Goal: Task Accomplishment & Management: Manage account settings

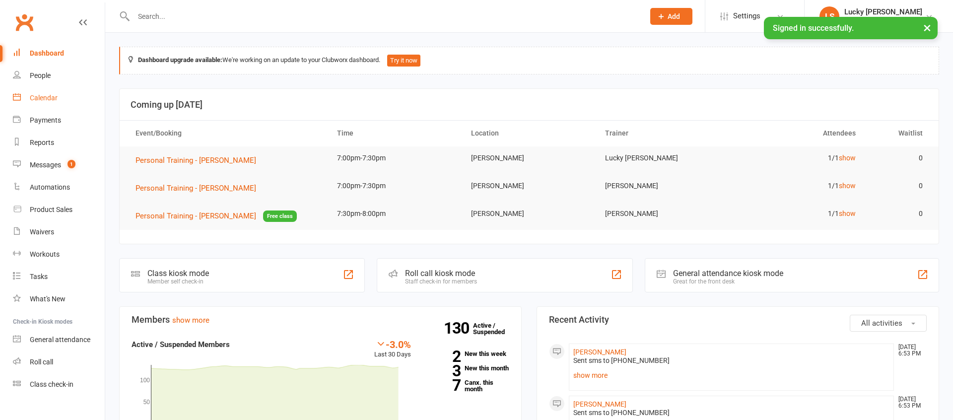
click at [46, 98] on div "Calendar" at bounding box center [44, 98] width 28 height 8
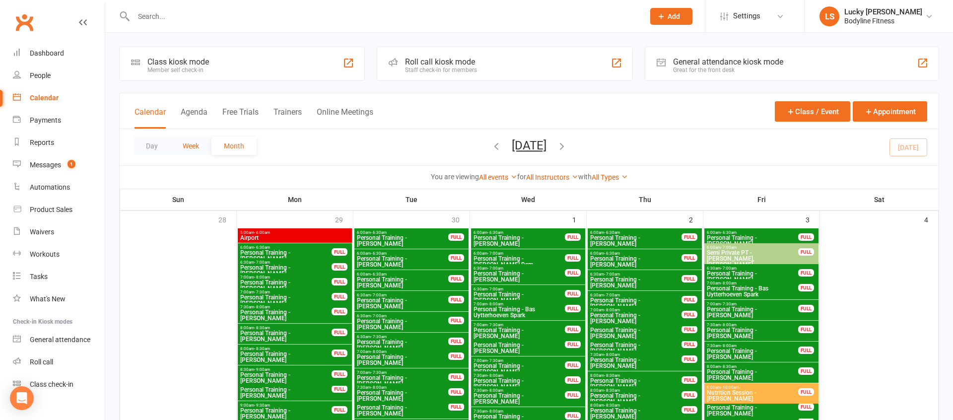
click at [194, 148] on button "Week" at bounding box center [190, 146] width 41 height 18
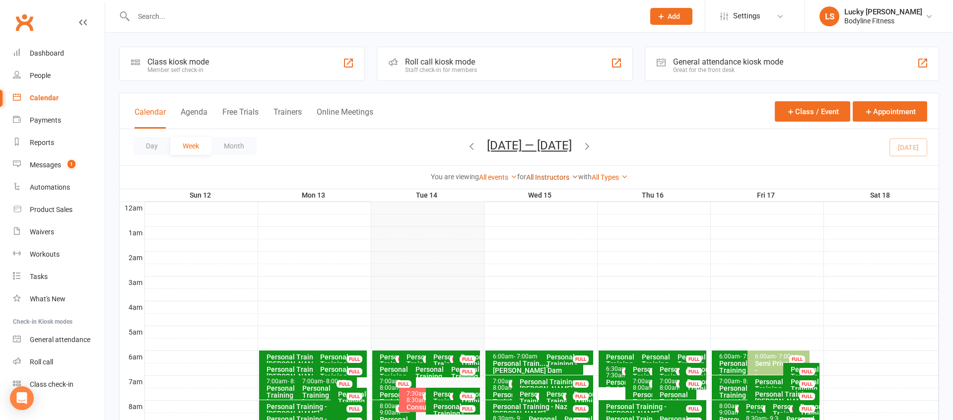
click at [546, 178] on link "All Instructors" at bounding box center [552, 177] width 52 height 8
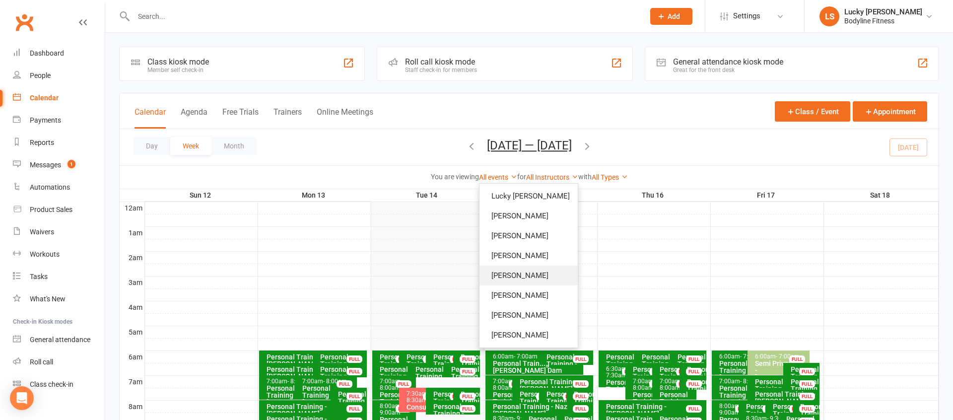
click at [527, 276] on link "[PERSON_NAME]" at bounding box center [528, 275] width 98 height 20
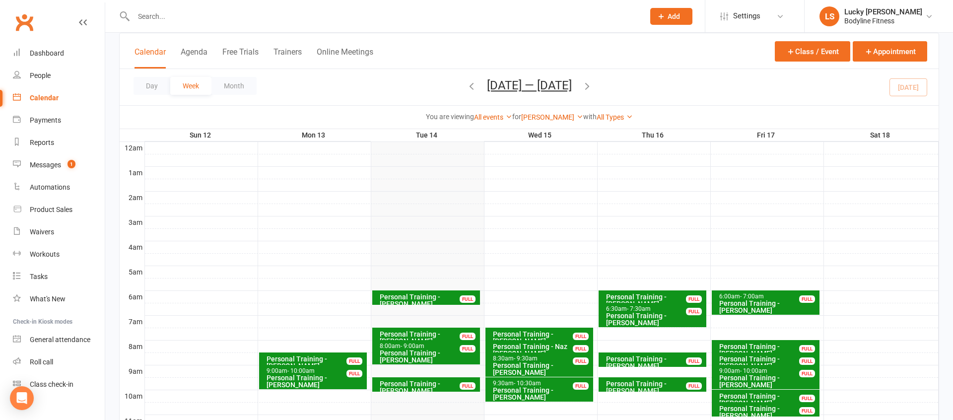
scroll to position [75, 0]
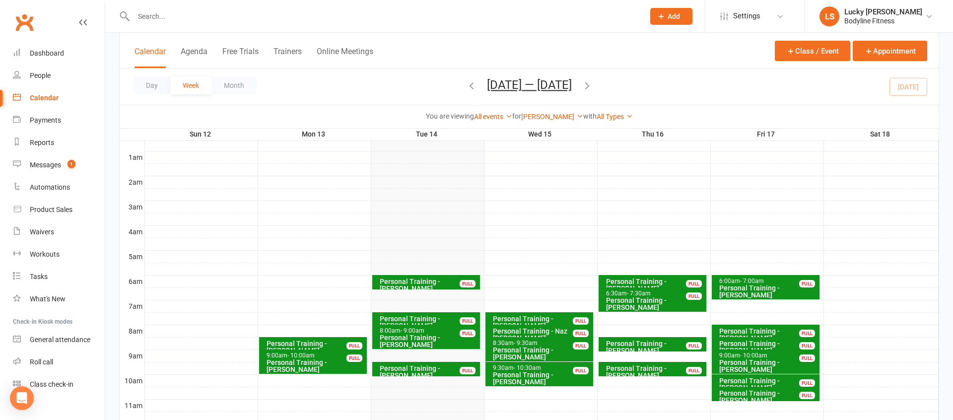
click at [592, 87] on icon "button" at bounding box center [587, 85] width 11 height 11
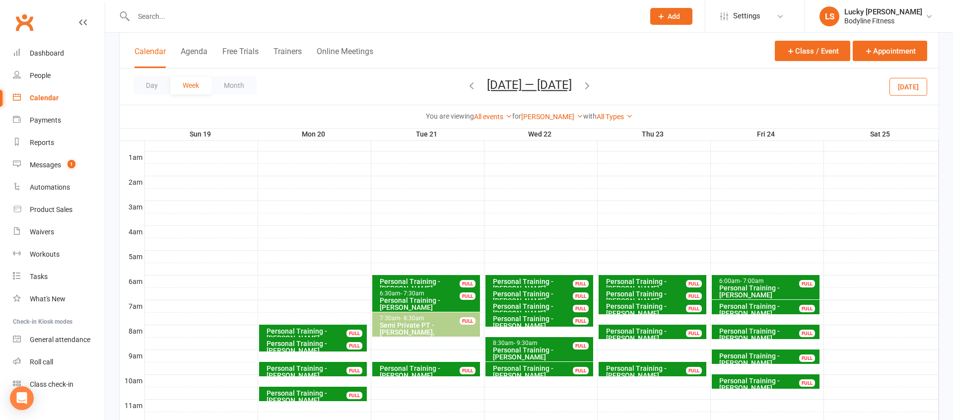
scroll to position [109, 0]
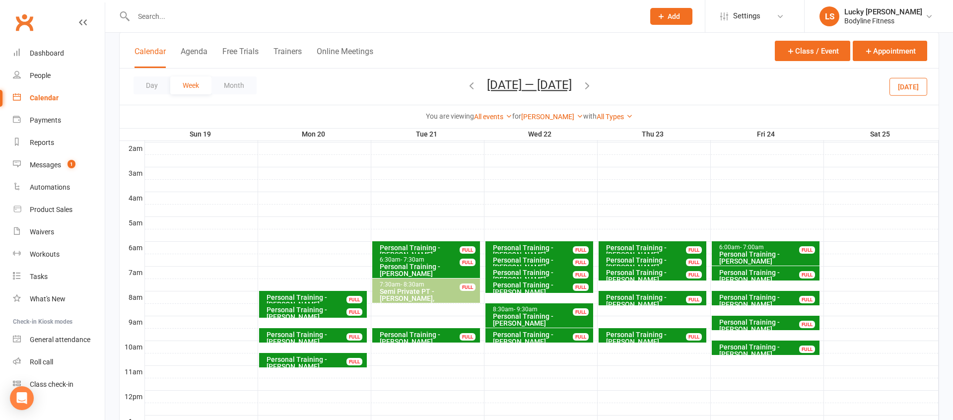
click at [468, 83] on icon "button" at bounding box center [471, 85] width 11 height 11
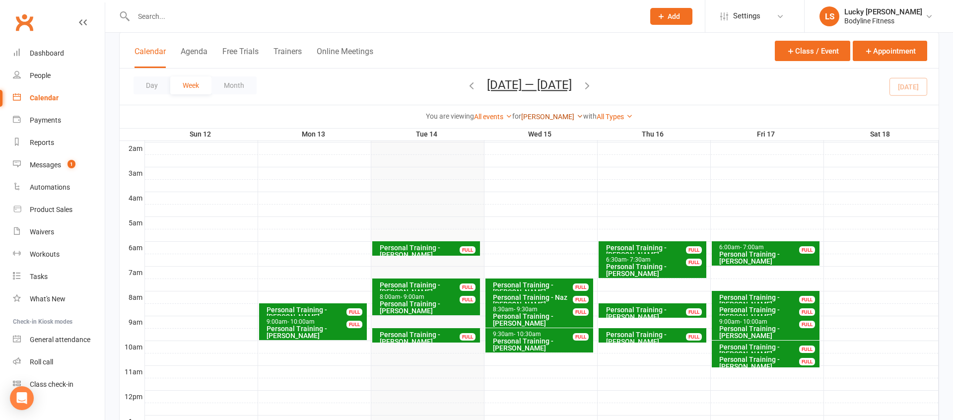
click at [539, 118] on link "[PERSON_NAME]" at bounding box center [552, 117] width 62 height 8
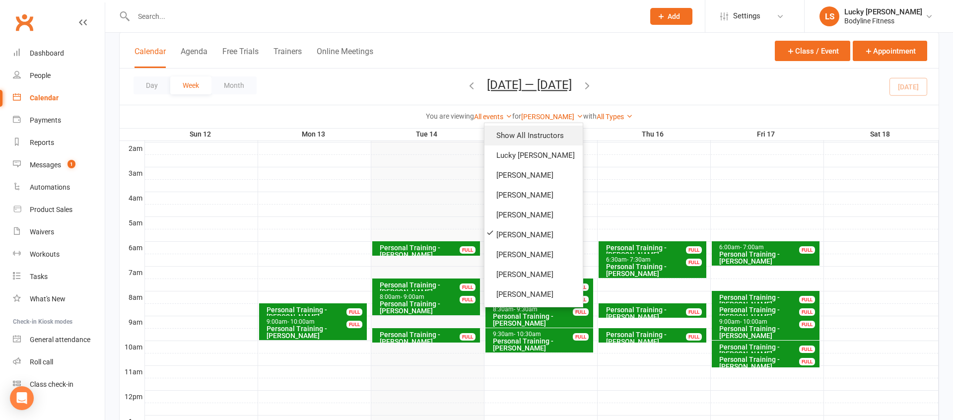
click at [542, 135] on link "Show All Instructors" at bounding box center [533, 136] width 98 height 20
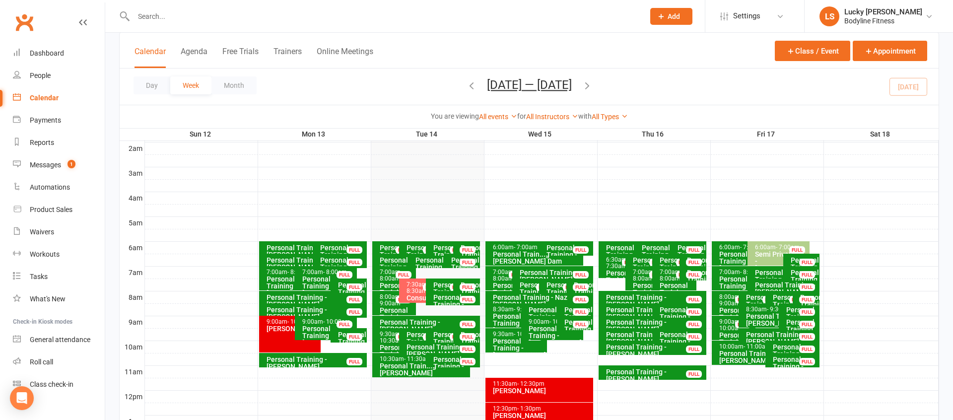
click at [213, 10] on div at bounding box center [378, 16] width 518 height 32
click at [211, 13] on input "text" at bounding box center [384, 16] width 507 height 14
type input "suz"
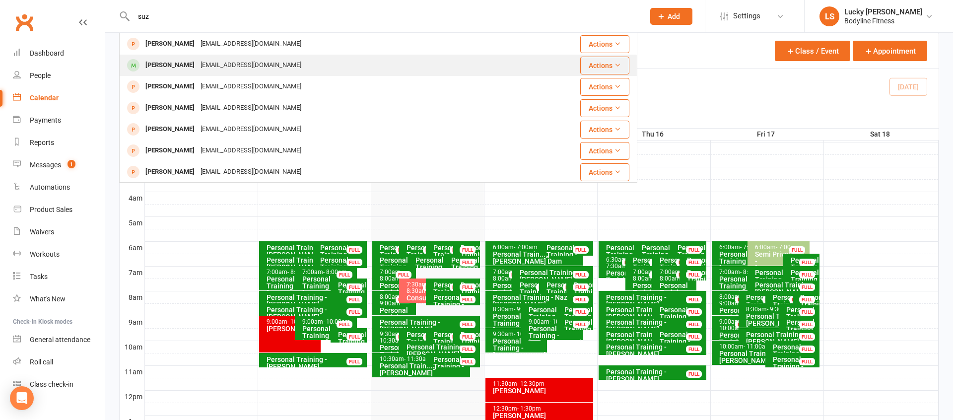
click at [197, 61] on div "[EMAIL_ADDRESS][DOMAIN_NAME]" at bounding box center [250, 65] width 107 height 14
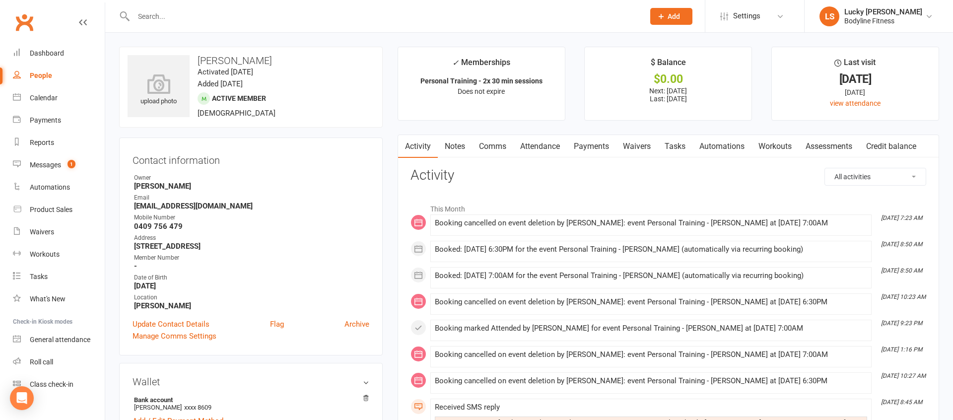
click at [584, 145] on link "Payments" at bounding box center [591, 146] width 49 height 23
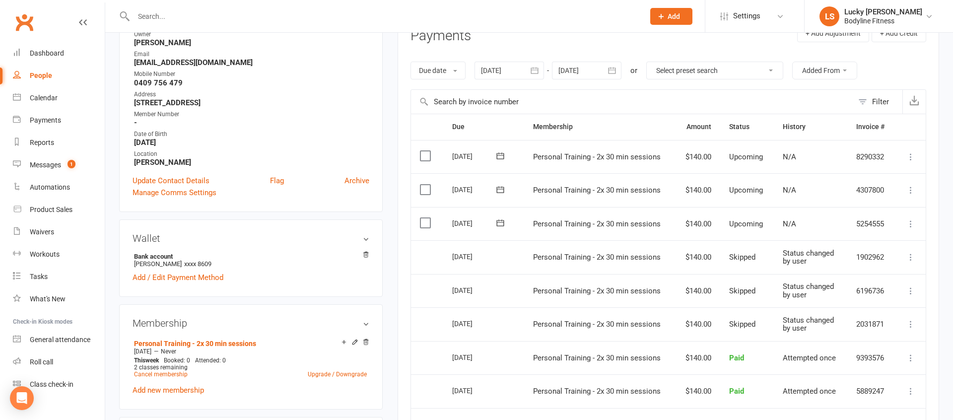
scroll to position [160, 0]
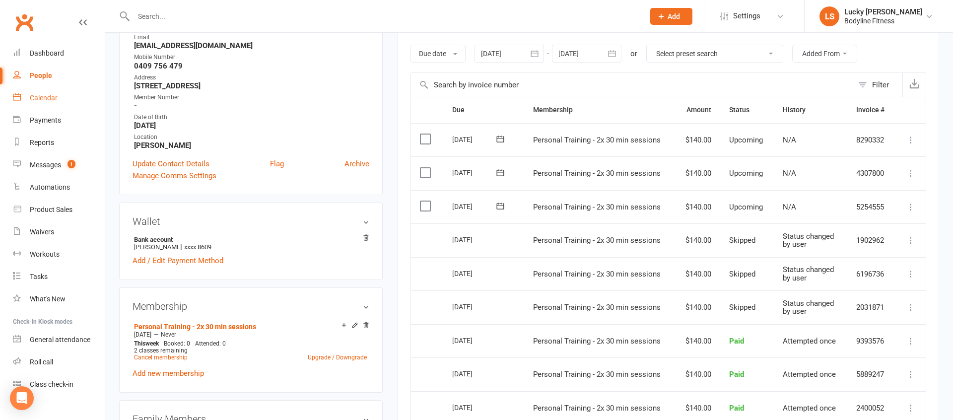
click at [51, 98] on div "Calendar" at bounding box center [44, 98] width 28 height 8
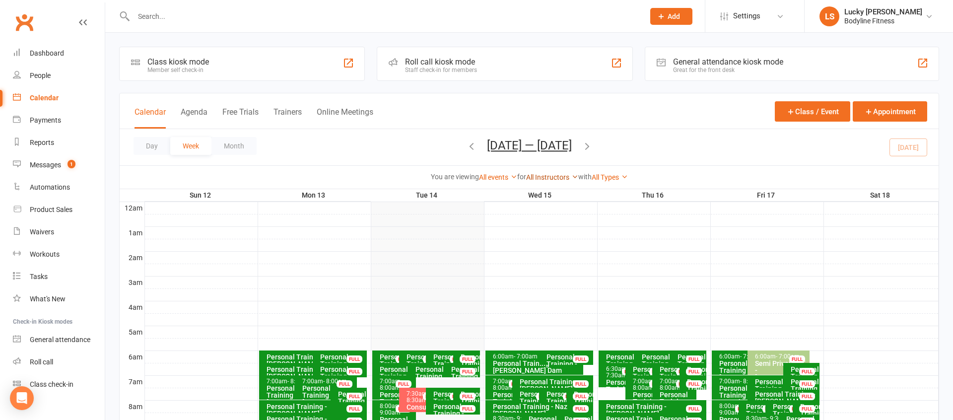
click at [555, 179] on link "All Instructors" at bounding box center [552, 177] width 52 height 8
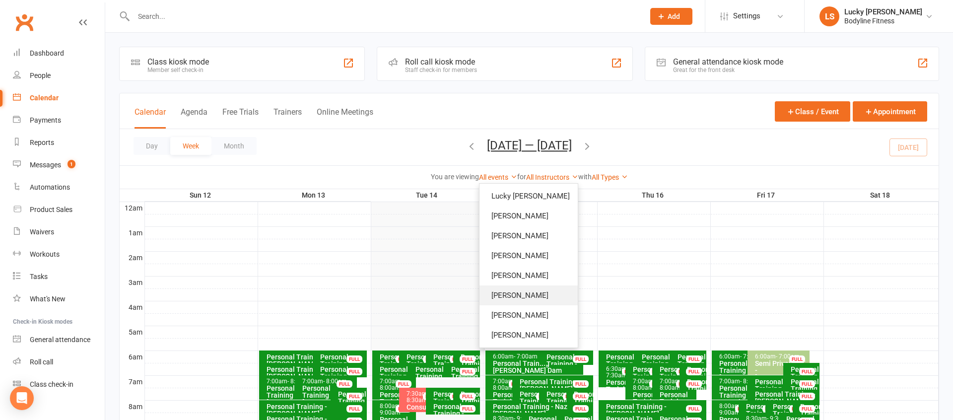
click at [528, 289] on link "[PERSON_NAME]" at bounding box center [528, 295] width 98 height 20
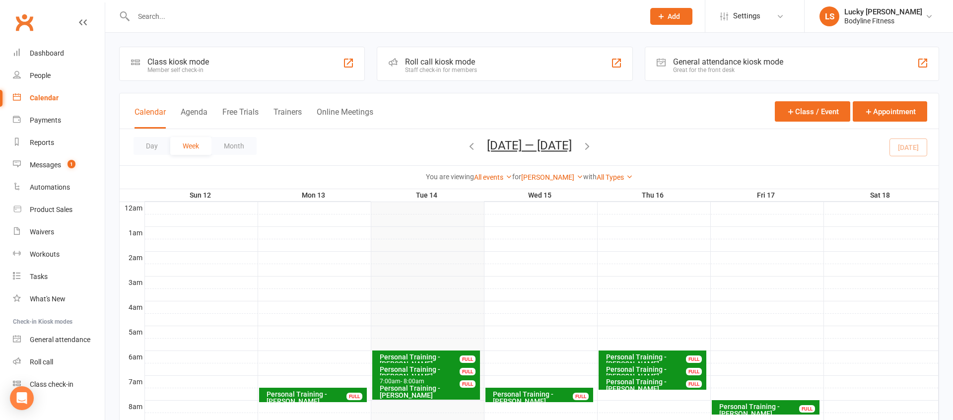
click at [592, 147] on icon "button" at bounding box center [587, 145] width 11 height 11
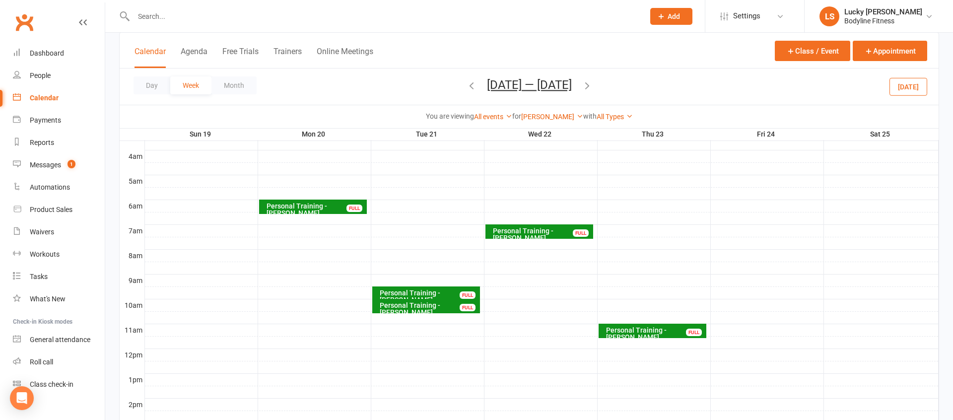
scroll to position [142, 0]
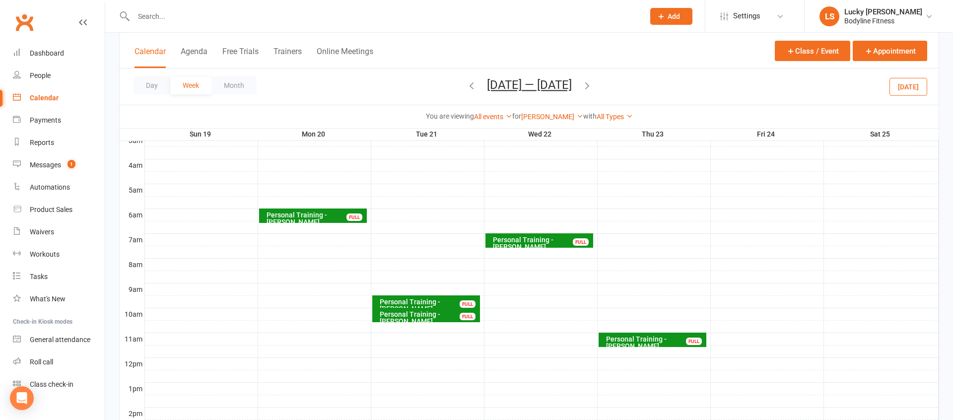
click at [548, 87] on button "[DATE] — [DATE]" at bounding box center [529, 85] width 85 height 14
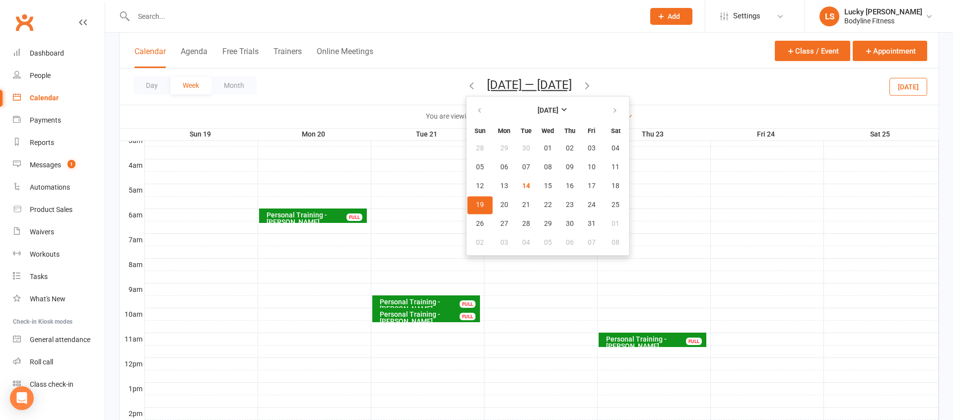
drag, startPoint x: 734, startPoint y: 232, endPoint x: 603, endPoint y: 239, distance: 130.7
click at [734, 231] on div at bounding box center [541, 227] width 793 height 12
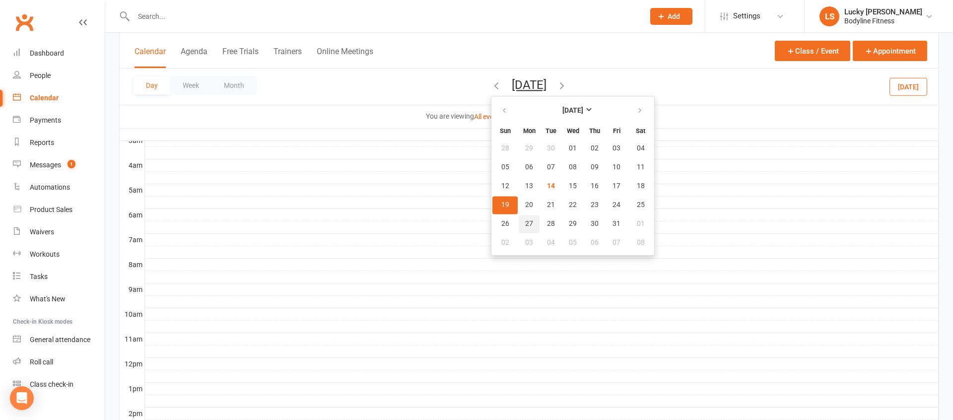
click at [519, 218] on button "27" at bounding box center [529, 224] width 21 height 18
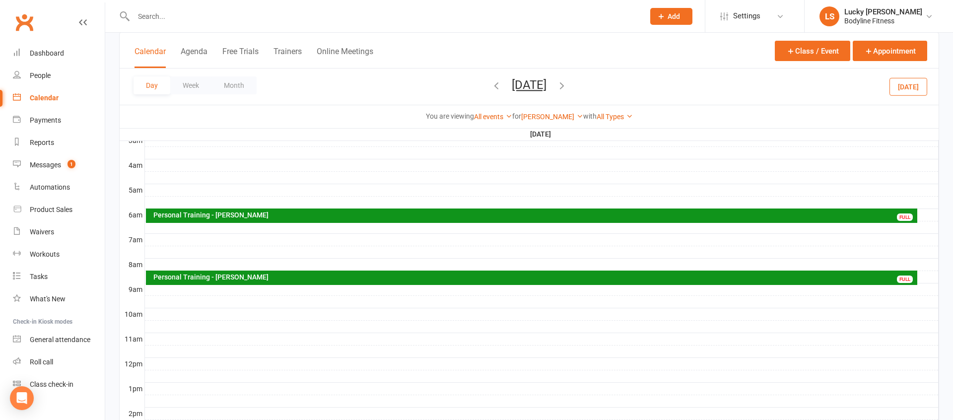
drag, startPoint x: 601, startPoint y: 85, endPoint x: 597, endPoint y: 89, distance: 5.6
click at [567, 85] on icon "button" at bounding box center [561, 85] width 11 height 11
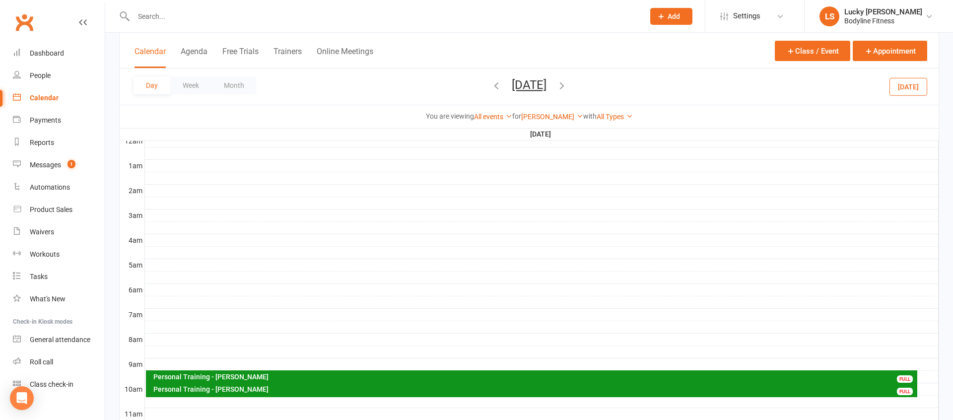
scroll to position [89, 0]
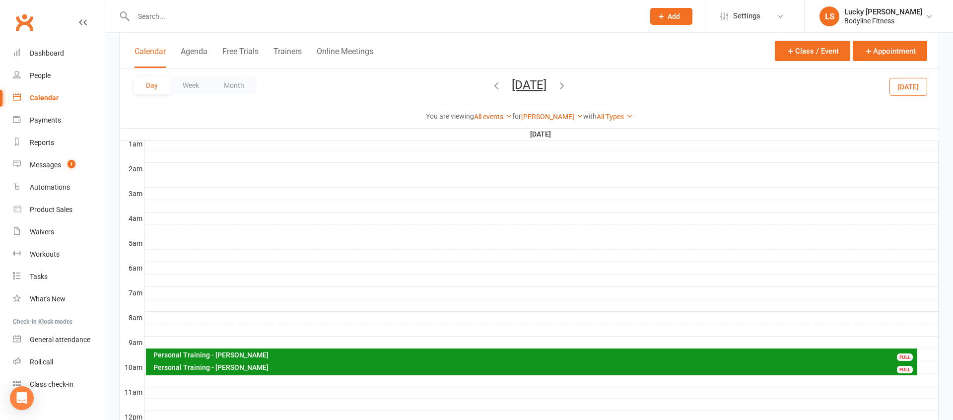
click at [567, 88] on icon "button" at bounding box center [561, 85] width 11 height 11
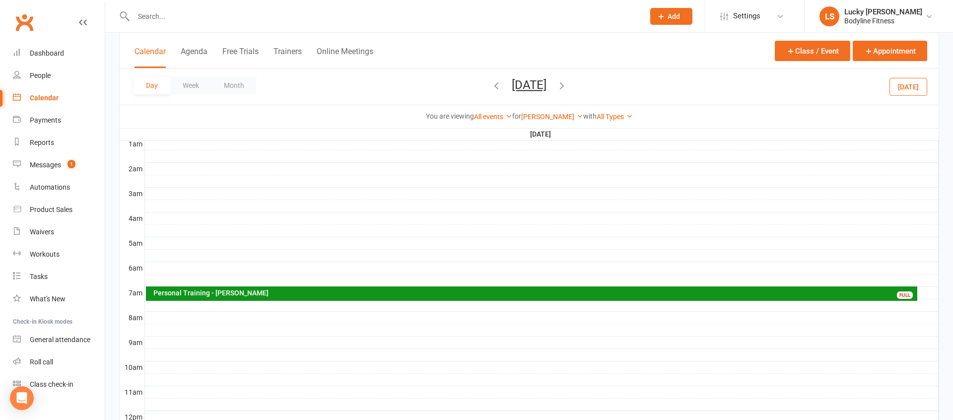
click at [213, 295] on div "Personal Training - [PERSON_NAME]" at bounding box center [534, 292] width 763 height 7
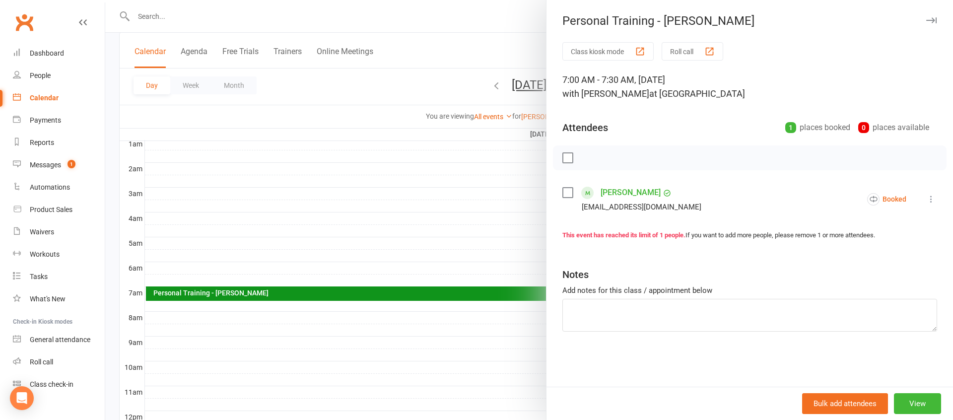
click at [611, 192] on link "[PERSON_NAME]" at bounding box center [630, 193] width 60 height 16
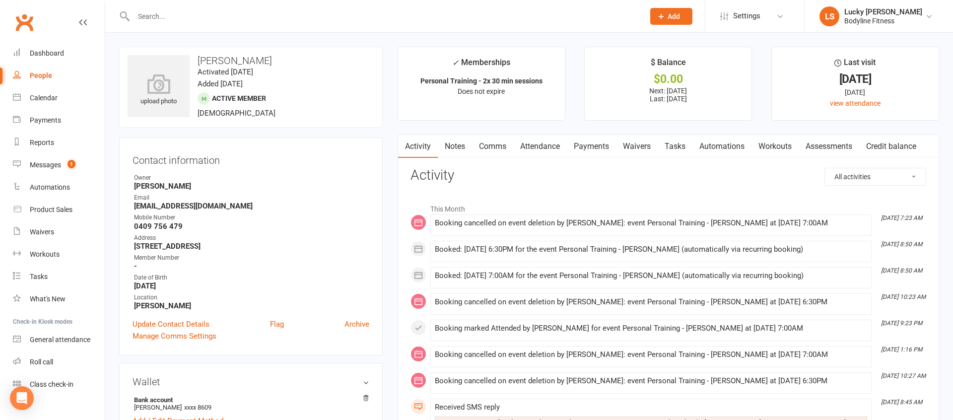
click at [587, 146] on link "Payments" at bounding box center [591, 146] width 49 height 23
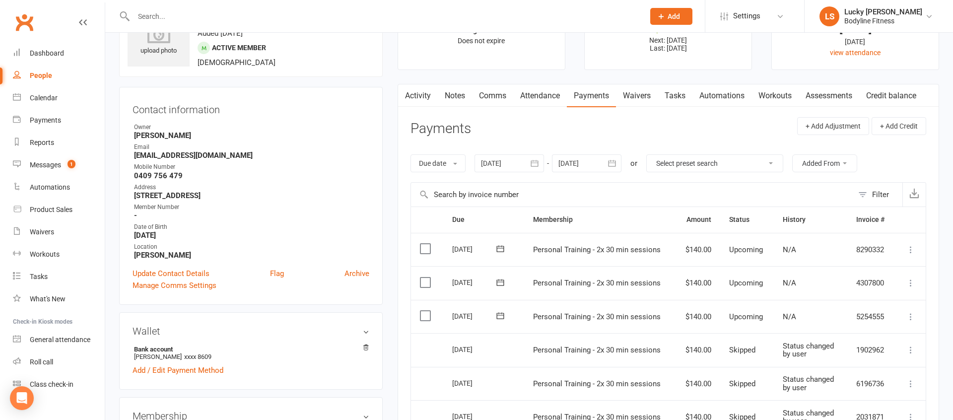
scroll to position [90, 0]
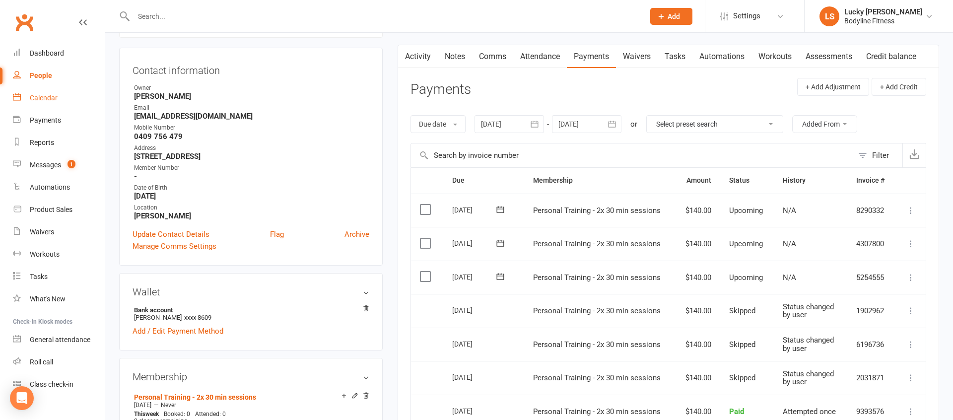
click at [57, 96] on link "Calendar" at bounding box center [59, 98] width 92 height 22
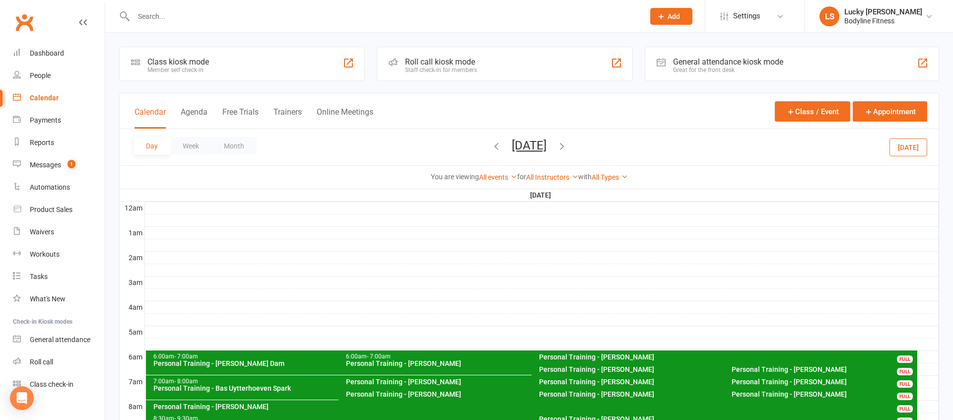
drag, startPoint x: 193, startPoint y: 144, endPoint x: 156, endPoint y: 155, distance: 37.8
click at [193, 144] on button "Week" at bounding box center [190, 146] width 41 height 18
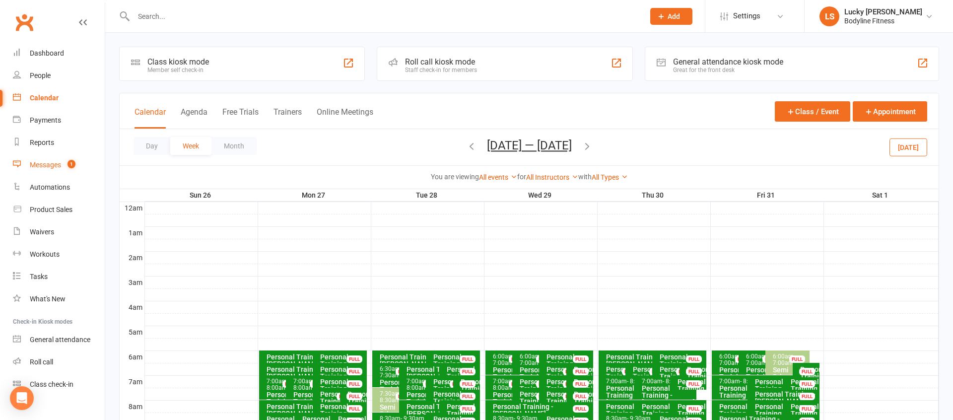
click at [52, 165] on div "Messages" at bounding box center [45, 165] width 31 height 8
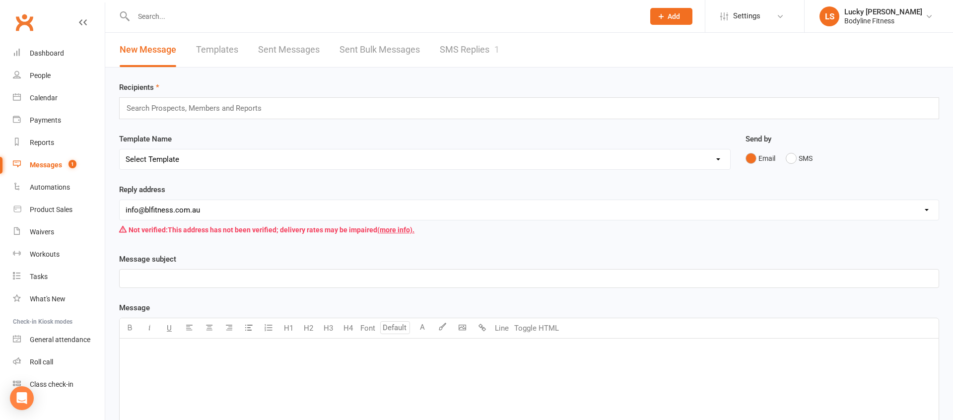
click at [447, 51] on link "SMS Replies 1" at bounding box center [470, 50] width 60 height 34
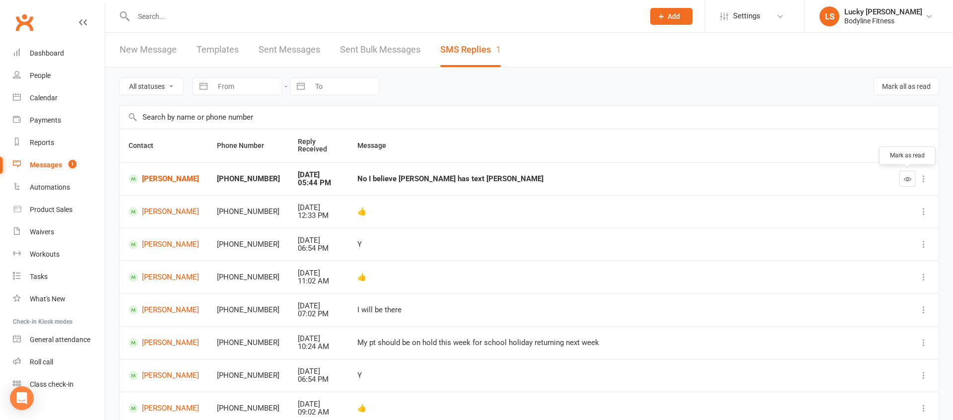
click at [908, 176] on icon "button" at bounding box center [907, 178] width 7 height 7
click at [47, 98] on div "Calendar" at bounding box center [44, 98] width 28 height 8
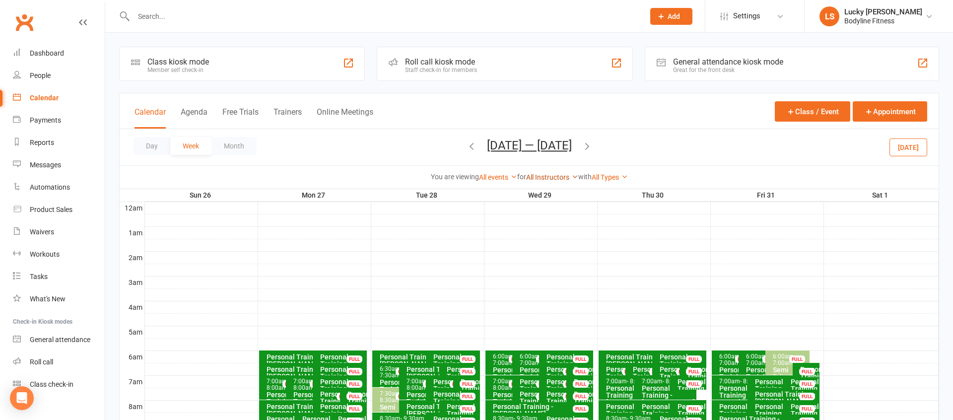
click at [554, 176] on link "All Instructors" at bounding box center [552, 177] width 52 height 8
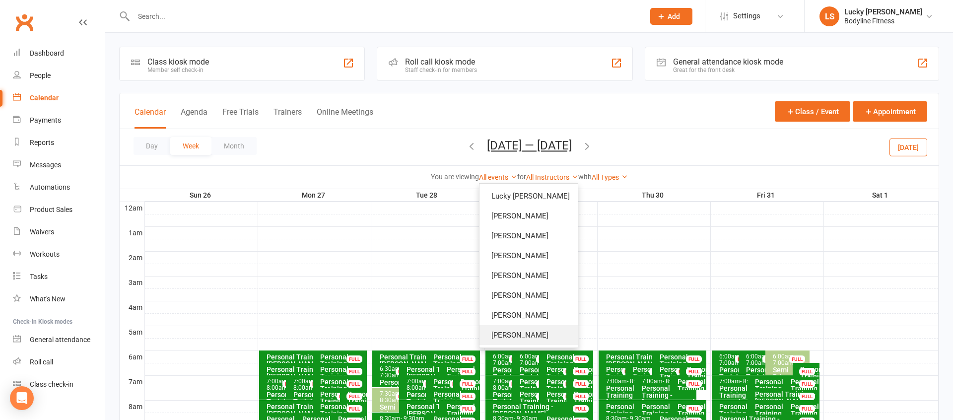
click at [523, 337] on link "[PERSON_NAME]" at bounding box center [528, 335] width 98 height 20
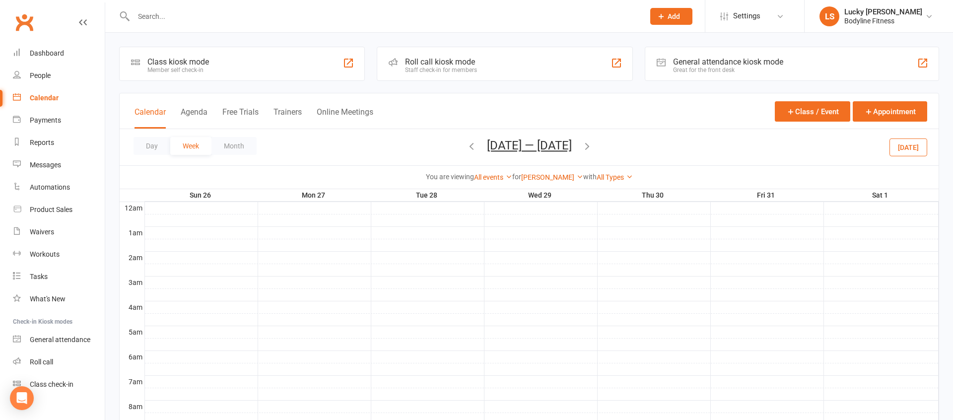
click at [899, 149] on button "[DATE]" at bounding box center [908, 147] width 38 height 18
click at [591, 146] on icon "button" at bounding box center [587, 145] width 11 height 11
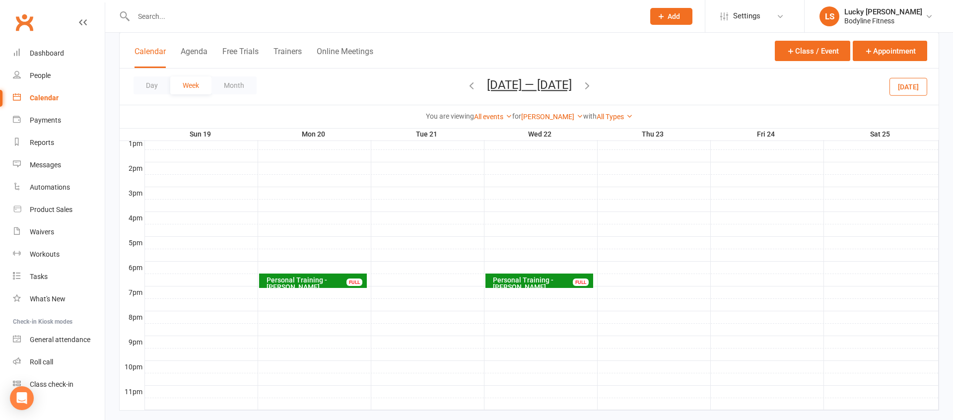
scroll to position [406, 0]
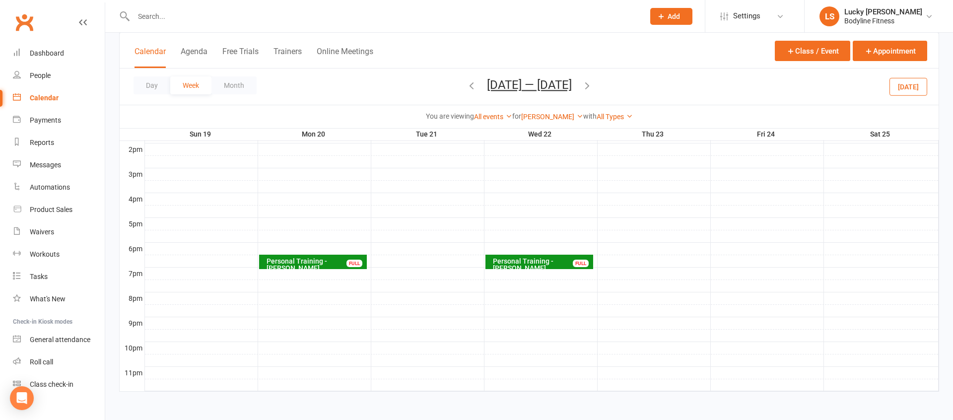
click at [331, 259] on div "Personal Training - [PERSON_NAME]" at bounding box center [315, 265] width 99 height 14
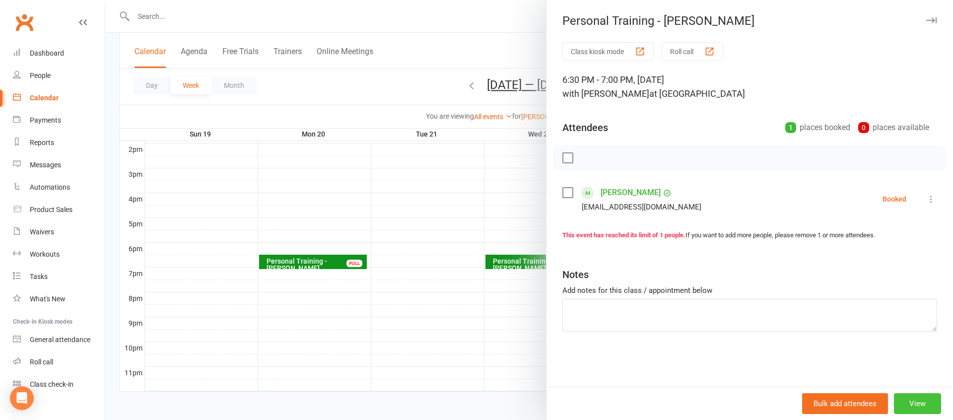
click at [923, 406] on button "View" at bounding box center [917, 403] width 47 height 21
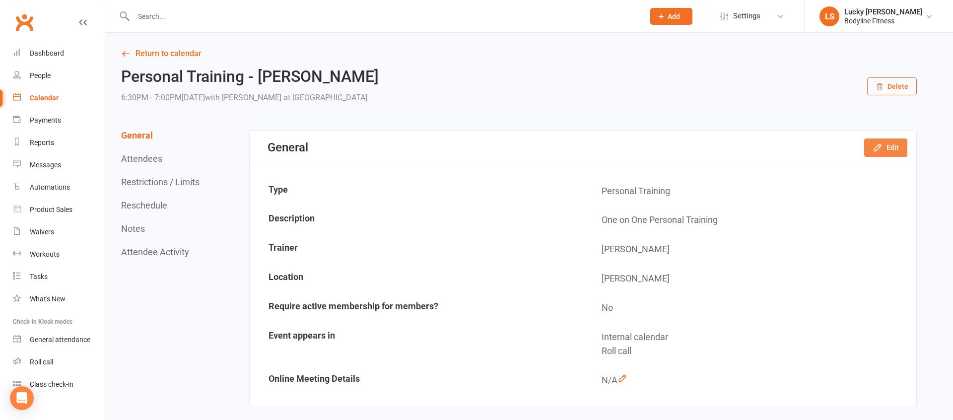
click at [886, 146] on button "Edit" at bounding box center [885, 147] width 43 height 18
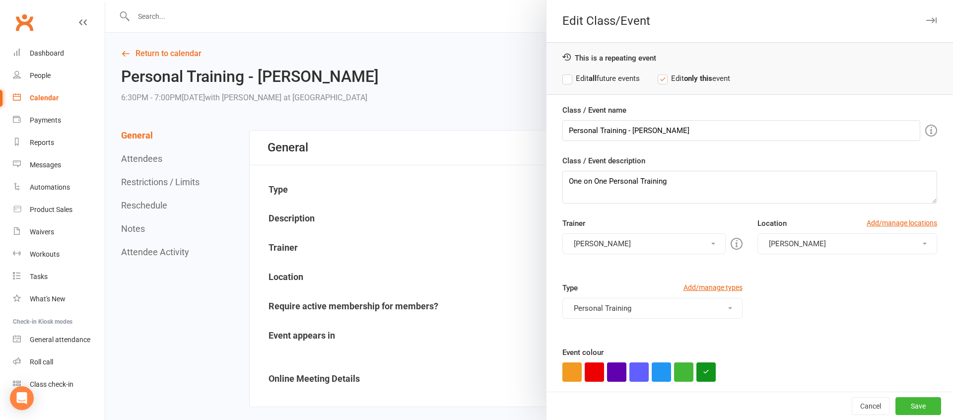
click at [619, 75] on label "Edit all future events" at bounding box center [600, 78] width 77 height 12
click at [614, 247] on button "[PERSON_NAME]" at bounding box center [643, 243] width 163 height 21
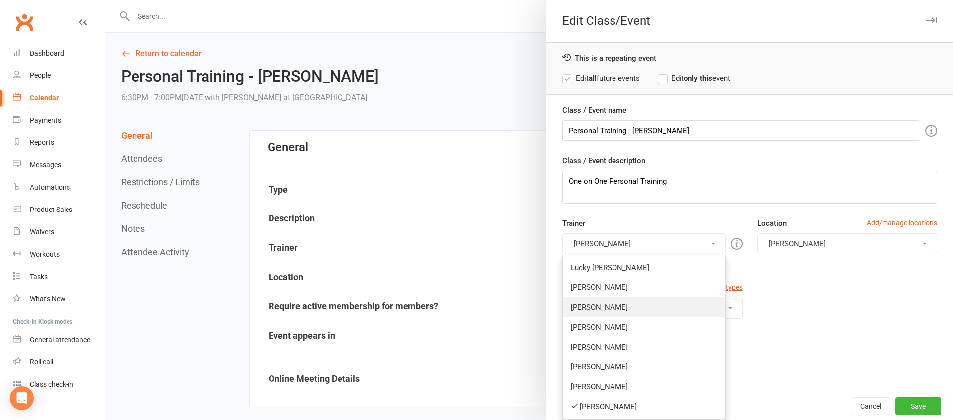
click at [607, 312] on link "[PERSON_NAME]" at bounding box center [644, 307] width 162 height 20
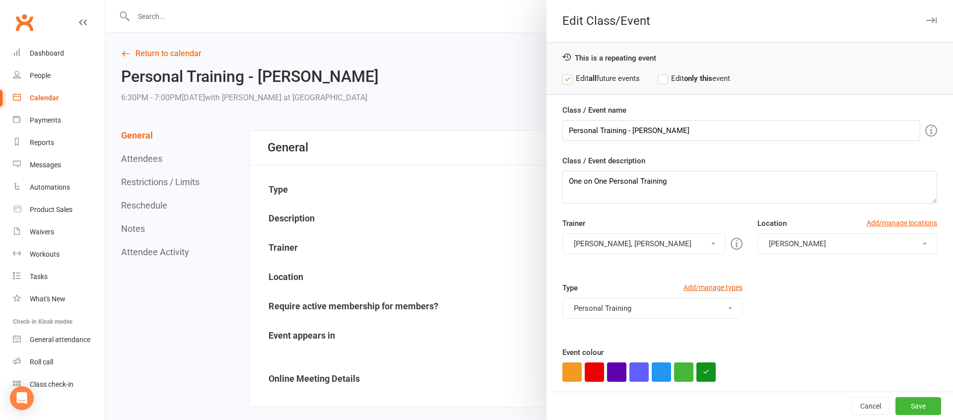
click at [596, 247] on button "[PERSON_NAME], [PERSON_NAME]" at bounding box center [643, 243] width 163 height 21
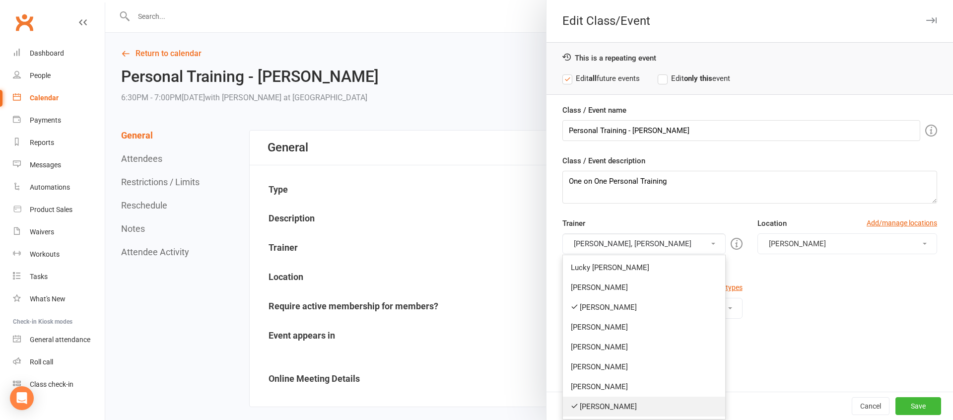
click at [605, 401] on link "[PERSON_NAME]" at bounding box center [644, 406] width 162 height 20
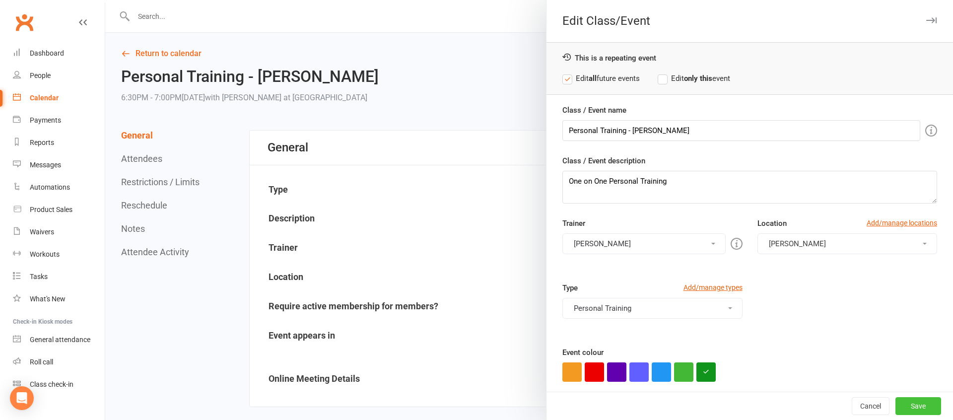
click at [917, 403] on button "Save" at bounding box center [918, 406] width 46 height 18
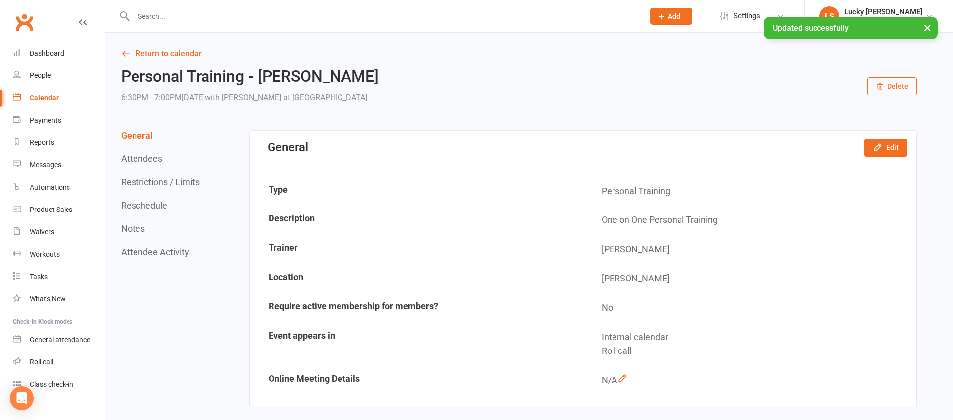
click at [146, 204] on button "Reschedule" at bounding box center [144, 205] width 46 height 10
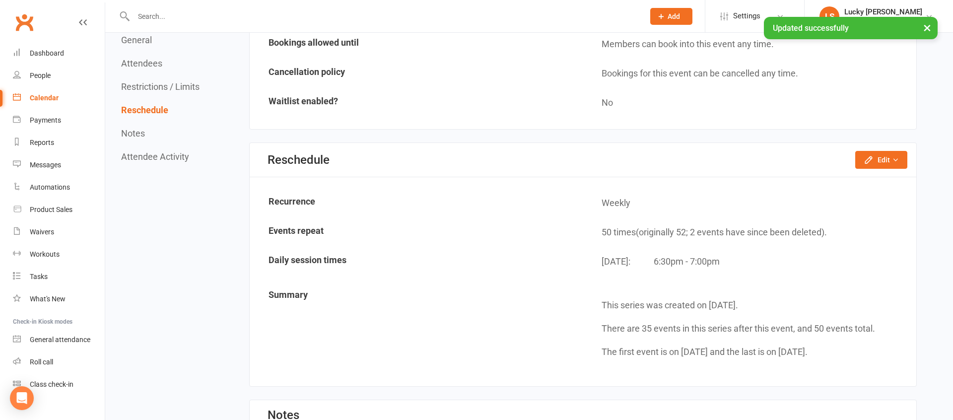
scroll to position [727, 0]
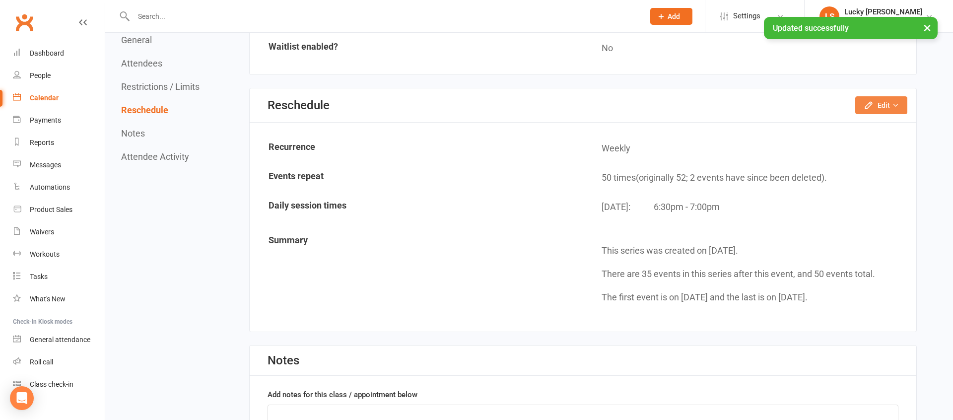
click at [872, 103] on icon "button" at bounding box center [868, 105] width 10 height 10
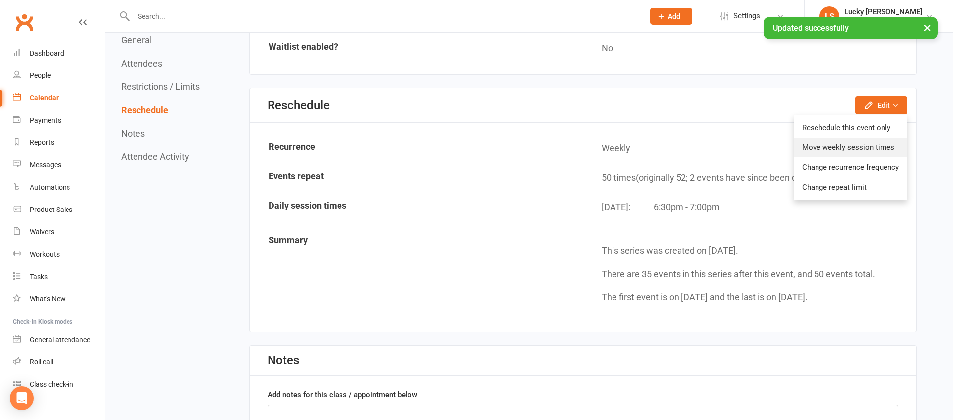
click at [847, 148] on link "Move weekly session times" at bounding box center [850, 147] width 113 height 20
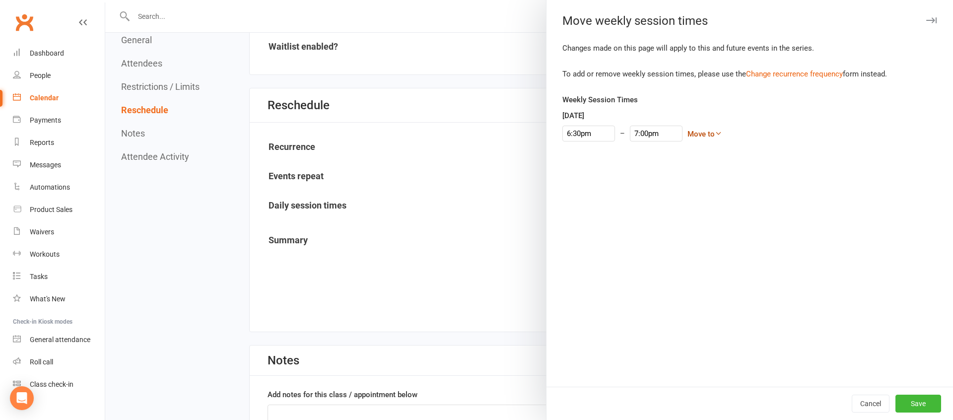
click at [687, 133] on link "Move to" at bounding box center [704, 134] width 35 height 9
click at [658, 171] on link "[DATE]" at bounding box center [672, 173] width 98 height 20
click at [916, 397] on button "Save" at bounding box center [918, 403] width 46 height 18
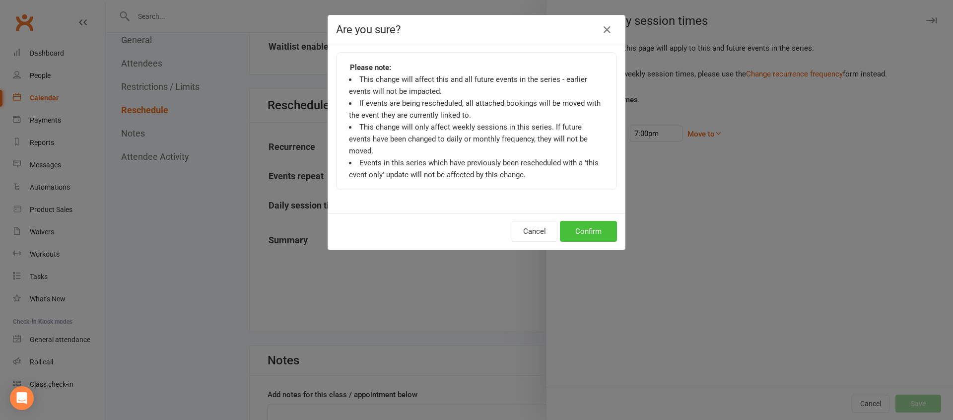
click at [586, 225] on button "Confirm" at bounding box center [588, 231] width 57 height 21
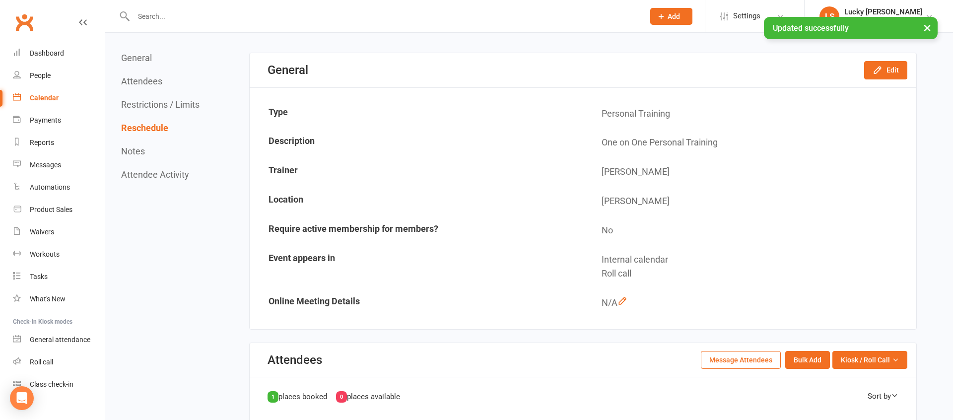
scroll to position [0, 0]
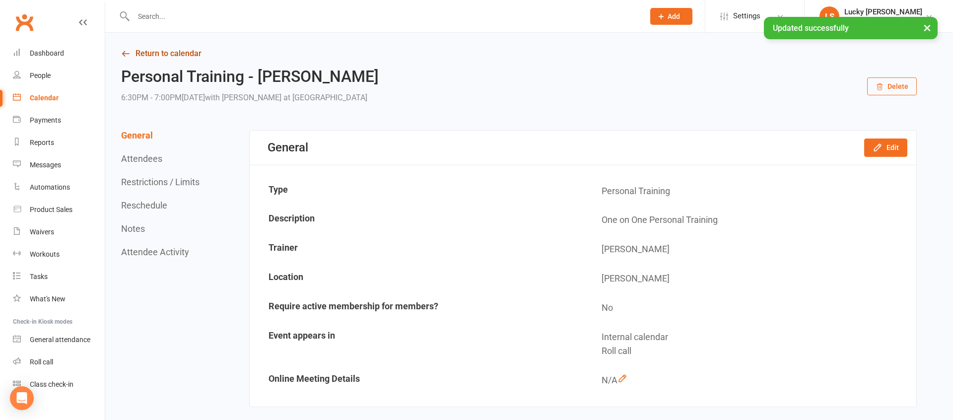
click at [186, 54] on link "Return to calendar" at bounding box center [518, 54] width 795 height 14
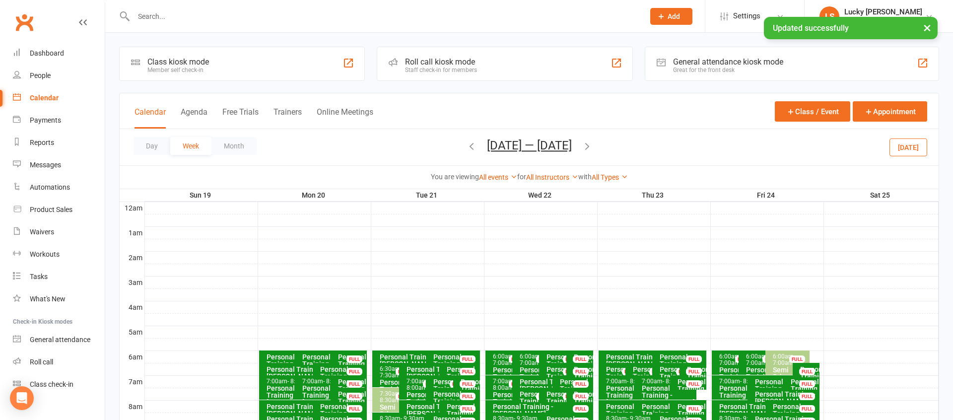
click at [559, 172] on div "All Instructors Lucky [PERSON_NAME] [PERSON_NAME] [PERSON_NAME] [PERSON_NAME] […" at bounding box center [552, 177] width 52 height 11
click at [559, 179] on link "All Instructors" at bounding box center [552, 177] width 52 height 8
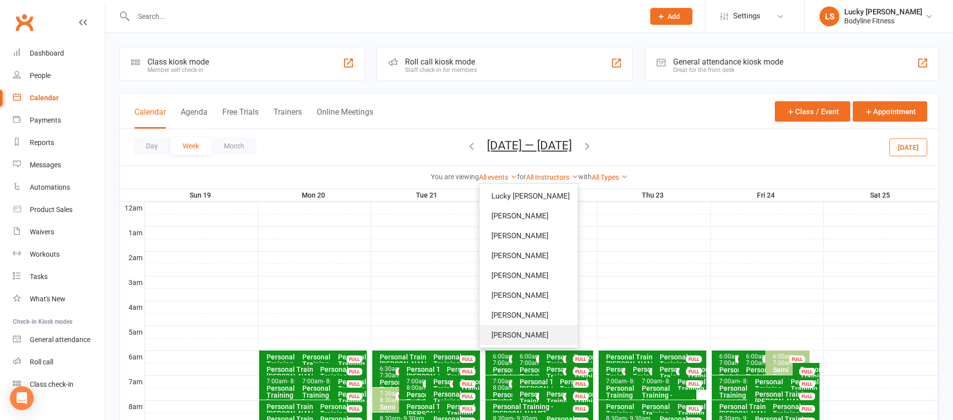
click at [526, 330] on link "[PERSON_NAME]" at bounding box center [528, 335] width 98 height 20
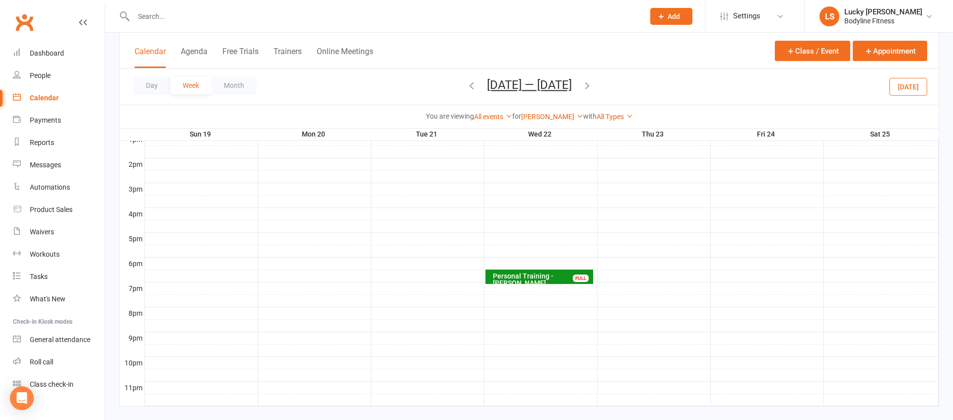
scroll to position [406, 0]
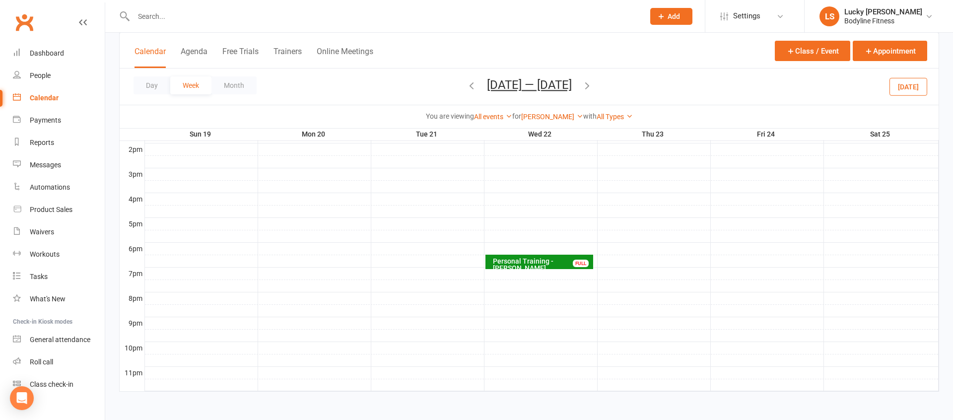
click at [533, 262] on div "Personal Training - [PERSON_NAME]" at bounding box center [541, 265] width 99 height 14
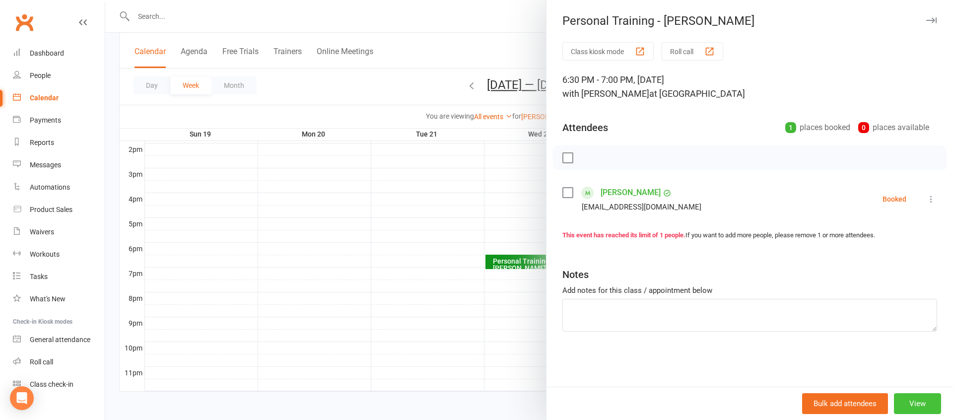
click at [922, 402] on button "View" at bounding box center [917, 403] width 47 height 21
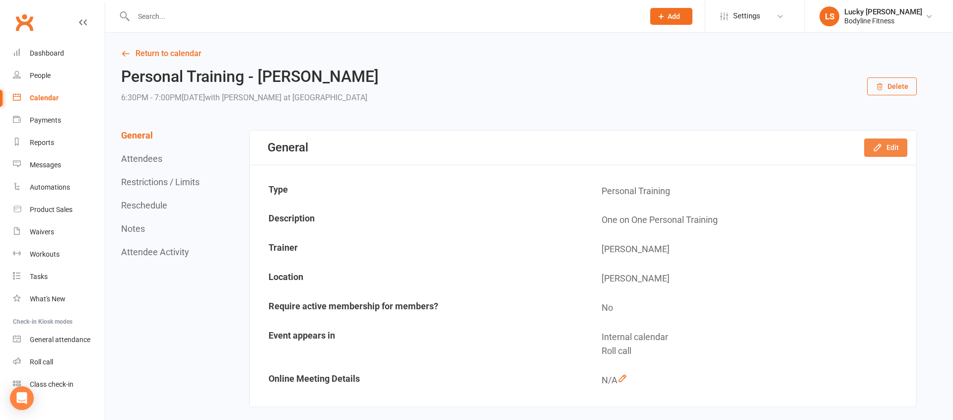
click at [882, 144] on icon "button" at bounding box center [877, 147] width 10 height 10
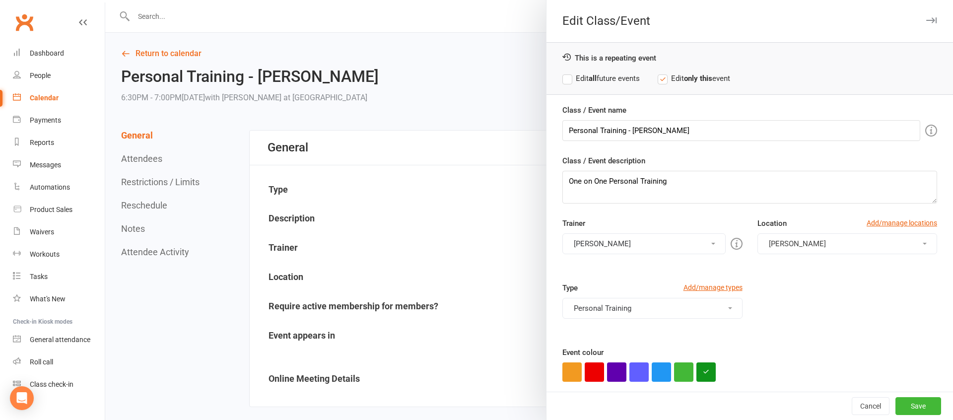
click at [596, 77] on strong "all" at bounding box center [593, 78] width 8 height 9
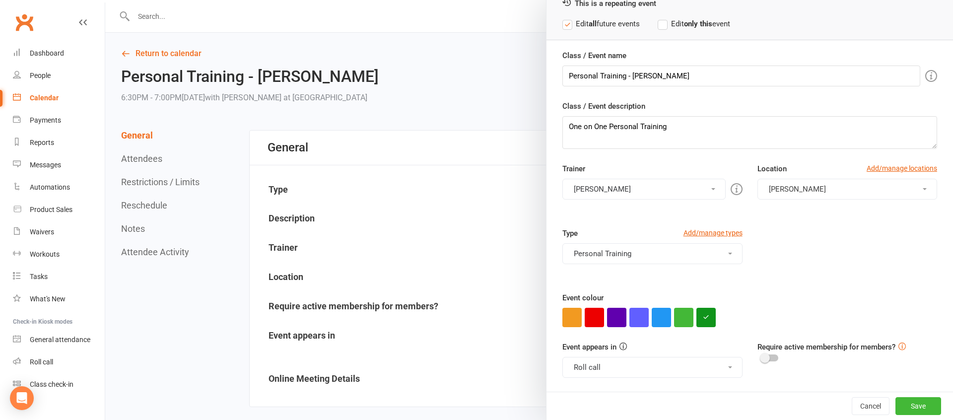
click at [601, 189] on button "[PERSON_NAME]" at bounding box center [643, 189] width 163 height 21
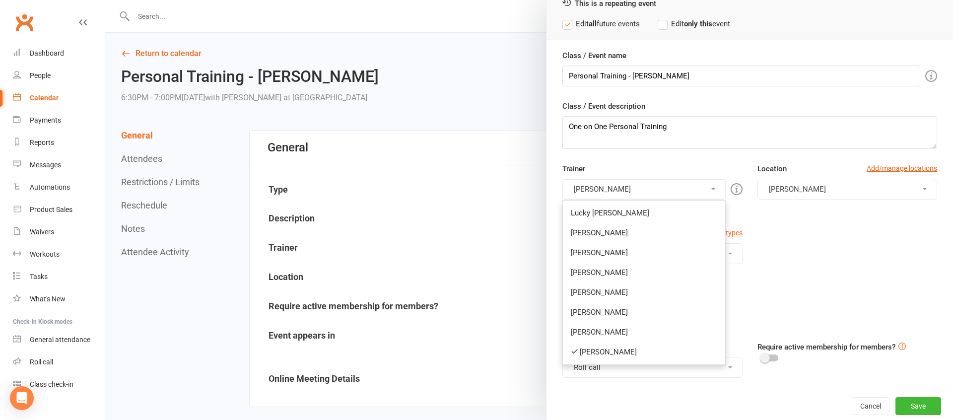
drag, startPoint x: 609, startPoint y: 258, endPoint x: 610, endPoint y: 247, distance: 11.5
click at [609, 258] on link "[PERSON_NAME]" at bounding box center [644, 253] width 162 height 20
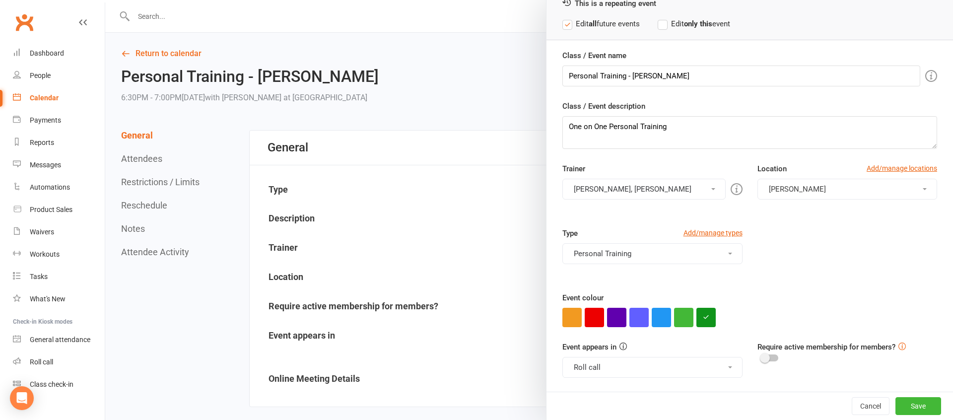
click at [603, 196] on button "[PERSON_NAME], [PERSON_NAME]" at bounding box center [643, 189] width 163 height 21
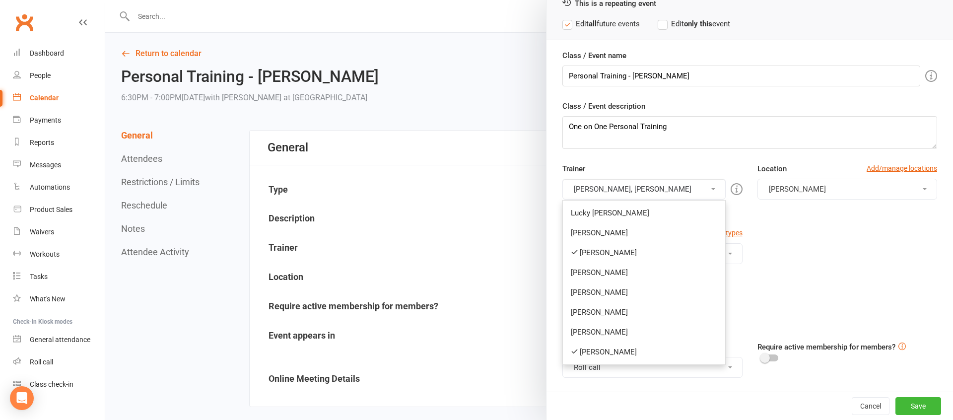
click at [616, 352] on link "[PERSON_NAME]" at bounding box center [644, 352] width 162 height 20
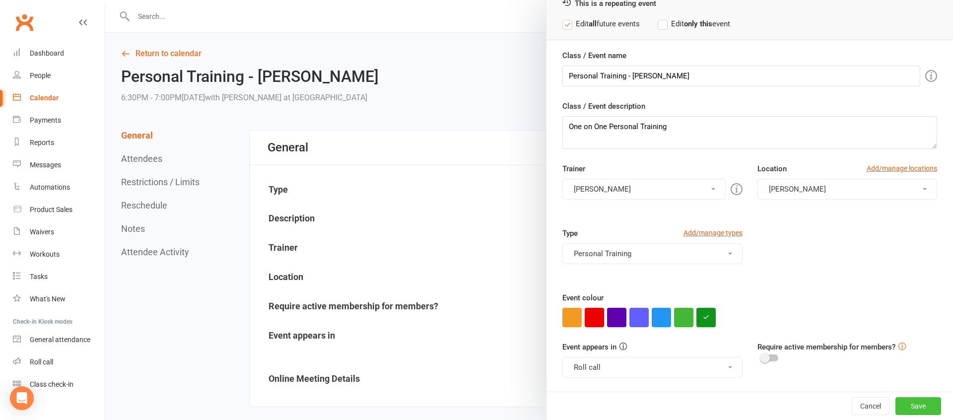
click at [915, 404] on button "Save" at bounding box center [918, 406] width 46 height 18
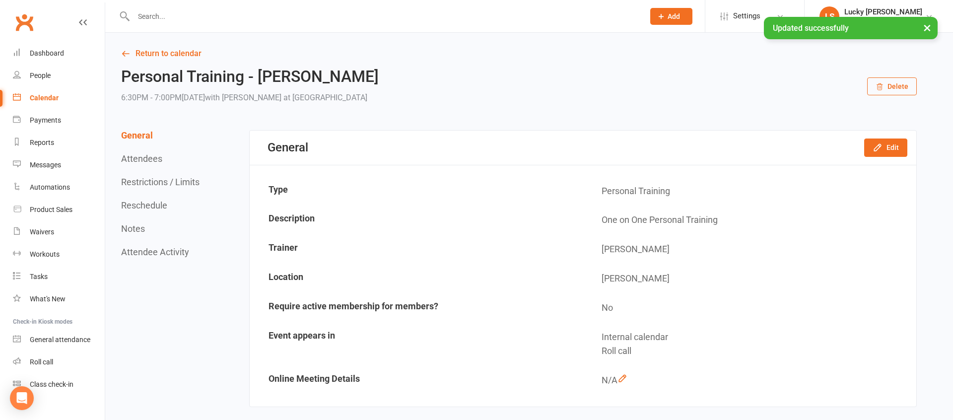
click at [139, 202] on button "Reschedule" at bounding box center [144, 205] width 46 height 10
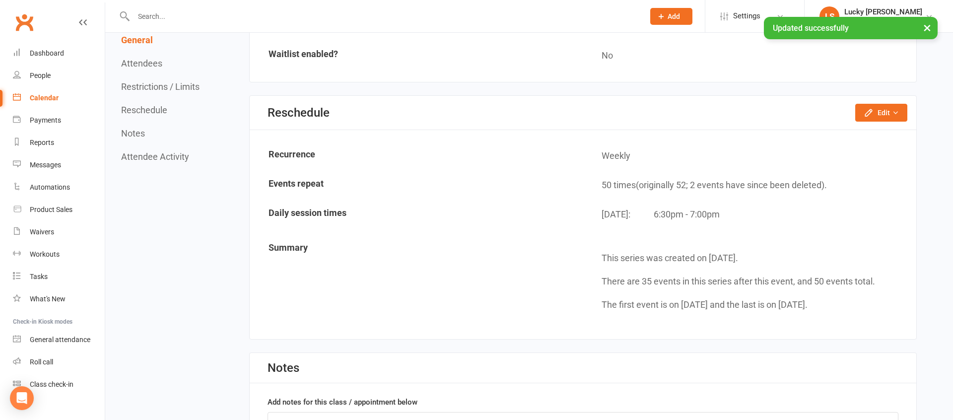
scroll to position [727, 0]
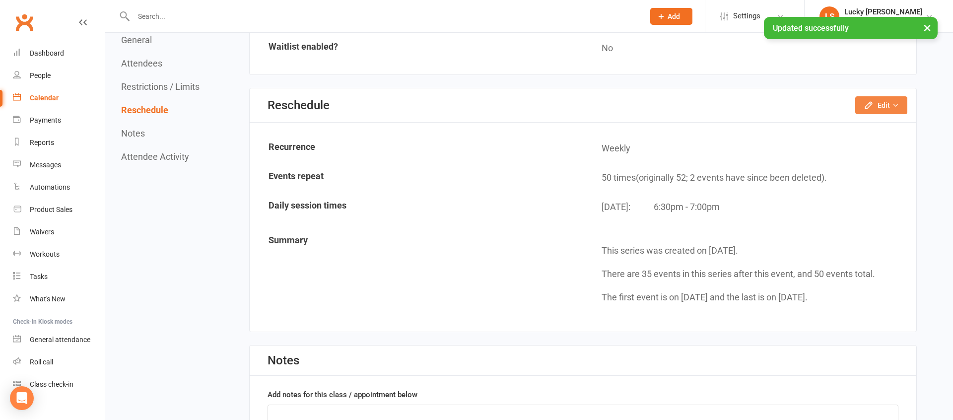
click at [885, 99] on button "Edit" at bounding box center [881, 105] width 52 height 18
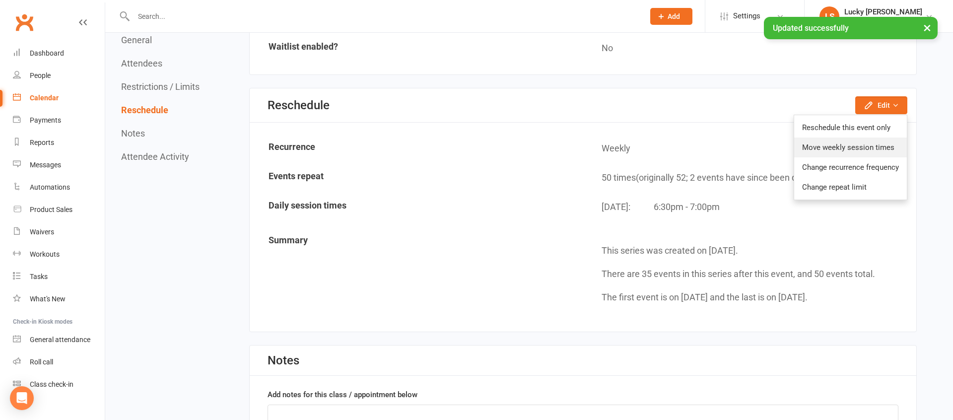
click at [862, 149] on link "Move weekly session times" at bounding box center [850, 147] width 113 height 20
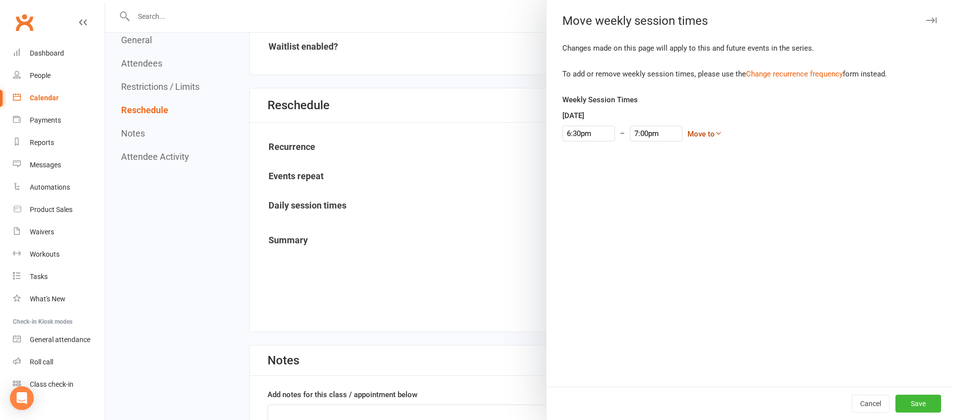
click at [687, 134] on link "Move to" at bounding box center [704, 134] width 35 height 9
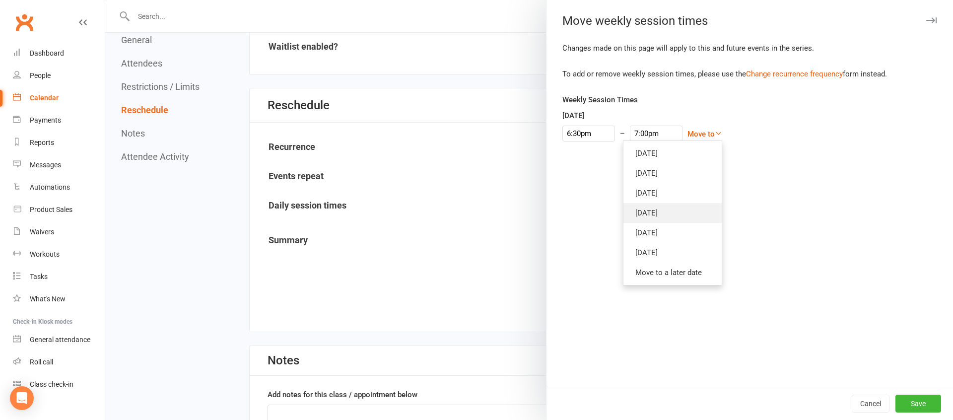
click at [648, 214] on link "[DATE]" at bounding box center [672, 213] width 98 height 20
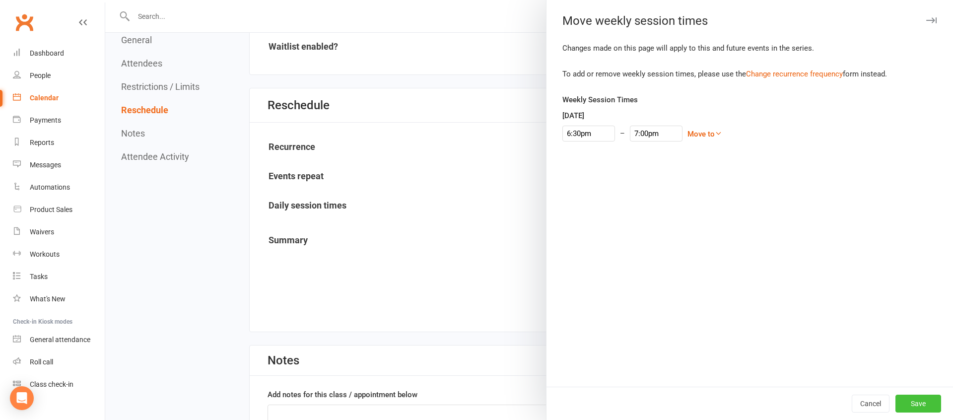
click at [918, 402] on button "Save" at bounding box center [918, 403] width 46 height 18
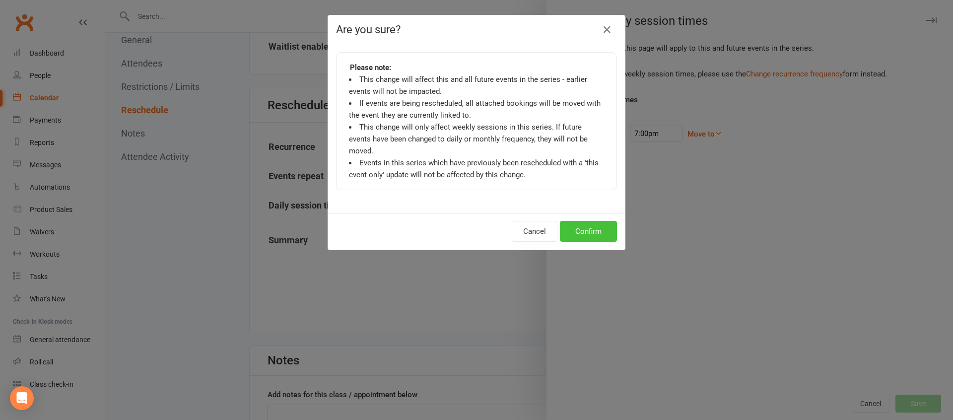
click at [591, 221] on button "Confirm" at bounding box center [588, 231] width 57 height 21
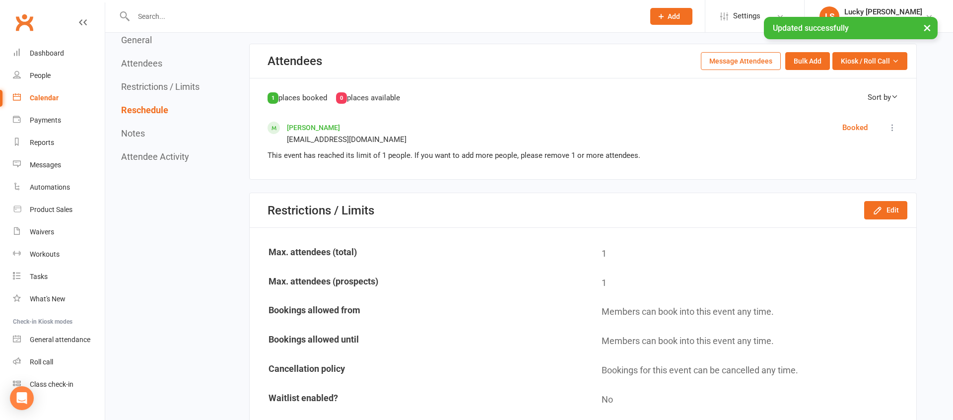
scroll to position [0, 0]
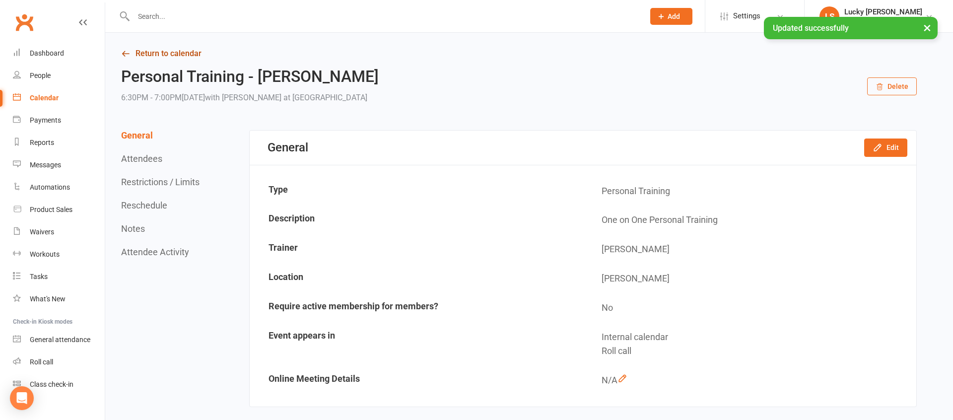
click at [171, 57] on link "Return to calendar" at bounding box center [518, 54] width 795 height 14
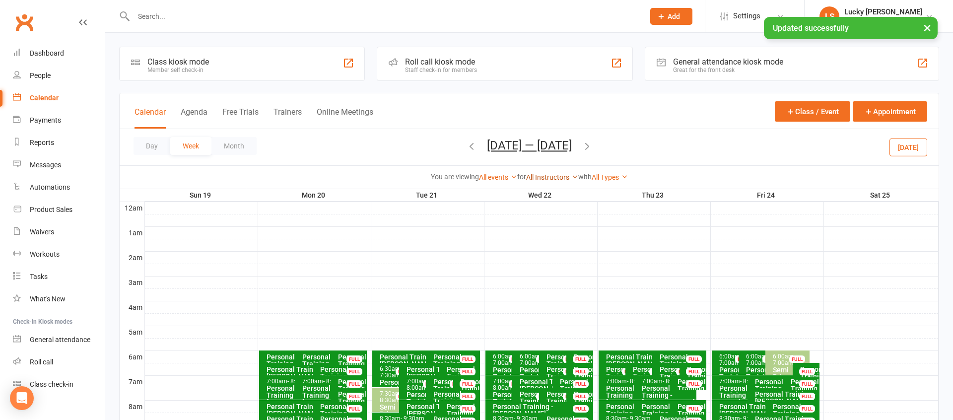
click at [545, 175] on link "All Instructors" at bounding box center [552, 177] width 52 height 8
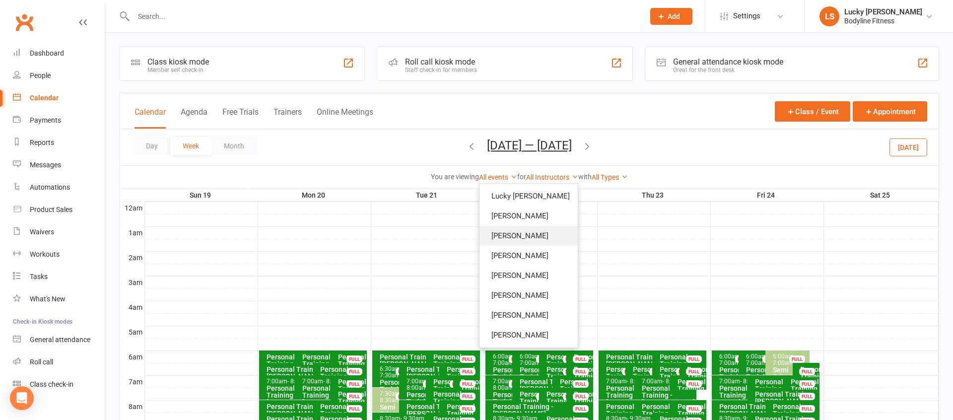
click at [525, 233] on link "[PERSON_NAME]" at bounding box center [528, 236] width 98 height 20
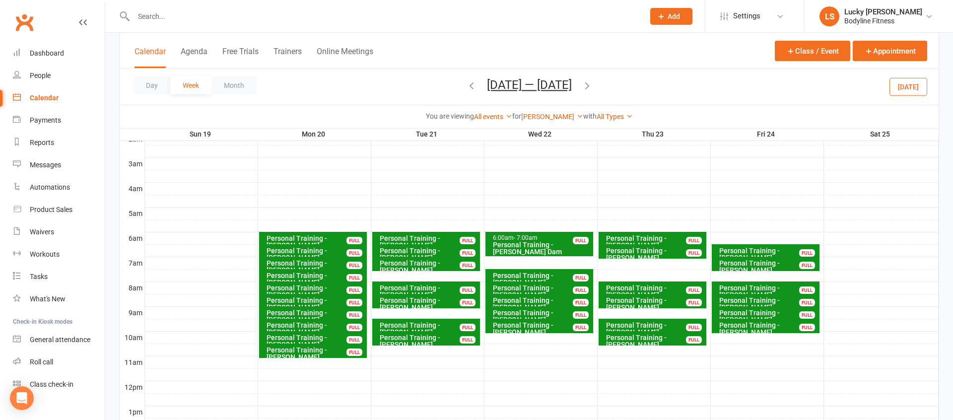
scroll to position [380, 0]
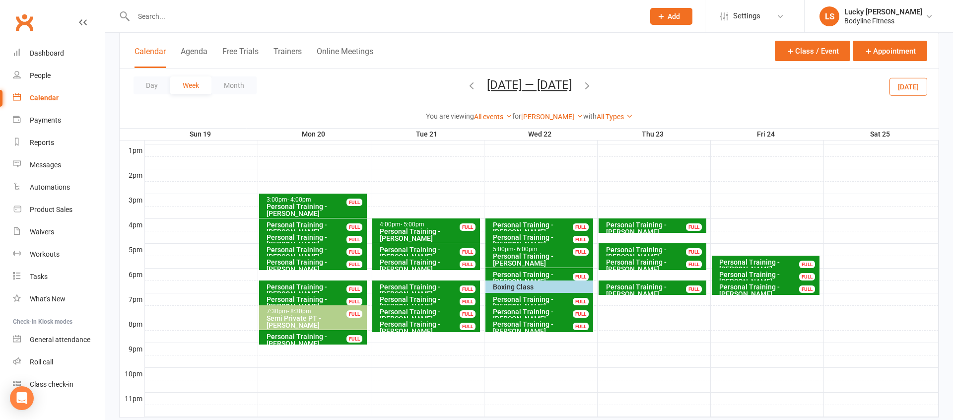
click at [590, 85] on icon "button" at bounding box center [587, 85] width 11 height 11
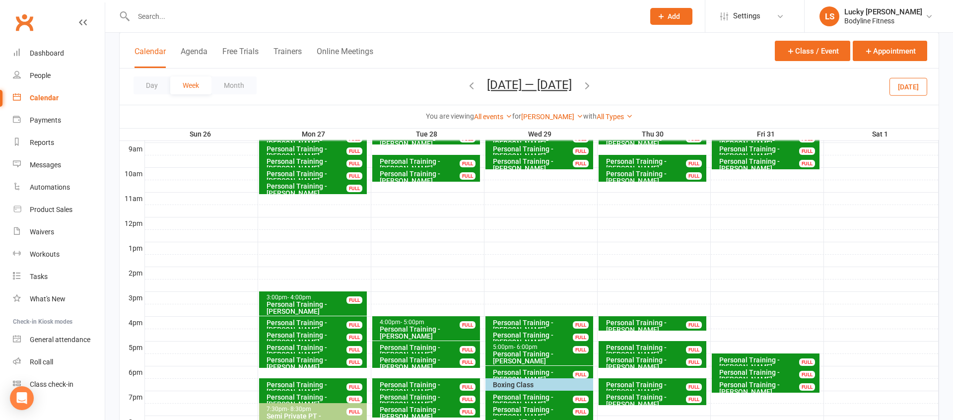
scroll to position [199, 0]
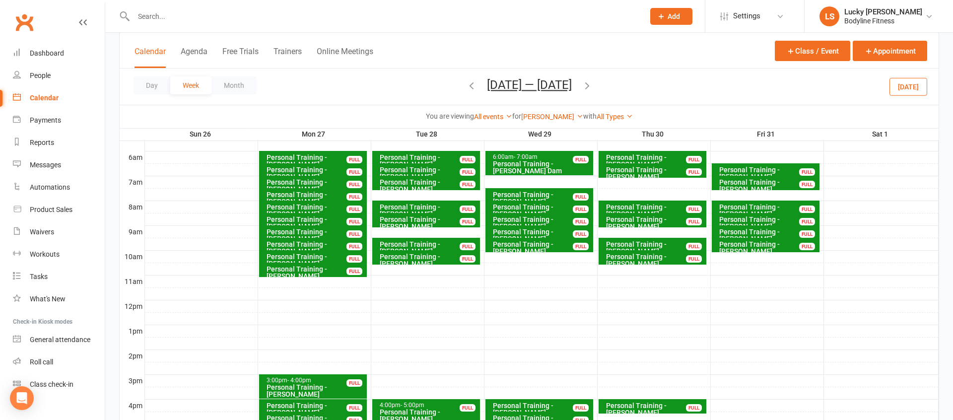
click at [466, 83] on icon "button" at bounding box center [471, 85] width 11 height 11
click at [557, 120] on link "[PERSON_NAME]" at bounding box center [552, 117] width 62 height 8
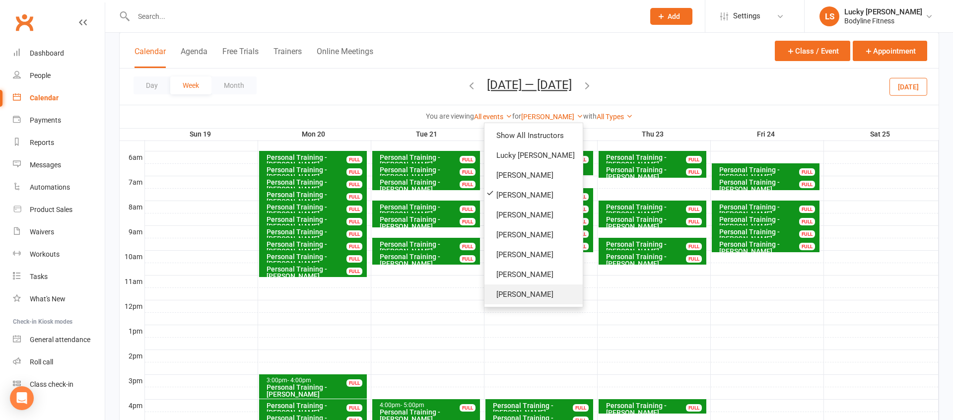
click at [554, 300] on link "[PERSON_NAME]" at bounding box center [533, 294] width 98 height 20
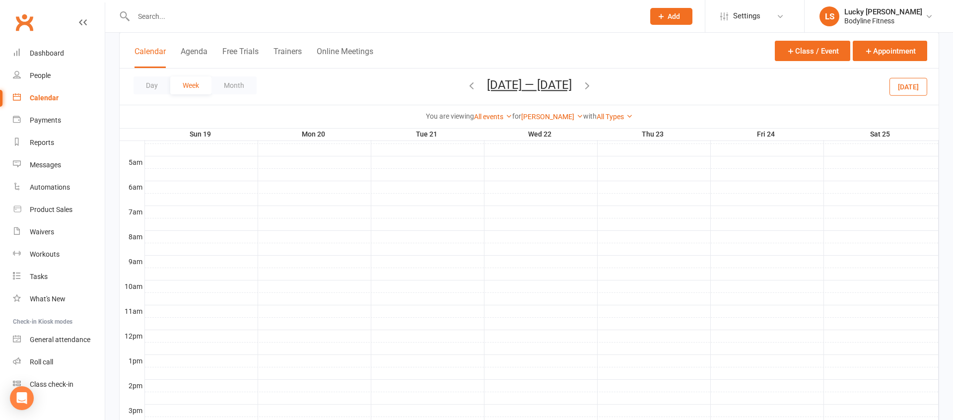
scroll to position [84, 0]
click at [591, 87] on icon "button" at bounding box center [587, 85] width 11 height 11
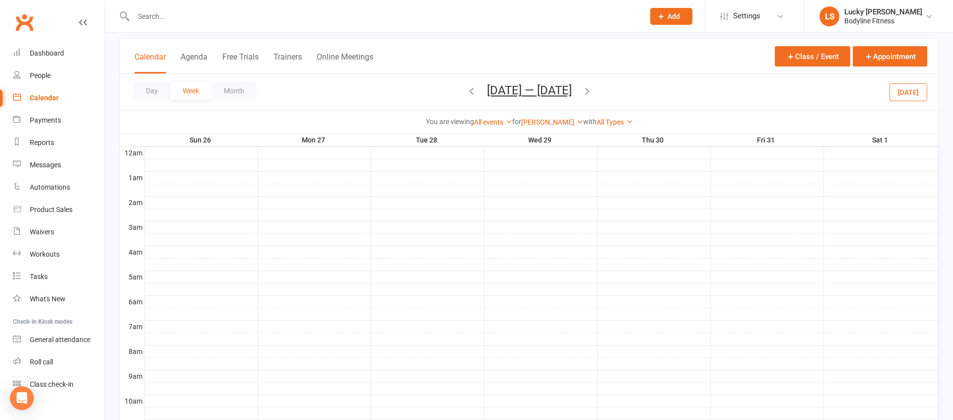
click at [466, 88] on icon "button" at bounding box center [471, 90] width 11 height 11
click at [549, 123] on link "[PERSON_NAME]" at bounding box center [552, 122] width 62 height 8
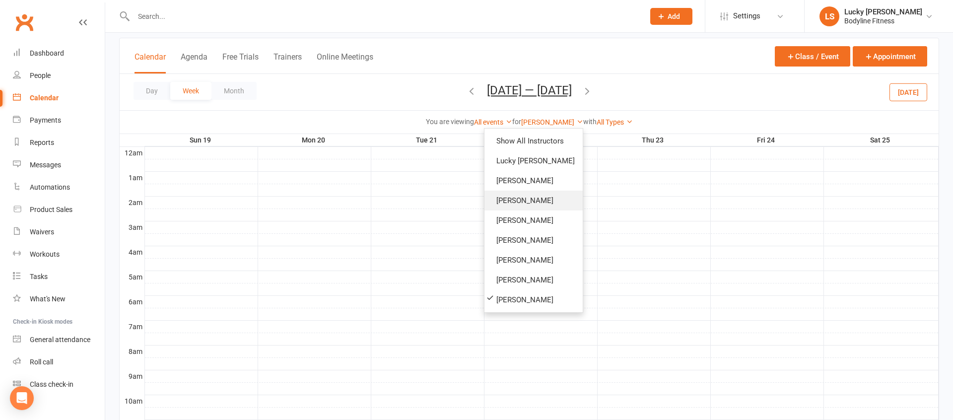
click at [536, 204] on link "[PERSON_NAME]" at bounding box center [533, 201] width 98 height 20
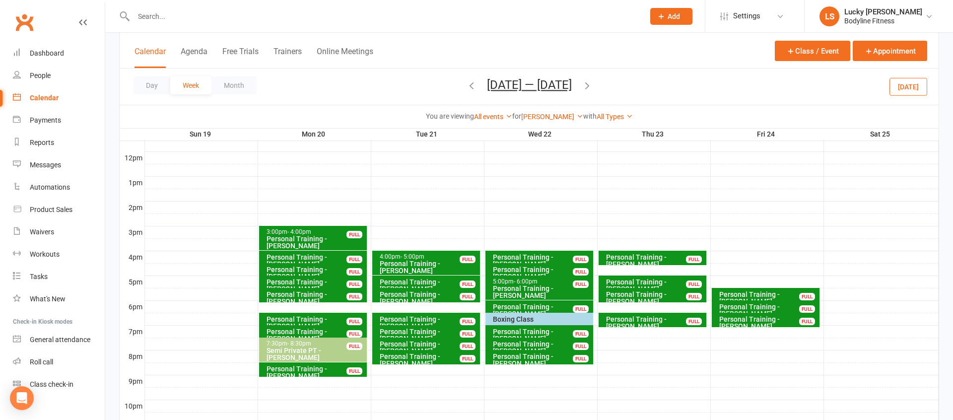
scroll to position [375, 0]
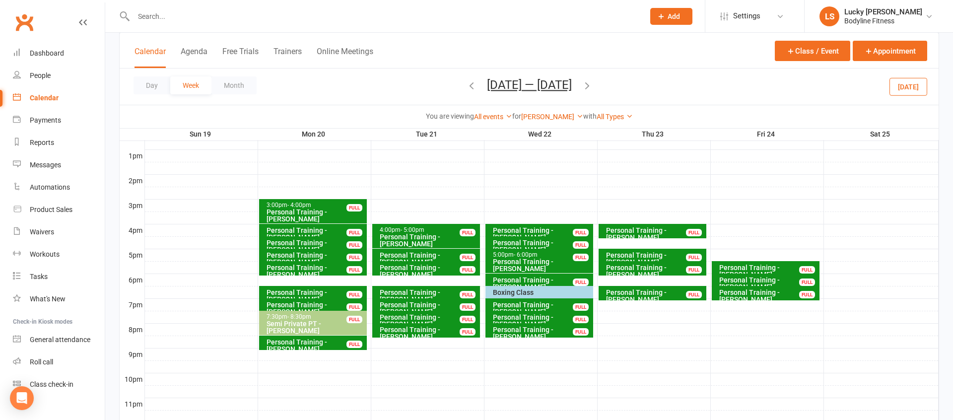
click at [469, 85] on icon "button" at bounding box center [471, 85] width 11 height 11
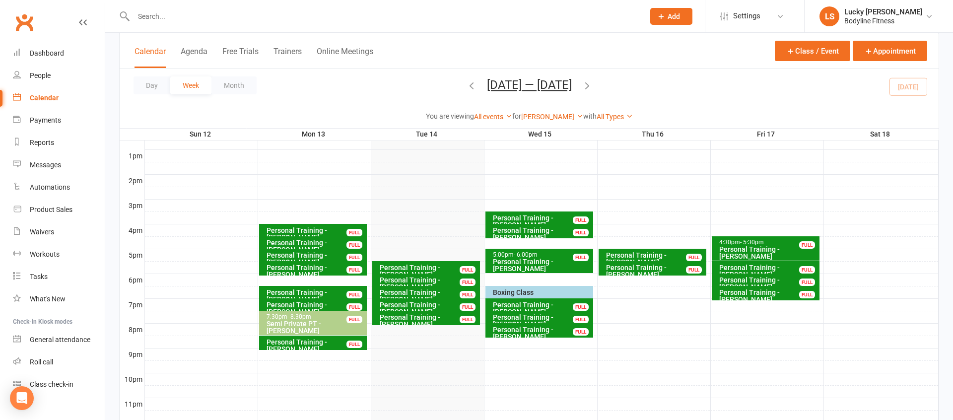
click at [590, 84] on icon "button" at bounding box center [587, 85] width 11 height 11
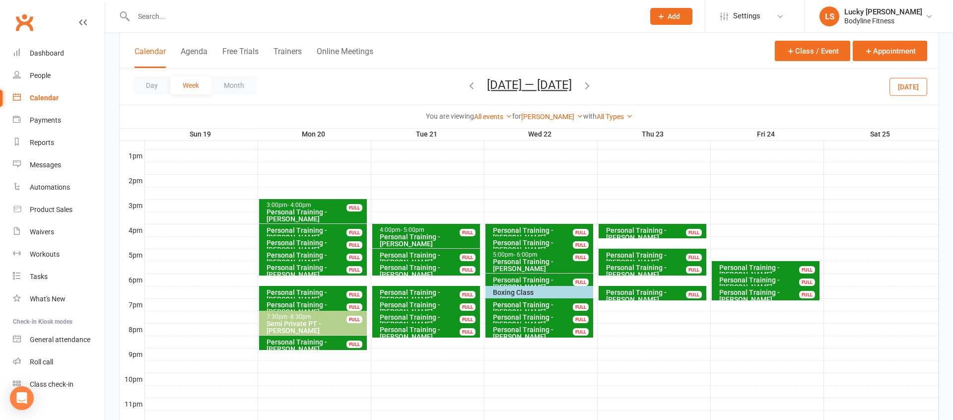
scroll to position [375, 0]
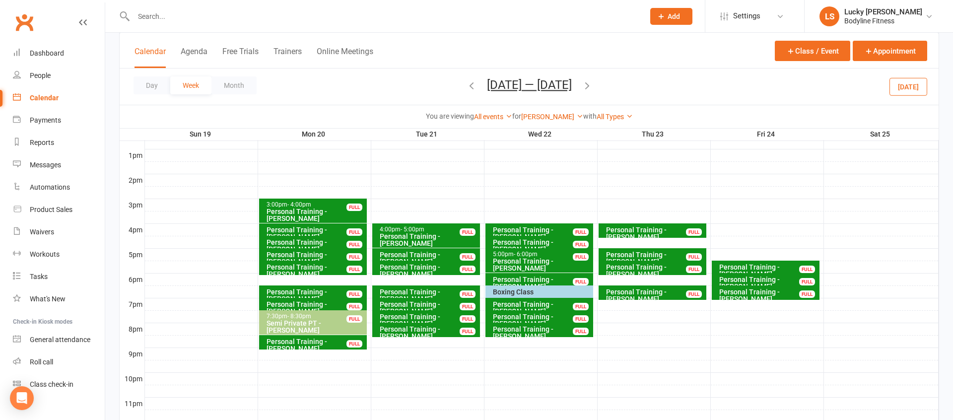
click at [587, 87] on icon "button" at bounding box center [587, 85] width 11 height 11
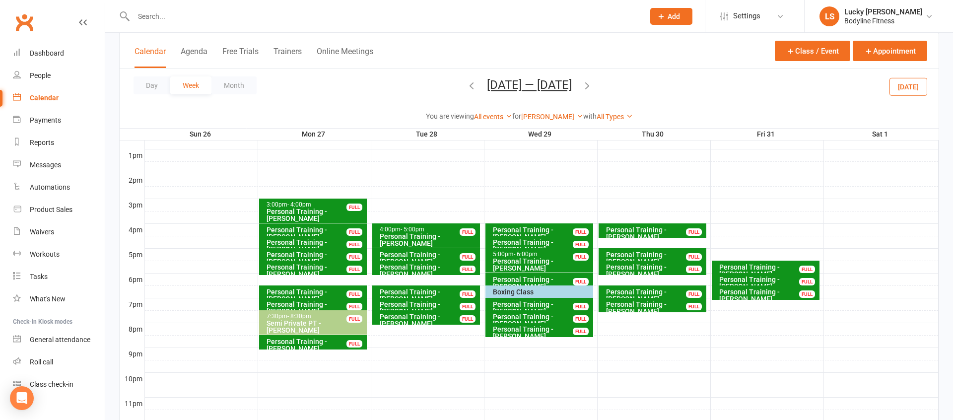
click at [526, 279] on div "Personal Training - [PERSON_NAME]" at bounding box center [541, 283] width 99 height 14
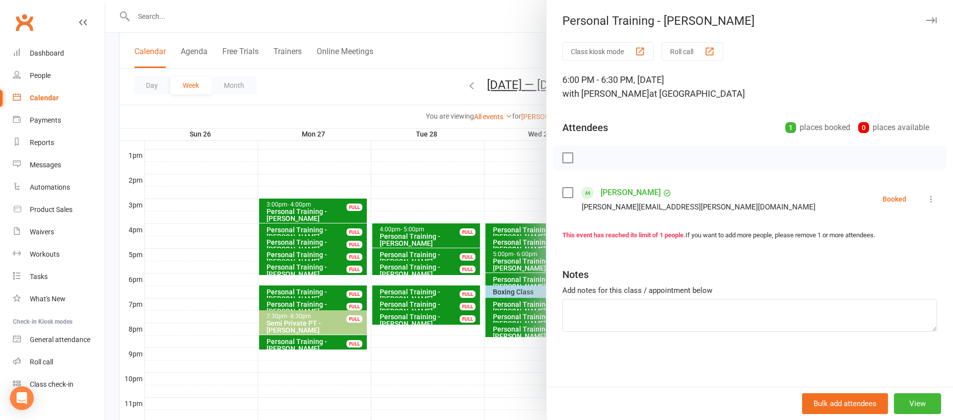
drag, startPoint x: 513, startPoint y: 179, endPoint x: 553, endPoint y: 168, distance: 42.1
click at [513, 179] on div at bounding box center [529, 210] width 848 height 420
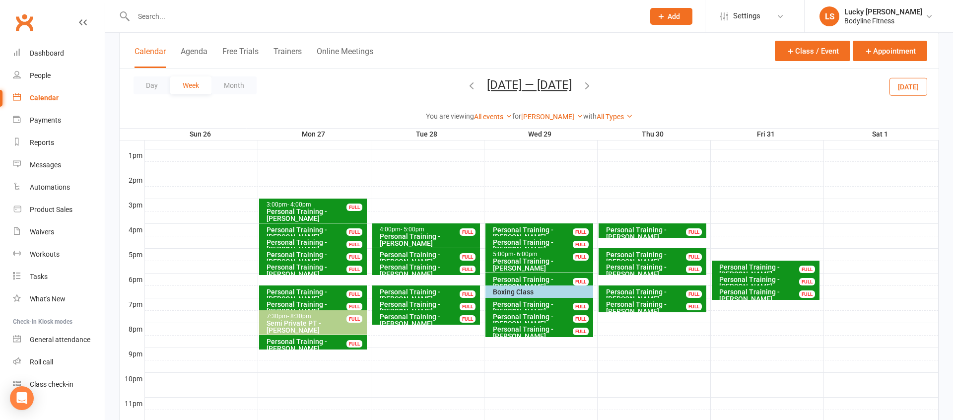
click at [466, 88] on icon "button" at bounding box center [471, 85] width 11 height 11
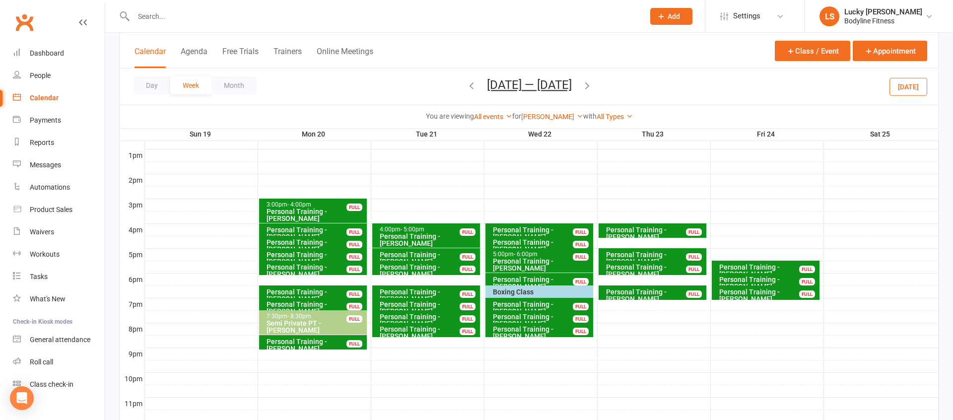
click at [467, 86] on icon "button" at bounding box center [471, 85] width 11 height 11
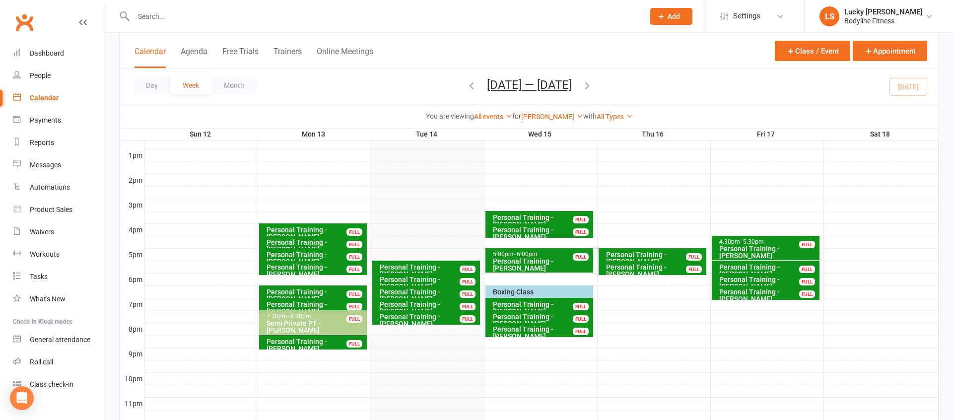
click at [592, 86] on icon "button" at bounding box center [587, 85] width 11 height 11
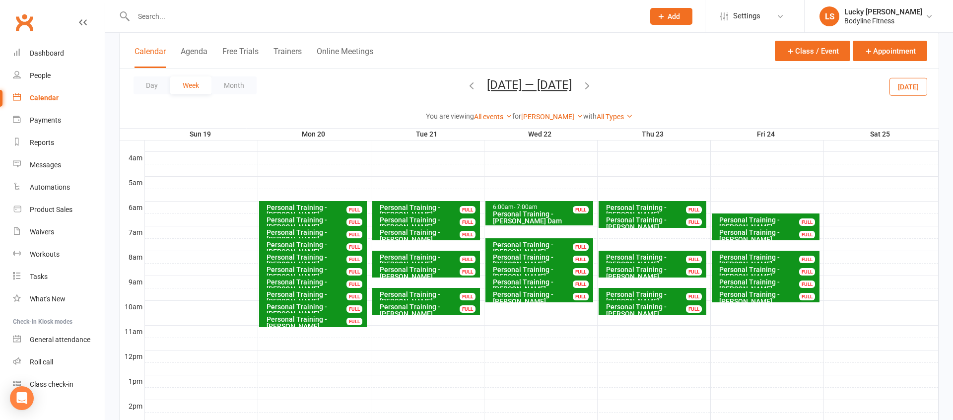
scroll to position [148, 0]
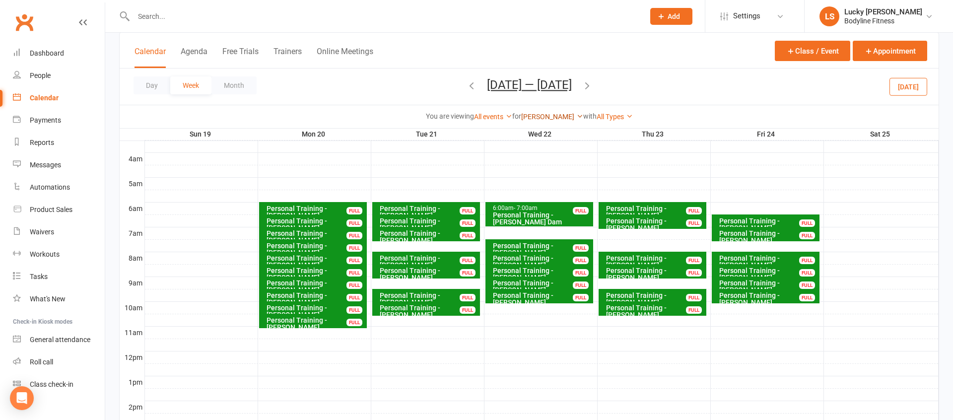
click at [548, 116] on link "[PERSON_NAME]" at bounding box center [552, 117] width 62 height 8
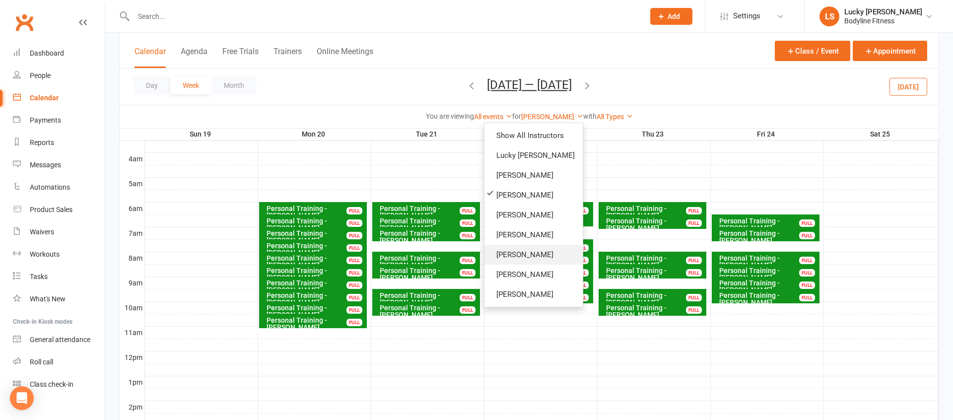
click at [542, 257] on link "[PERSON_NAME]" at bounding box center [533, 255] width 98 height 20
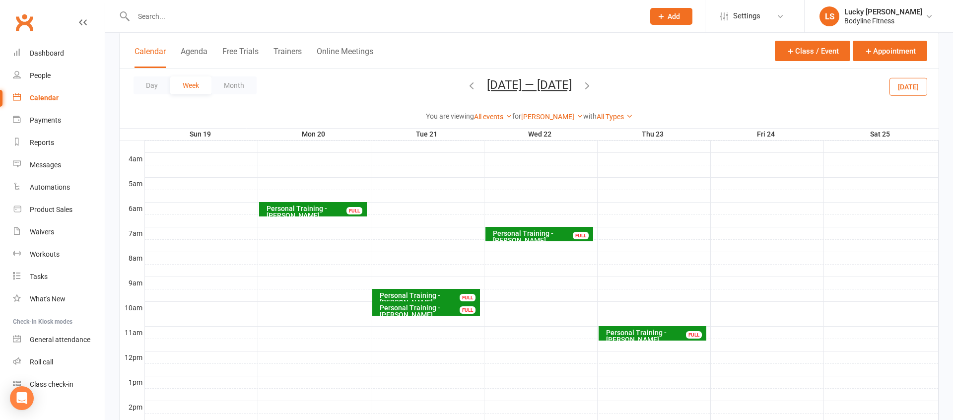
click at [911, 89] on button "[DATE]" at bounding box center [908, 86] width 38 height 18
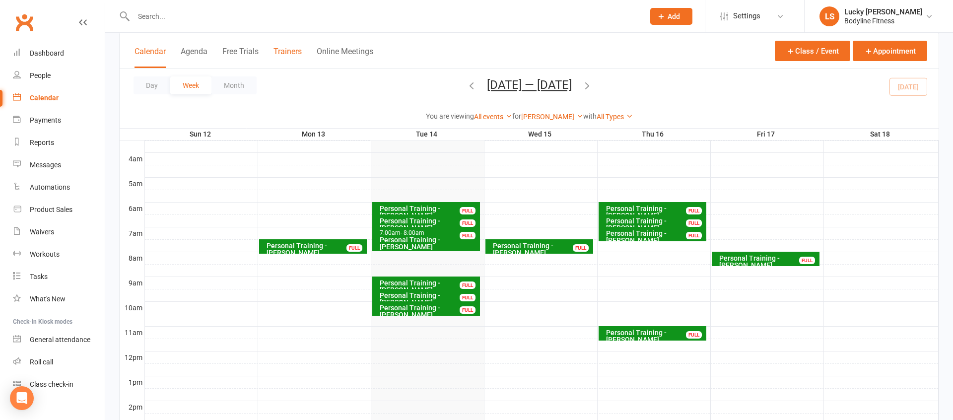
click at [293, 54] on button "Trainers" at bounding box center [287, 57] width 28 height 21
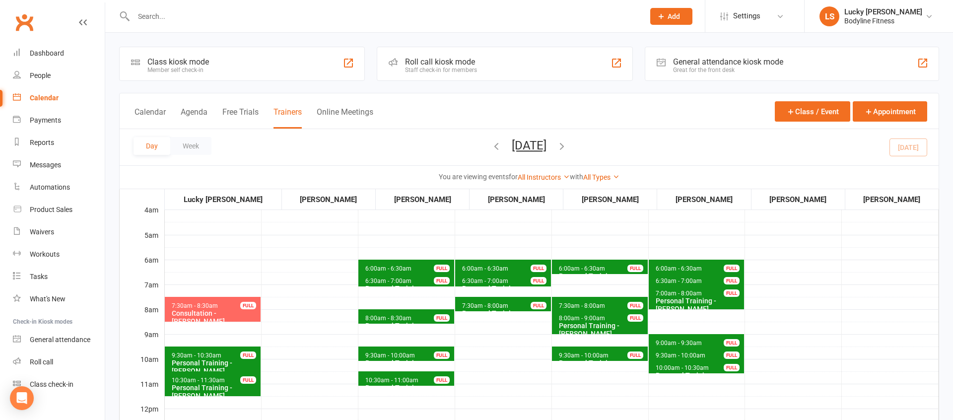
click at [522, 146] on button "[DATE]" at bounding box center [529, 145] width 35 height 14
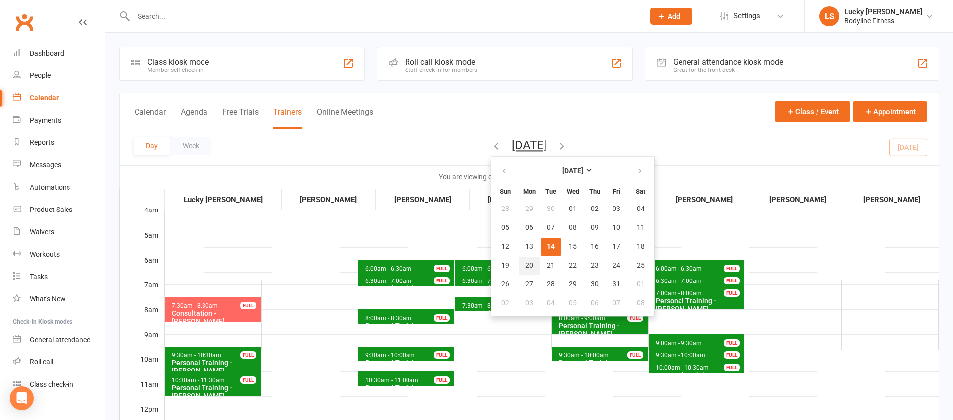
click at [525, 265] on span "20" at bounding box center [529, 266] width 8 height 8
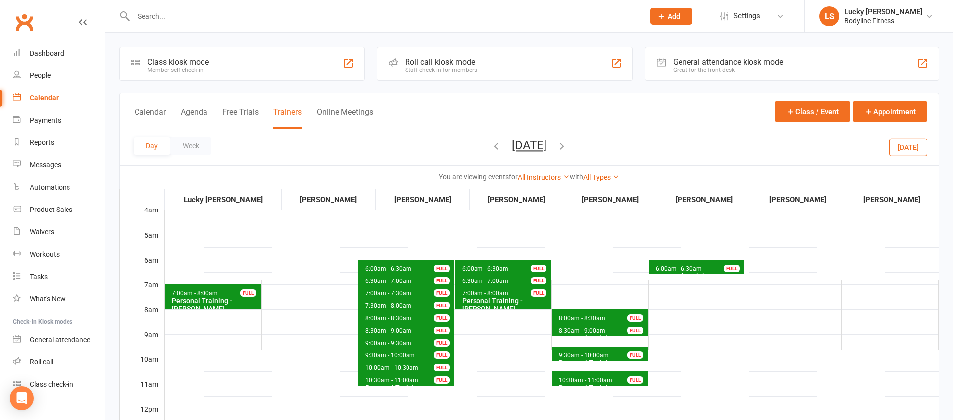
click at [708, 266] on span "6:00am - 6:30am Personal Training - [PERSON_NAME] FULL" at bounding box center [697, 267] width 96 height 14
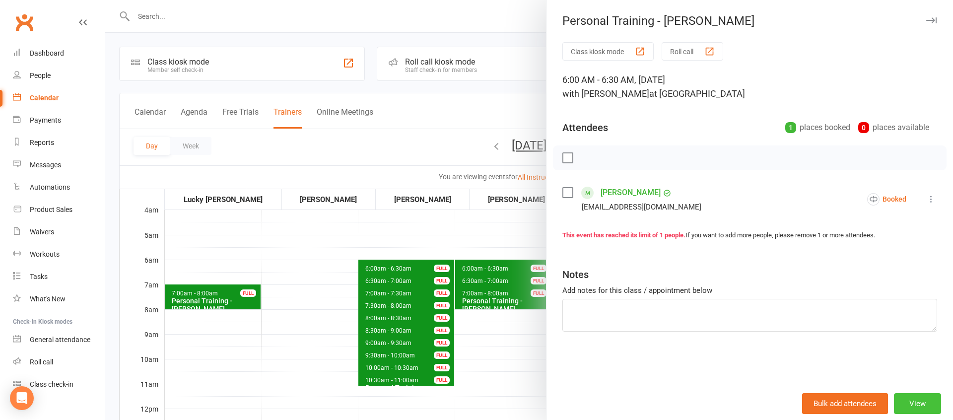
click at [916, 400] on button "View" at bounding box center [917, 403] width 47 height 21
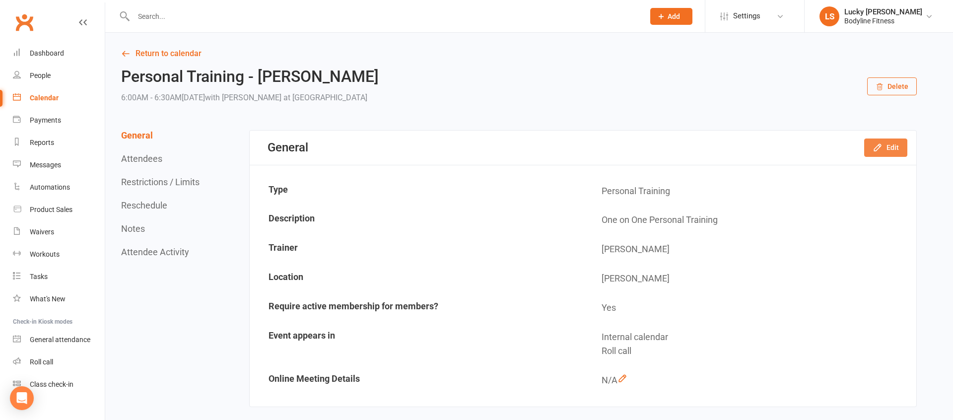
click at [873, 143] on icon "button" at bounding box center [877, 147] width 10 height 10
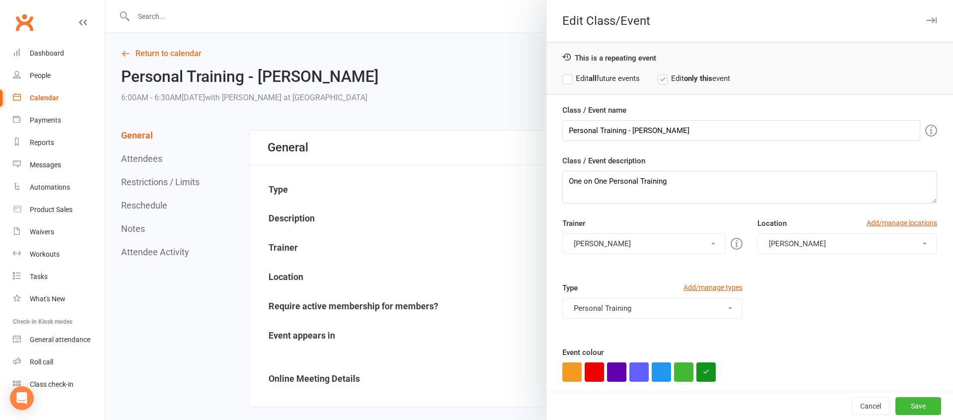
drag, startPoint x: 584, startPoint y: 77, endPoint x: 586, endPoint y: 83, distance: 6.7
click at [584, 77] on label "Edit all future events" at bounding box center [600, 78] width 77 height 12
click at [595, 241] on button "[PERSON_NAME]" at bounding box center [643, 243] width 163 height 21
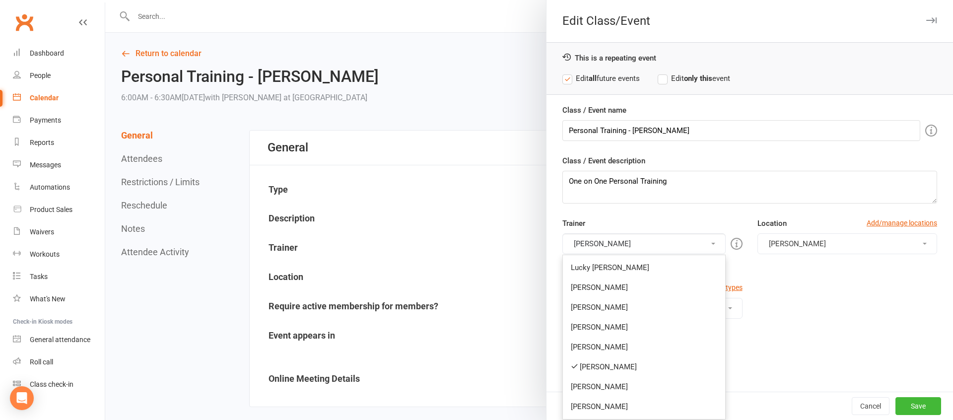
drag, startPoint x: 594, startPoint y: 267, endPoint x: 594, endPoint y: 250, distance: 16.9
click at [594, 267] on link "Lucky [PERSON_NAME]" at bounding box center [644, 268] width 162 height 20
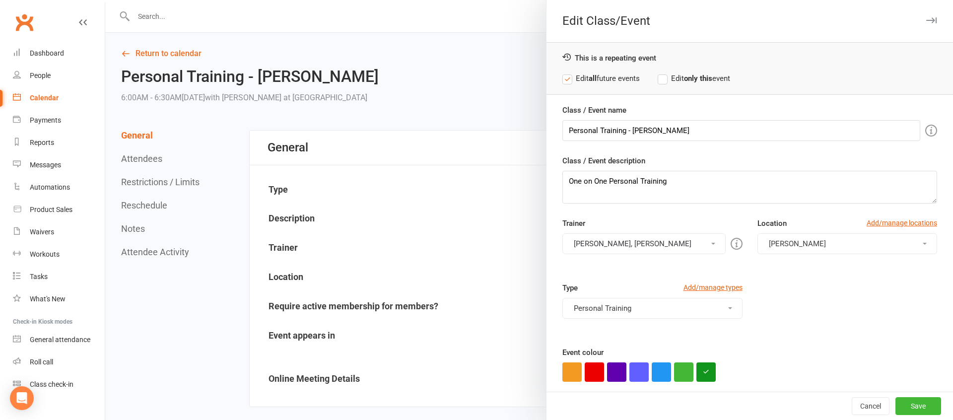
click at [593, 246] on button "[PERSON_NAME], [PERSON_NAME]" at bounding box center [643, 243] width 163 height 21
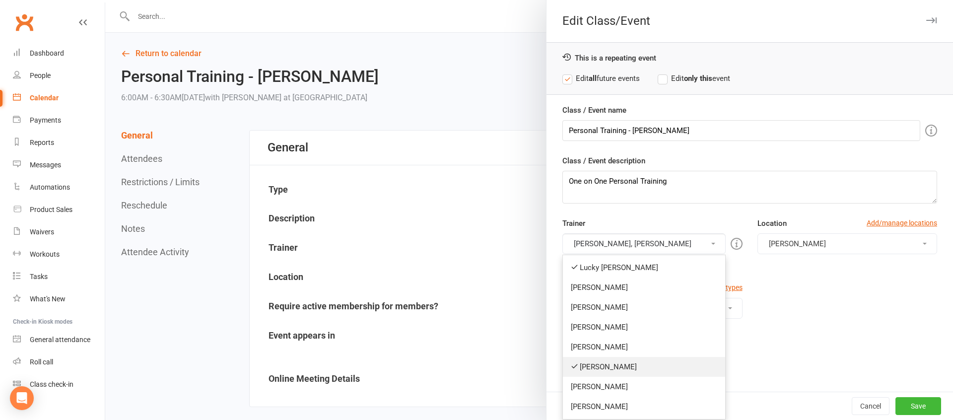
click at [602, 367] on link "[PERSON_NAME]" at bounding box center [644, 367] width 162 height 20
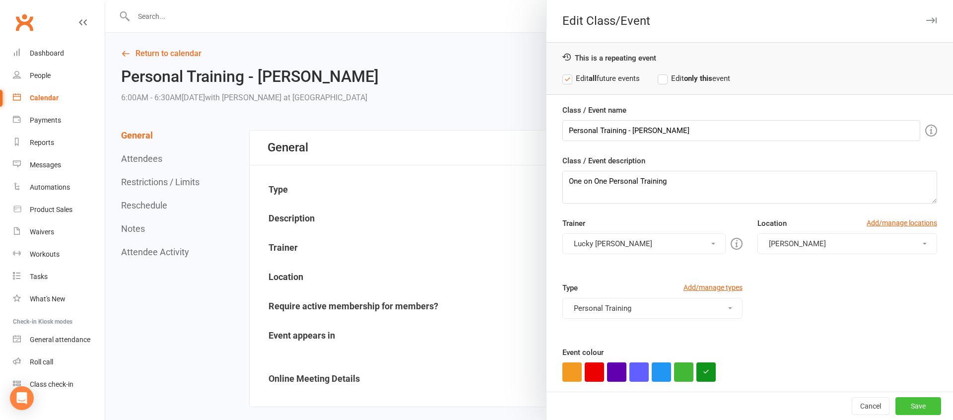
click at [914, 405] on button "Save" at bounding box center [918, 406] width 46 height 18
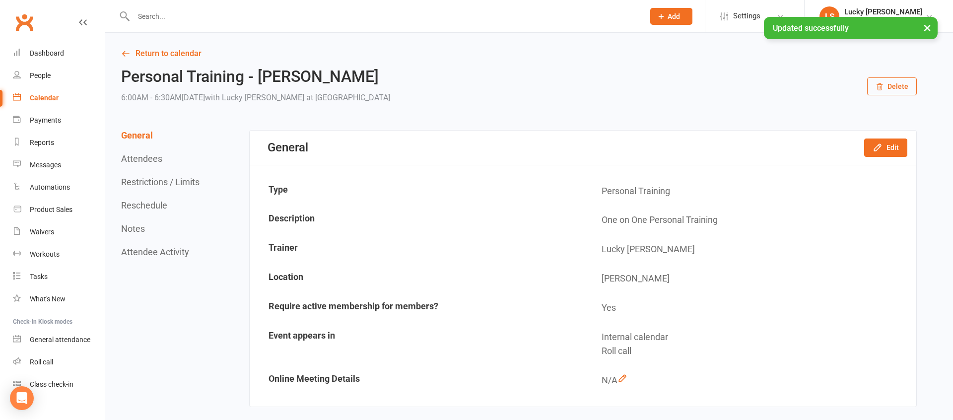
click at [141, 208] on button "Reschedule" at bounding box center [144, 205] width 46 height 10
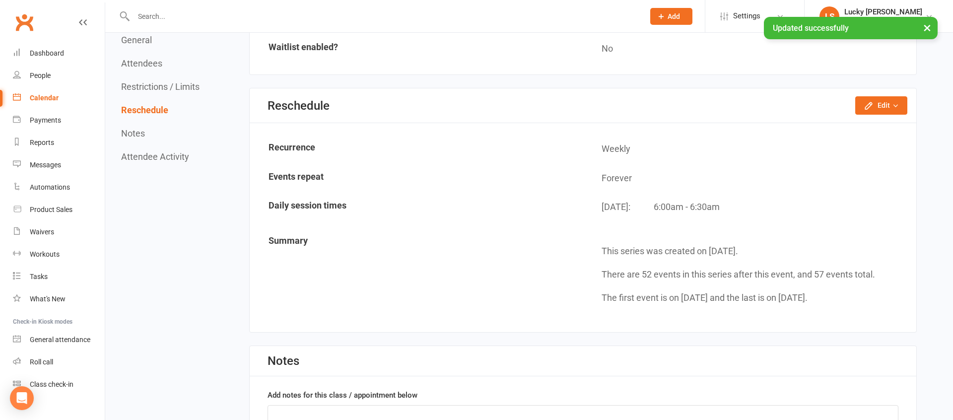
scroll to position [742, 0]
click at [867, 111] on button "Edit" at bounding box center [881, 105] width 52 height 18
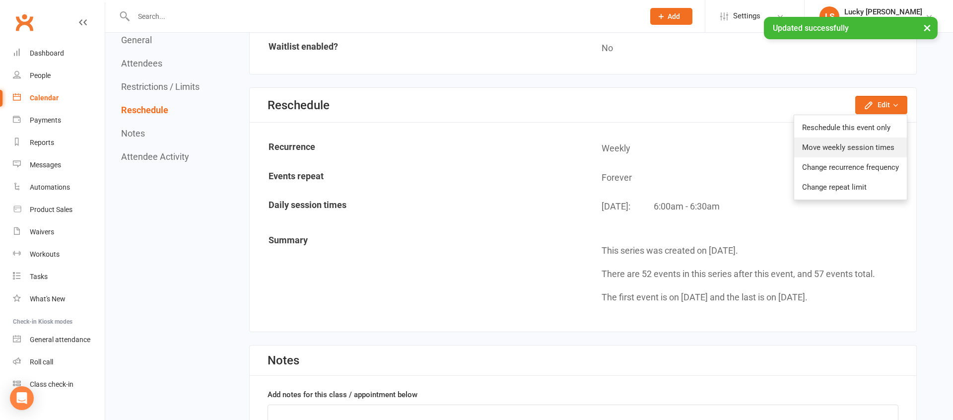
click at [860, 151] on link "Move weekly session times" at bounding box center [850, 147] width 113 height 20
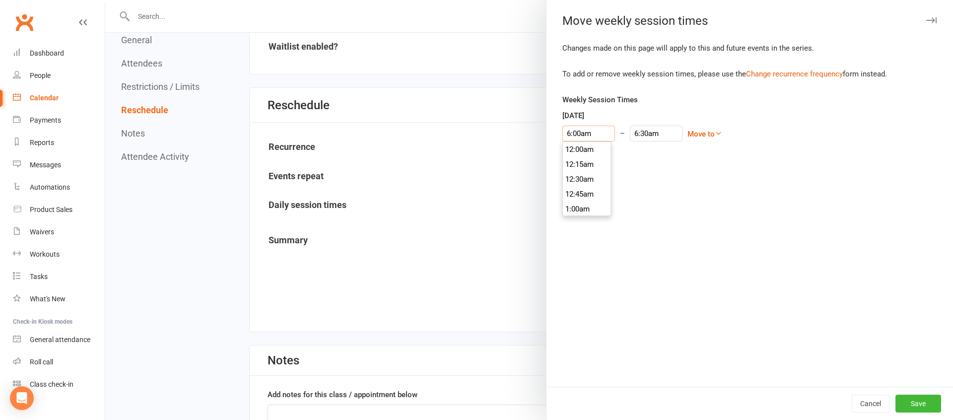
click at [583, 134] on input "6:00am" at bounding box center [588, 134] width 53 height 16
type input "6:30am"
type input "7:00am"
click at [588, 195] on li "6:30am" at bounding box center [587, 194] width 48 height 15
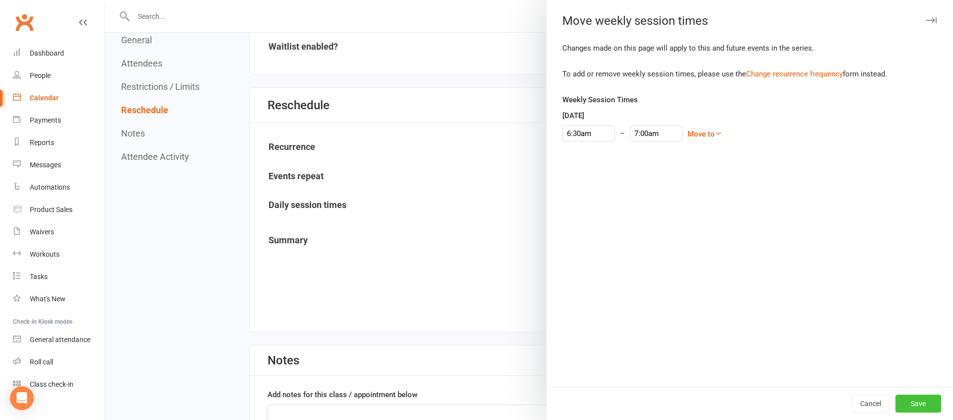
click at [917, 404] on button "Save" at bounding box center [918, 403] width 46 height 18
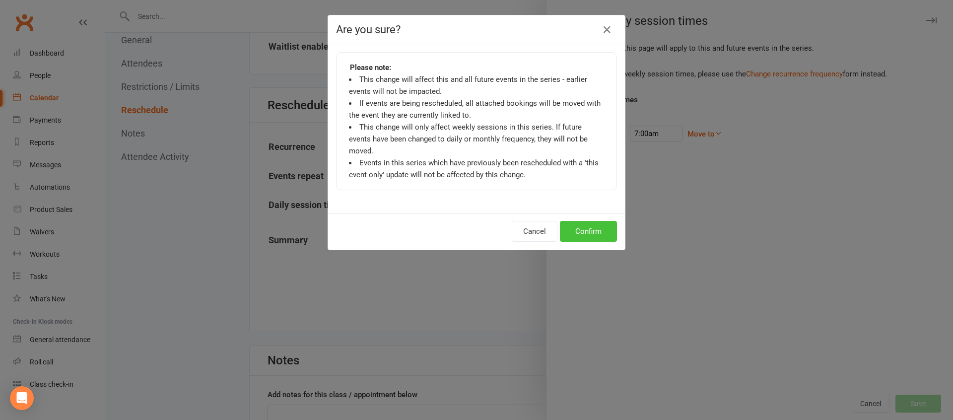
click at [578, 223] on button "Confirm" at bounding box center [588, 231] width 57 height 21
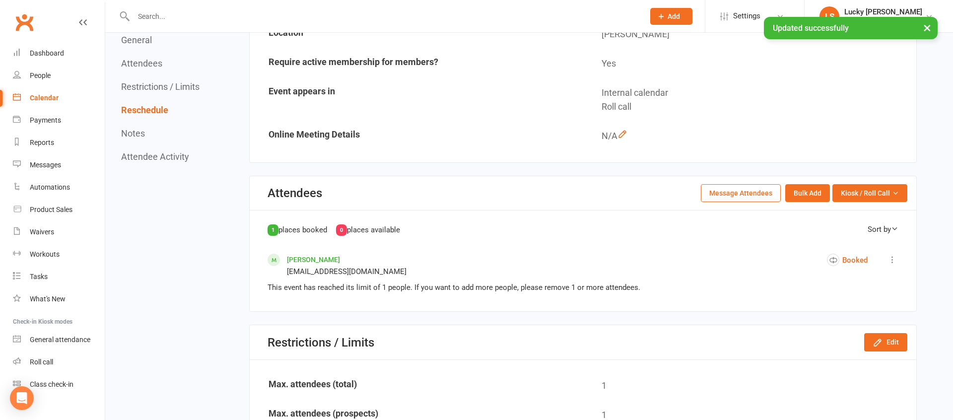
scroll to position [0, 0]
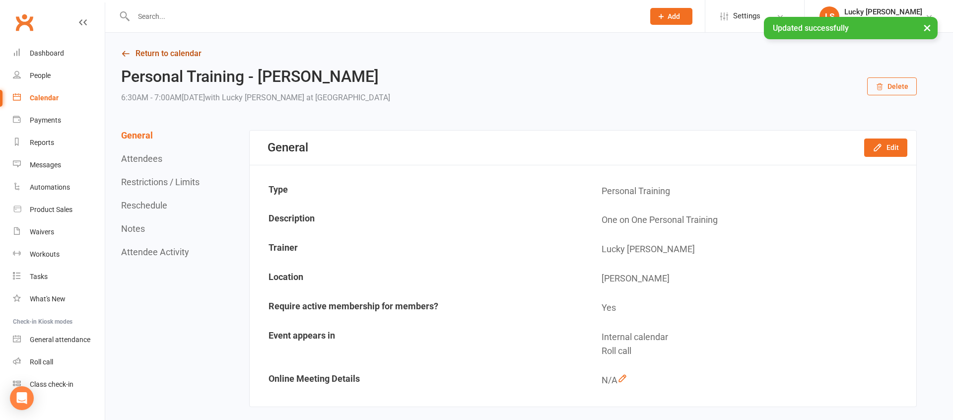
click at [182, 53] on link "Return to calendar" at bounding box center [518, 54] width 795 height 14
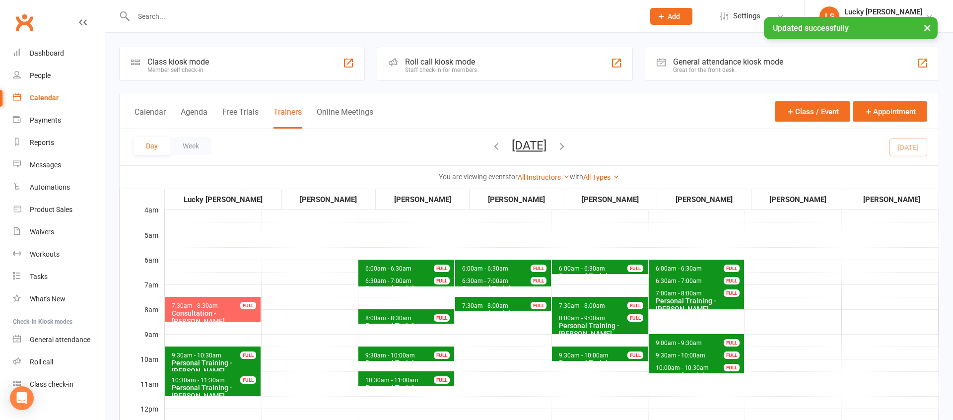
click at [526, 148] on button "[DATE]" at bounding box center [529, 145] width 35 height 14
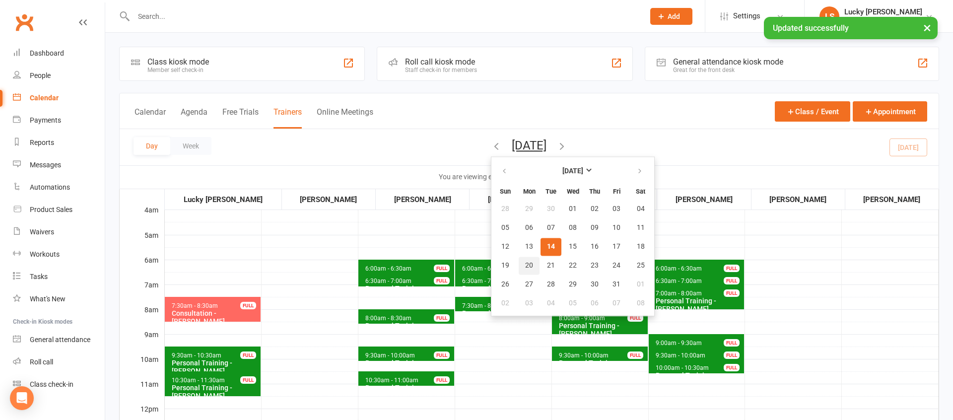
click at [525, 266] on span "20" at bounding box center [529, 266] width 8 height 8
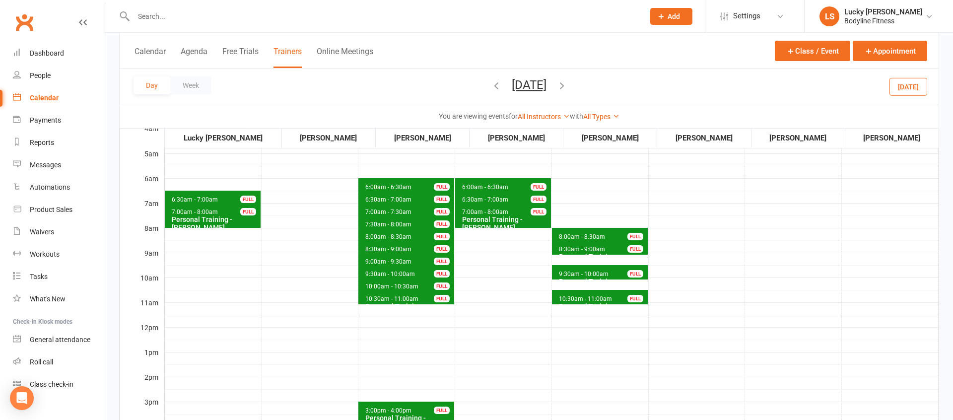
scroll to position [67, 0]
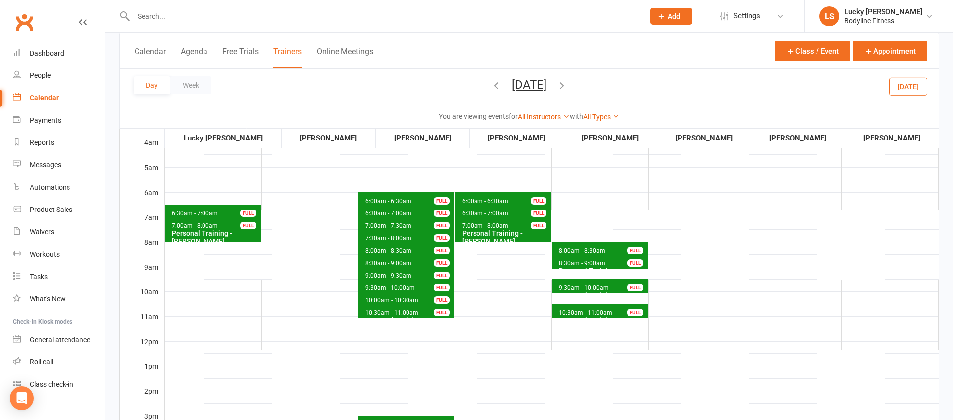
click at [567, 84] on icon "button" at bounding box center [561, 85] width 11 height 11
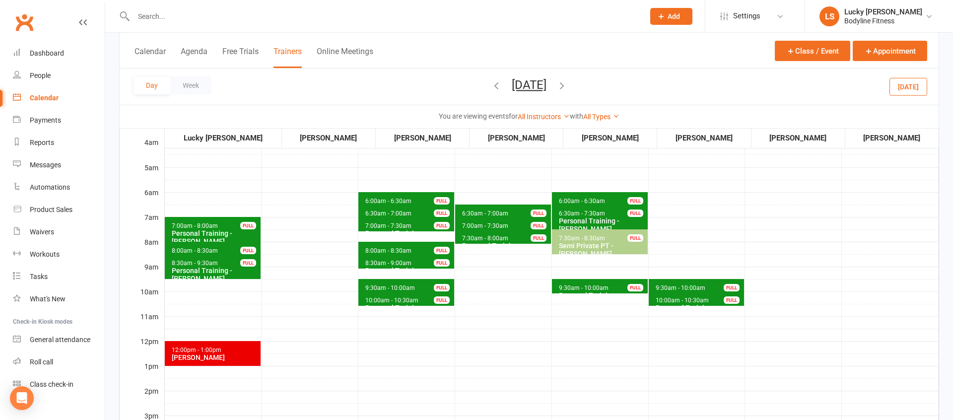
click at [672, 284] on span "9:30am - 10:00am" at bounding box center [680, 287] width 51 height 7
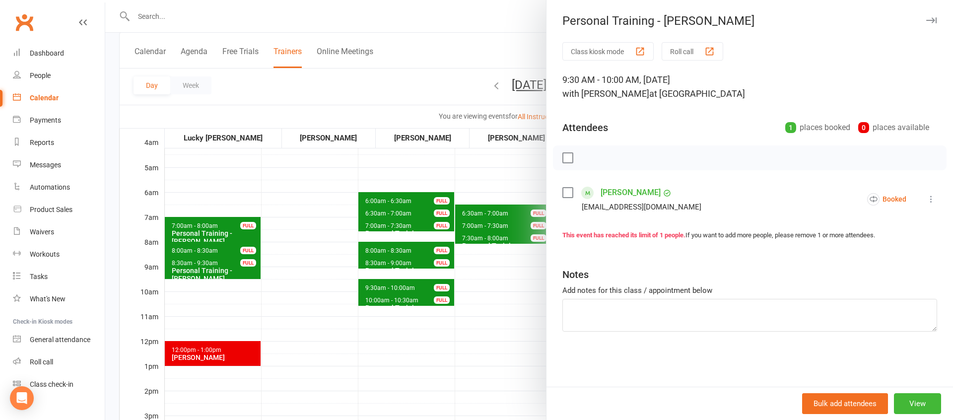
click at [481, 330] on div at bounding box center [529, 210] width 848 height 420
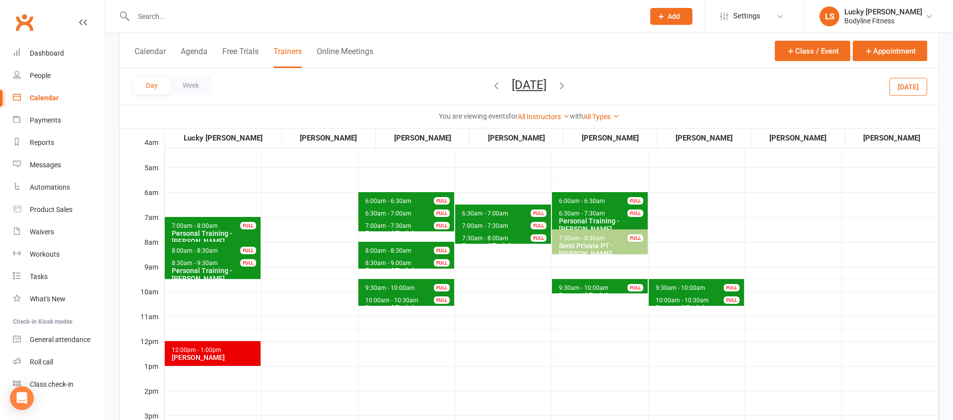
click at [665, 298] on span "10:00am - 10:30am" at bounding box center [682, 300] width 54 height 7
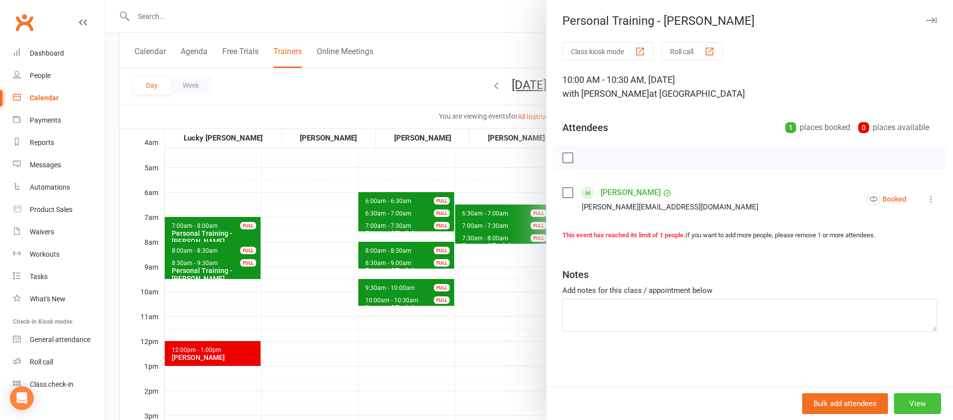
click at [920, 408] on button "View" at bounding box center [917, 403] width 47 height 21
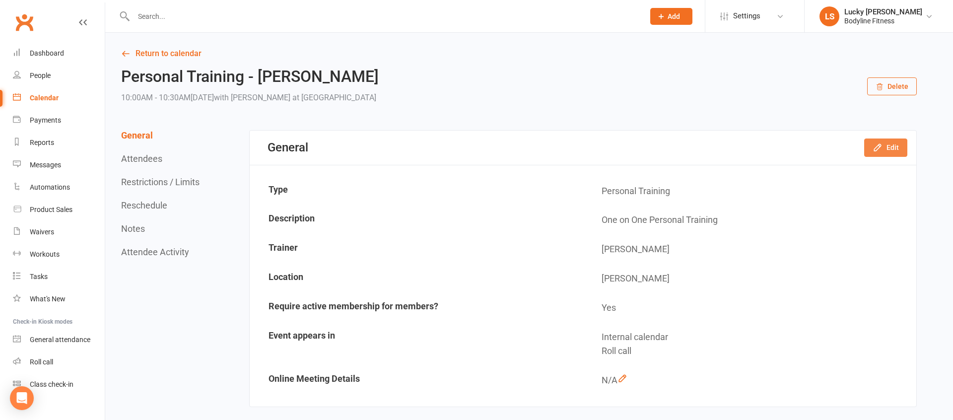
click at [886, 147] on button "Edit" at bounding box center [885, 147] width 43 height 18
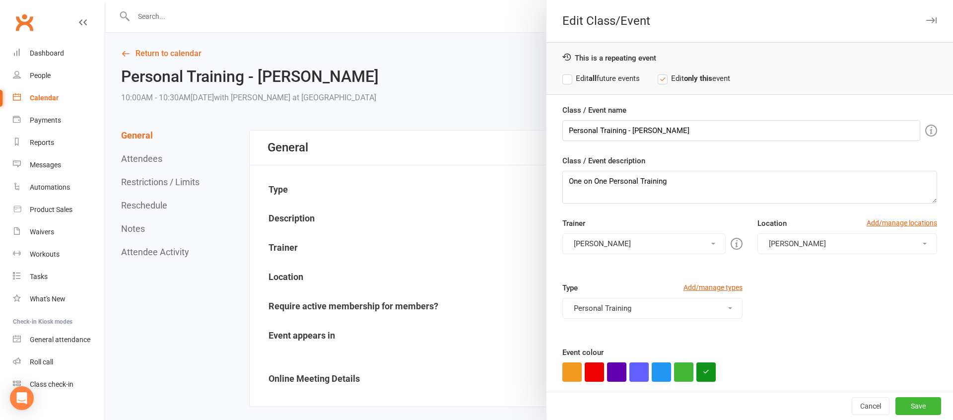
click at [591, 76] on strong "all" at bounding box center [593, 78] width 8 height 9
click at [610, 247] on button "[PERSON_NAME]" at bounding box center [643, 243] width 163 height 21
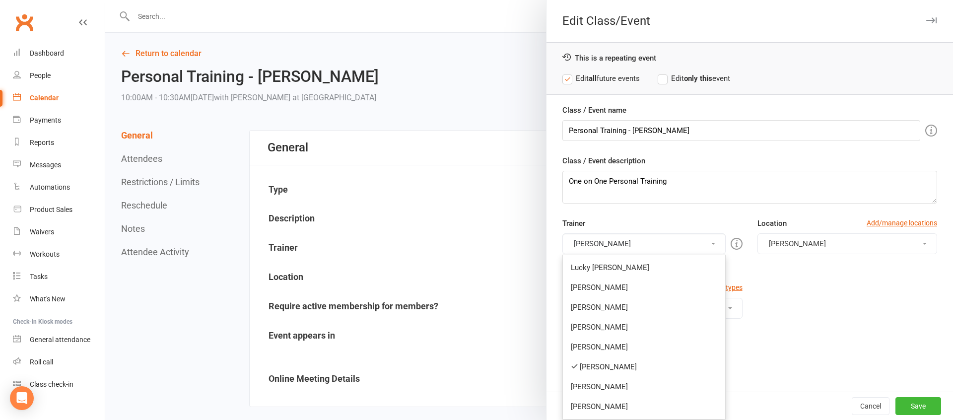
click at [606, 266] on link "Lucky [PERSON_NAME]" at bounding box center [644, 268] width 162 height 20
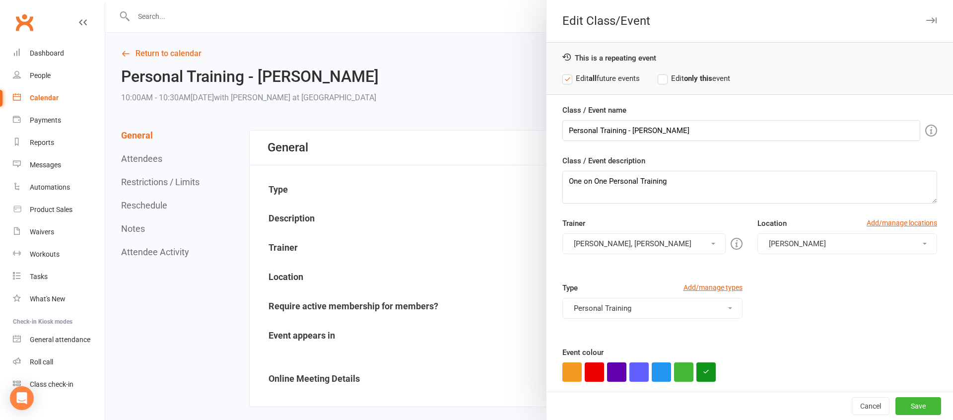
click at [596, 238] on button "[PERSON_NAME], [PERSON_NAME]" at bounding box center [643, 243] width 163 height 21
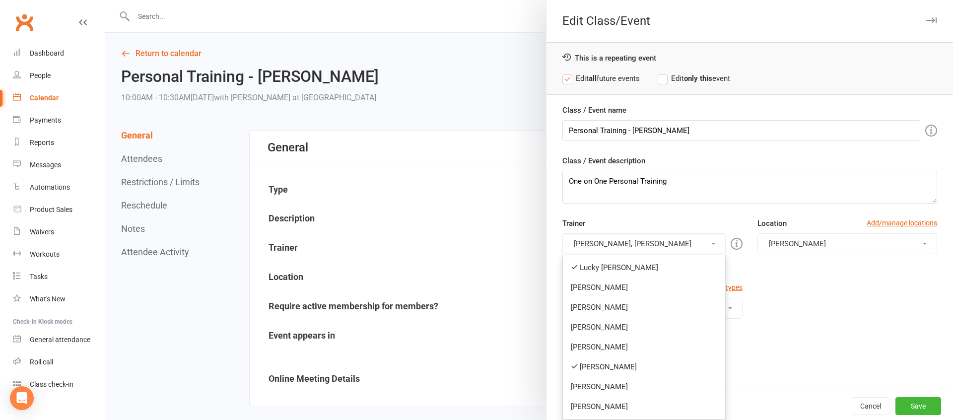
click at [606, 367] on link "[PERSON_NAME]" at bounding box center [644, 367] width 162 height 20
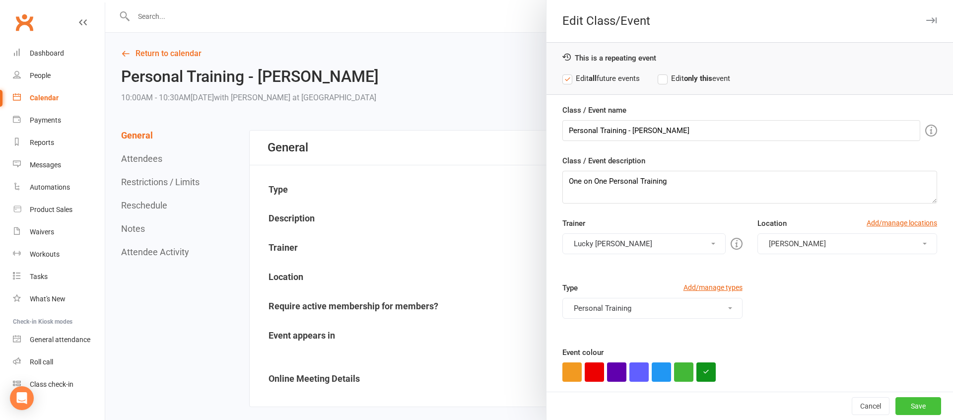
click at [916, 403] on button "Save" at bounding box center [918, 406] width 46 height 18
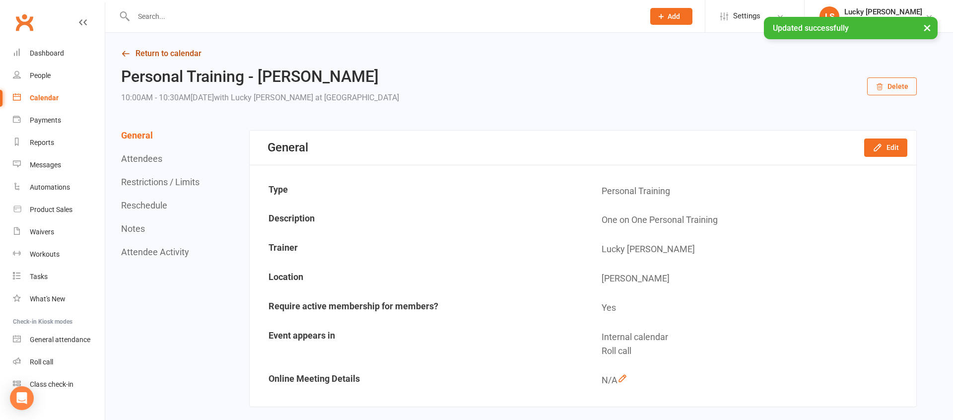
click at [165, 51] on link "Return to calendar" at bounding box center [518, 54] width 795 height 14
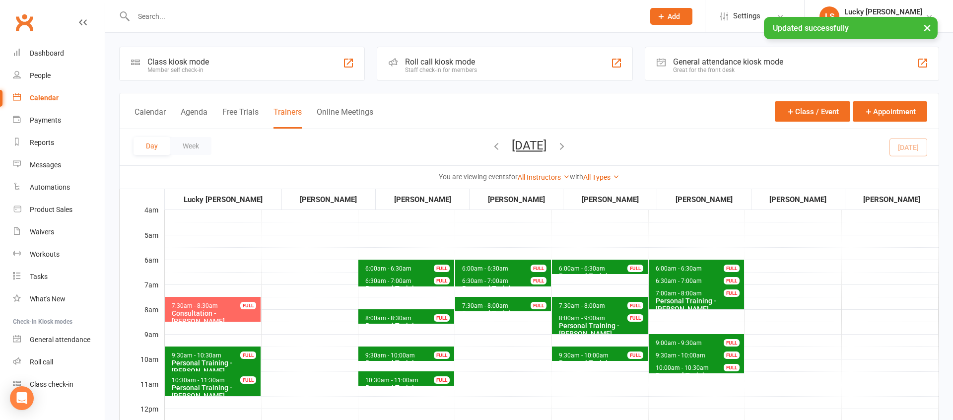
click at [546, 145] on button "[DATE]" at bounding box center [529, 145] width 35 height 14
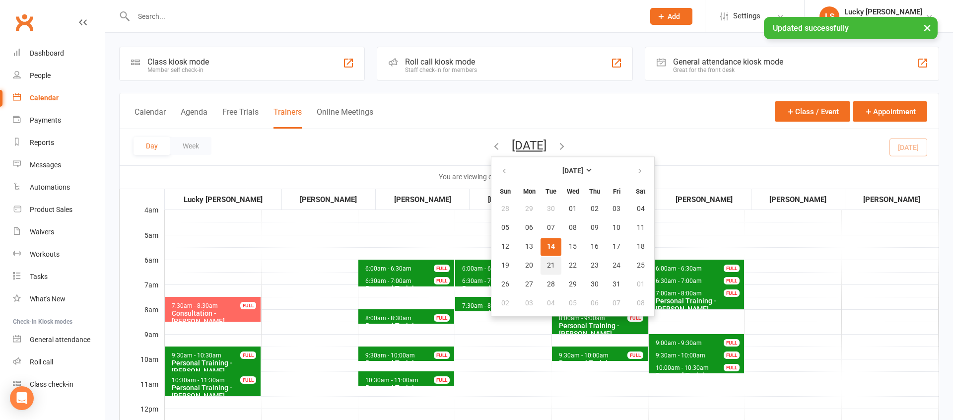
click at [547, 266] on span "21" at bounding box center [551, 266] width 8 height 8
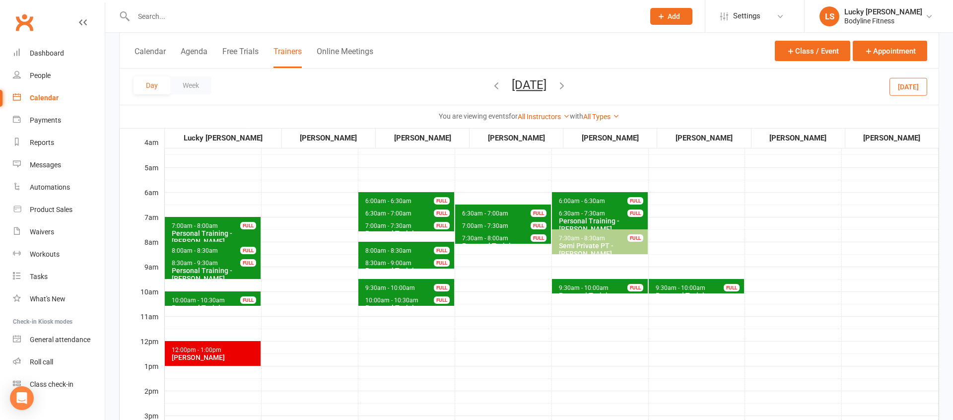
scroll to position [70, 0]
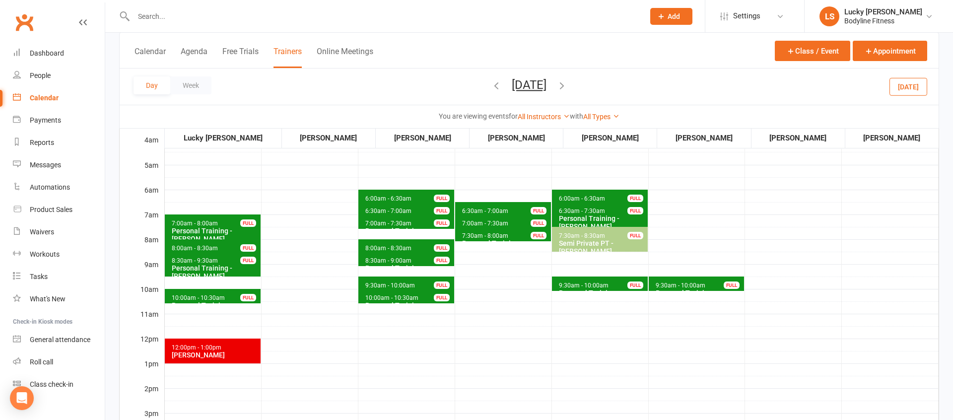
click at [567, 87] on icon "button" at bounding box center [561, 85] width 11 height 11
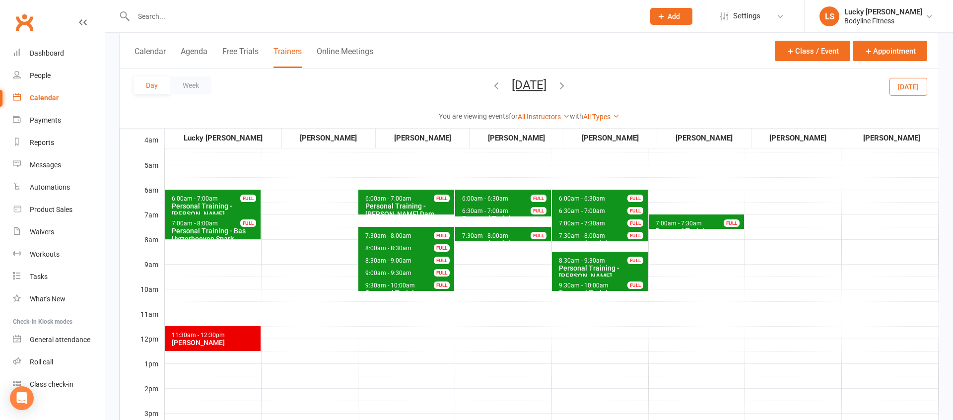
click at [671, 221] on span "7:00am - 7:30am" at bounding box center [678, 223] width 47 height 7
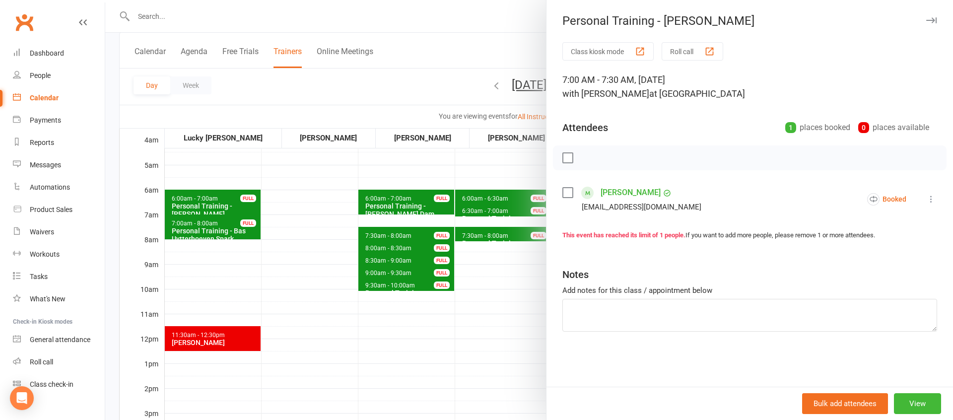
click at [451, 346] on div at bounding box center [529, 210] width 848 height 420
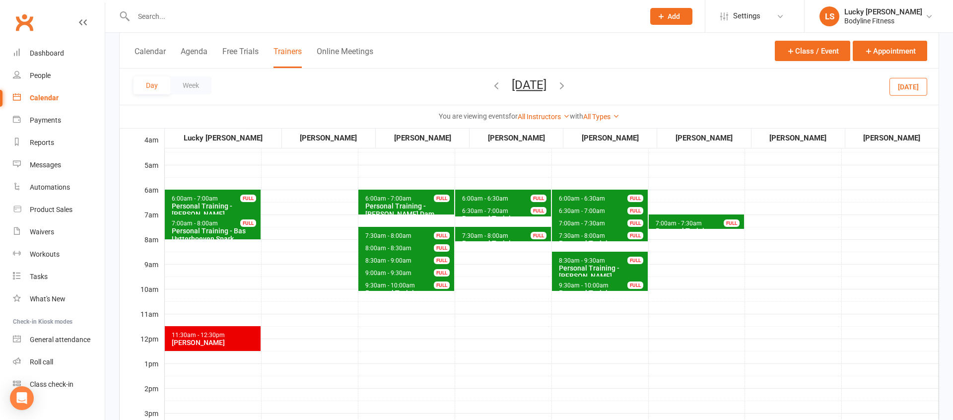
click at [704, 220] on span "7:00am - 7:30am Personal Training - [PERSON_NAME] FULL" at bounding box center [697, 221] width 96 height 14
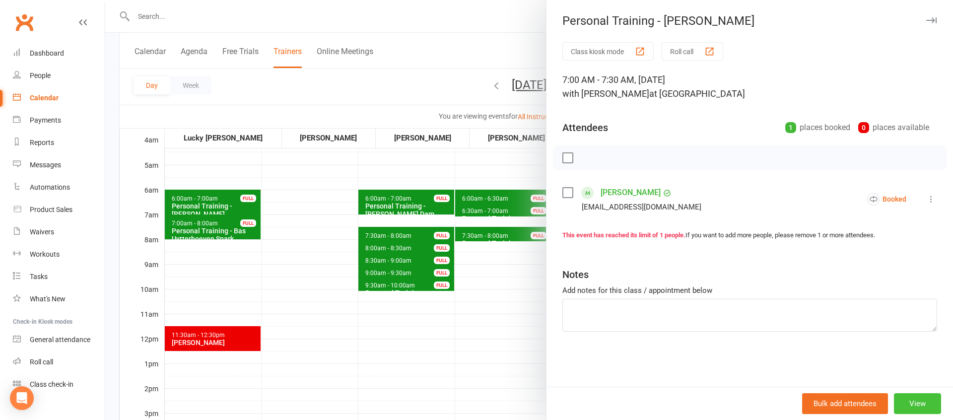
click at [921, 401] on button "View" at bounding box center [917, 403] width 47 height 21
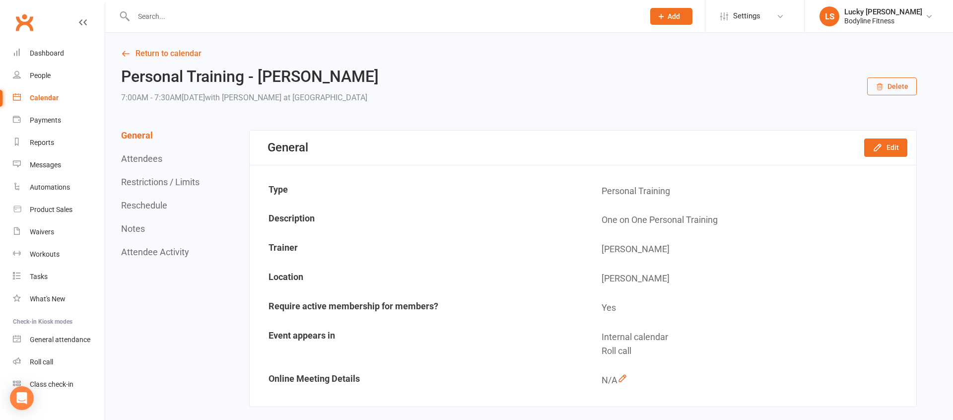
click at [884, 84] on button "Delete" at bounding box center [892, 86] width 50 height 18
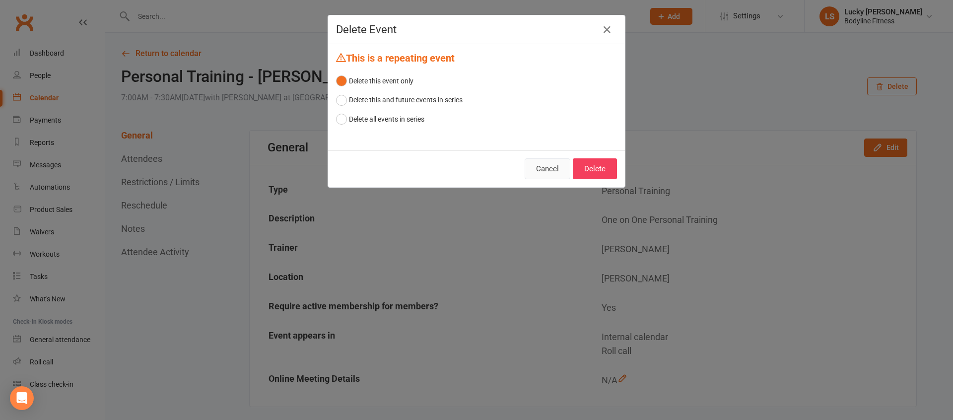
click at [566, 169] on button "Cancel" at bounding box center [548, 168] width 46 height 21
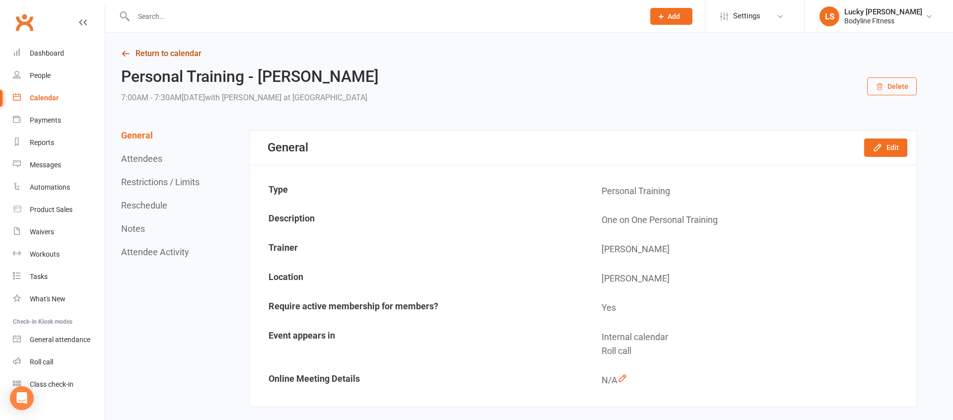
click at [152, 48] on link "Return to calendar" at bounding box center [518, 54] width 795 height 14
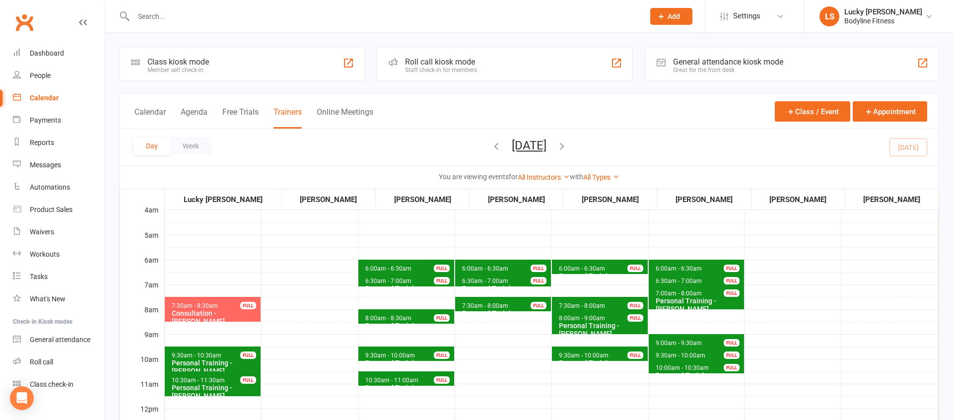
click at [539, 149] on button "[DATE]" at bounding box center [529, 145] width 35 height 14
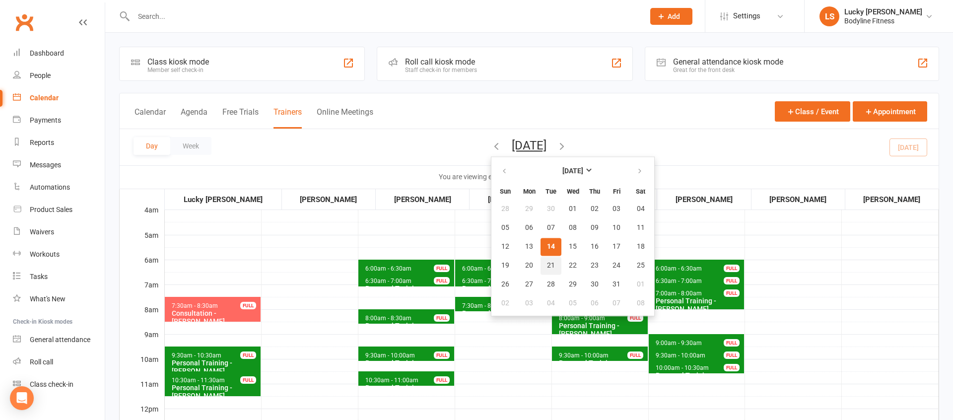
click at [547, 262] on span "21" at bounding box center [551, 266] width 8 height 8
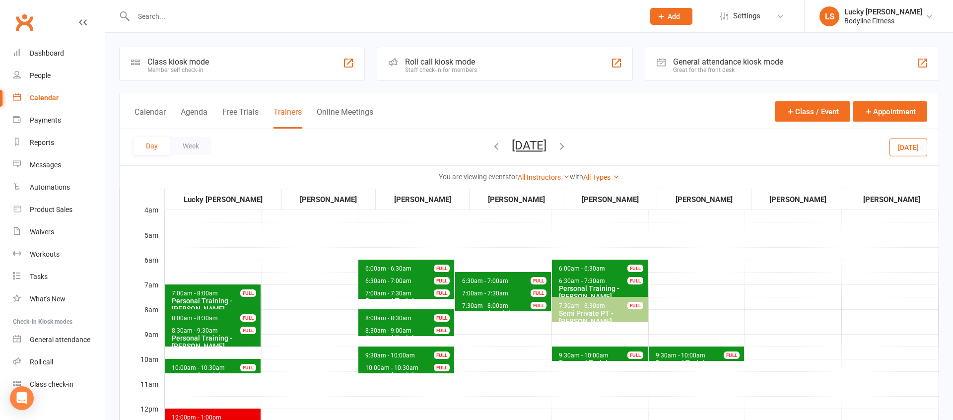
click at [567, 147] on icon "button" at bounding box center [561, 145] width 11 height 11
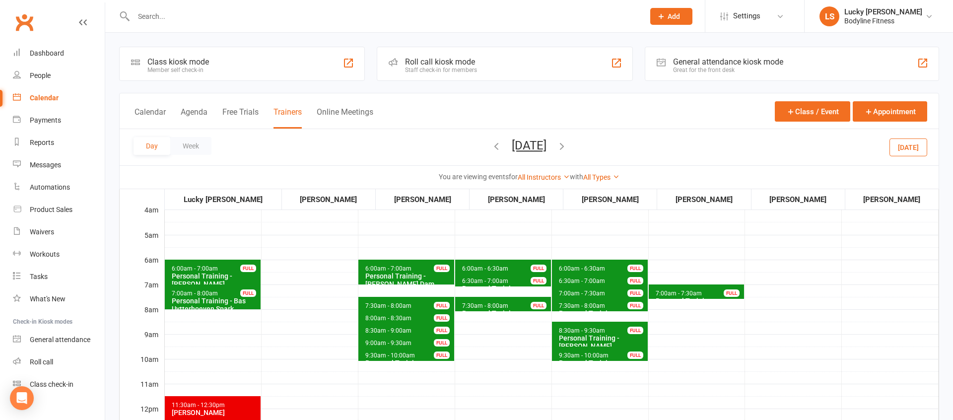
click at [567, 148] on icon "button" at bounding box center [561, 145] width 11 height 11
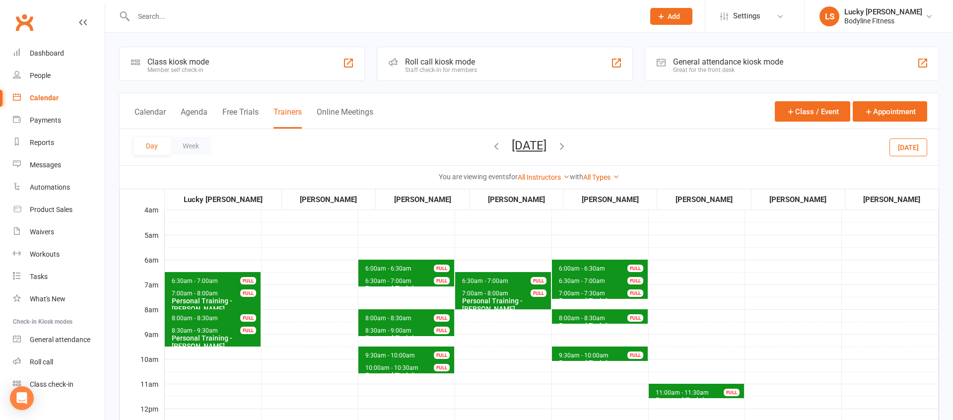
click at [217, 277] on span "6:30am - 7:00am Personal Training - [PERSON_NAME] FULL" at bounding box center [213, 279] width 96 height 14
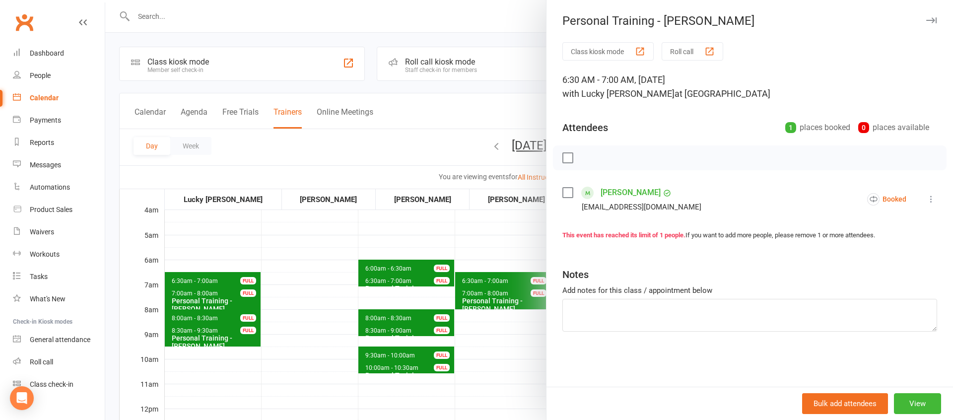
click at [233, 264] on div at bounding box center [529, 210] width 848 height 420
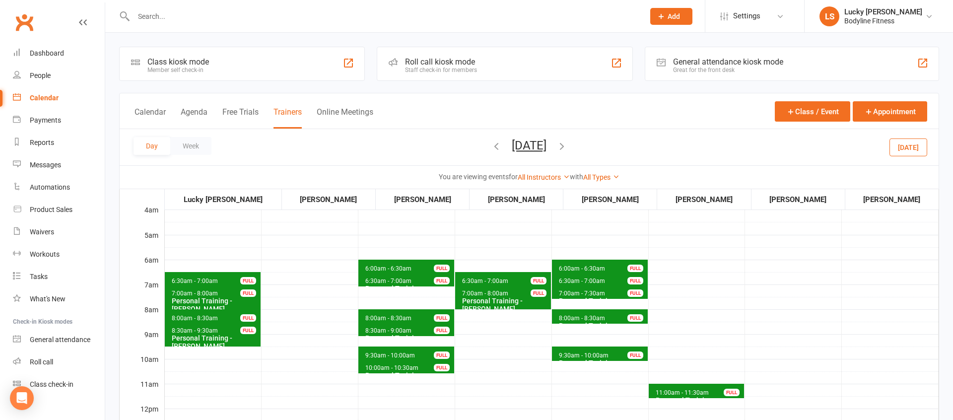
click at [677, 392] on span "11:00am - 11:30am" at bounding box center [682, 392] width 54 height 7
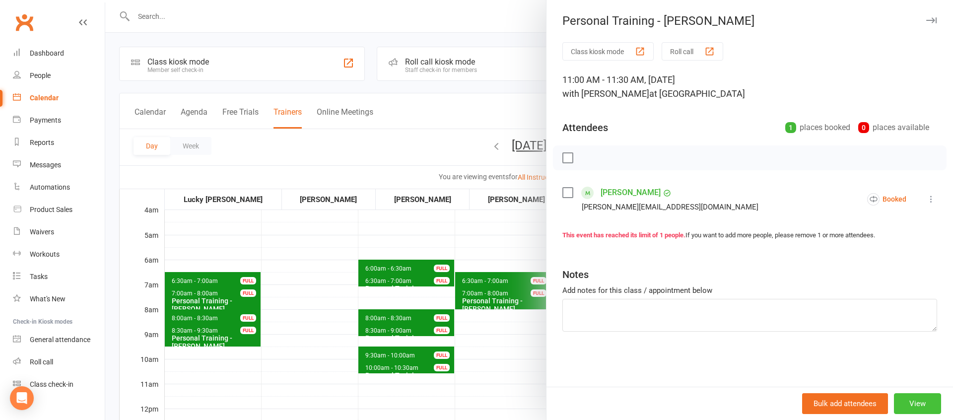
click at [926, 404] on button "View" at bounding box center [917, 403] width 47 height 21
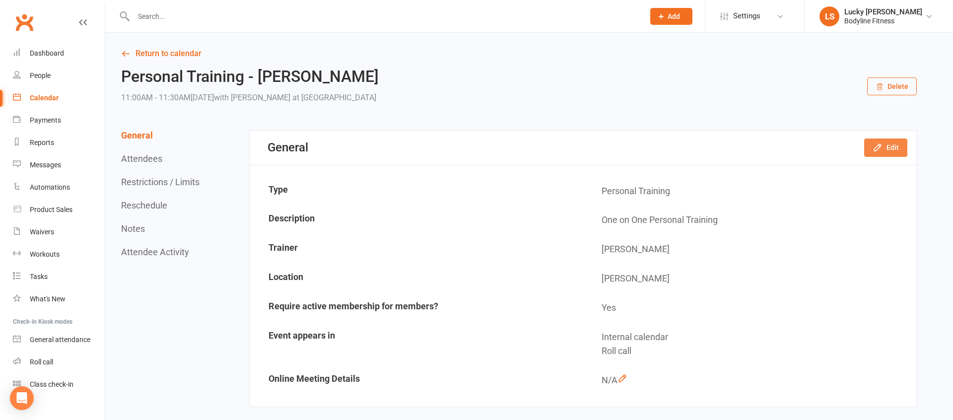
click at [891, 150] on button "Edit" at bounding box center [885, 147] width 43 height 18
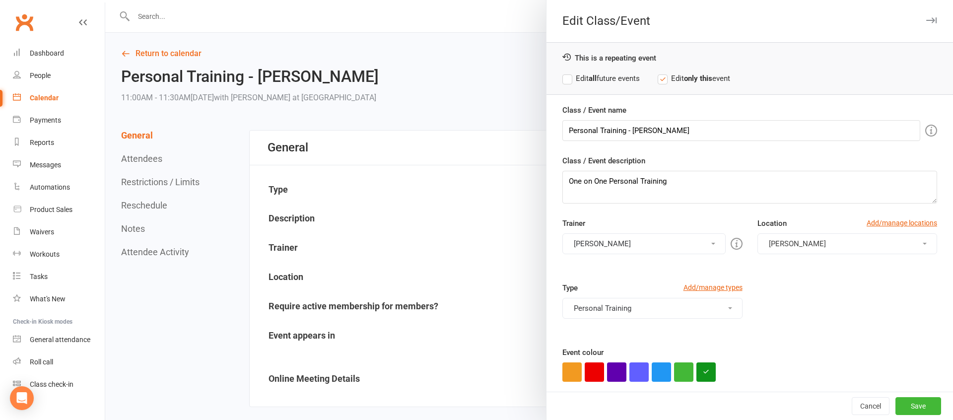
click at [609, 82] on label "Edit all future events" at bounding box center [600, 78] width 77 height 12
click at [594, 247] on button "[PERSON_NAME]" at bounding box center [643, 243] width 163 height 21
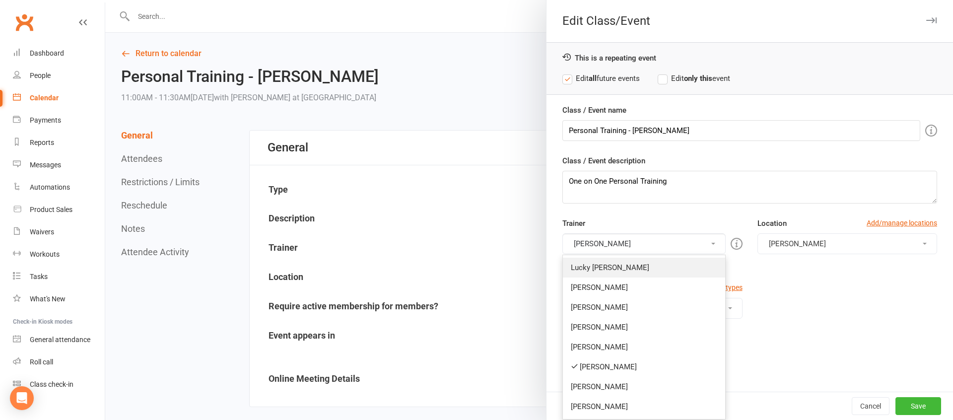
click at [601, 275] on link "Lucky [PERSON_NAME]" at bounding box center [644, 268] width 162 height 20
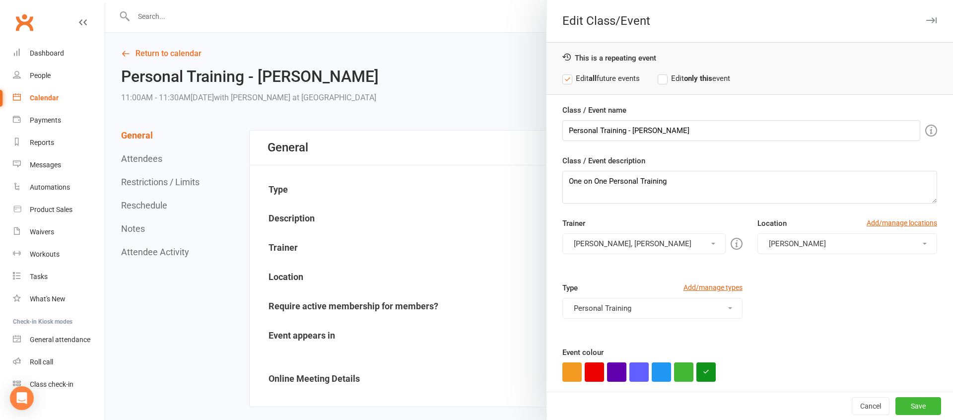
click at [594, 244] on button "[PERSON_NAME], [PERSON_NAME]" at bounding box center [643, 243] width 163 height 21
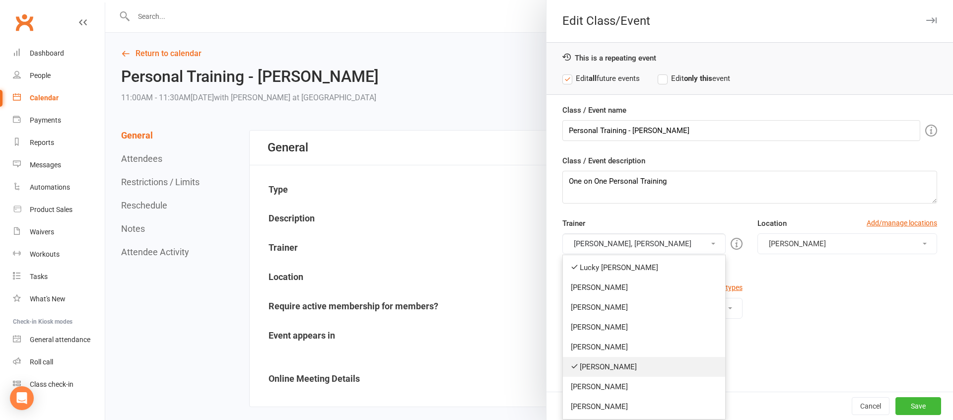
click at [599, 367] on link "[PERSON_NAME]" at bounding box center [644, 367] width 162 height 20
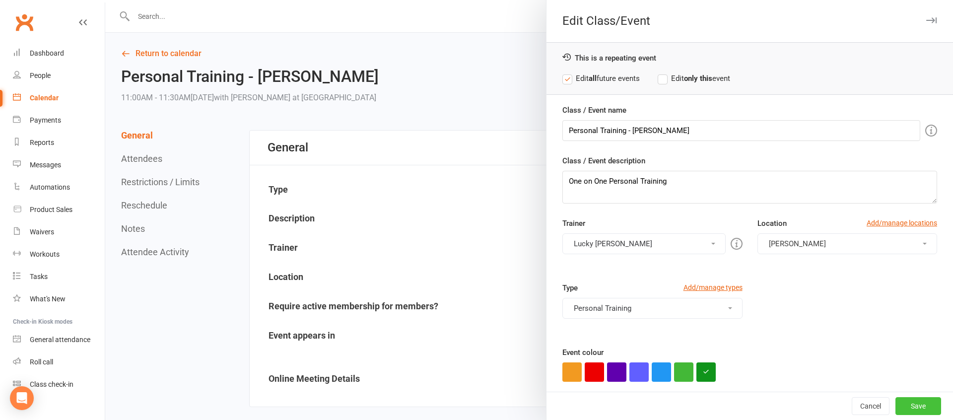
click at [914, 403] on button "Save" at bounding box center [918, 406] width 46 height 18
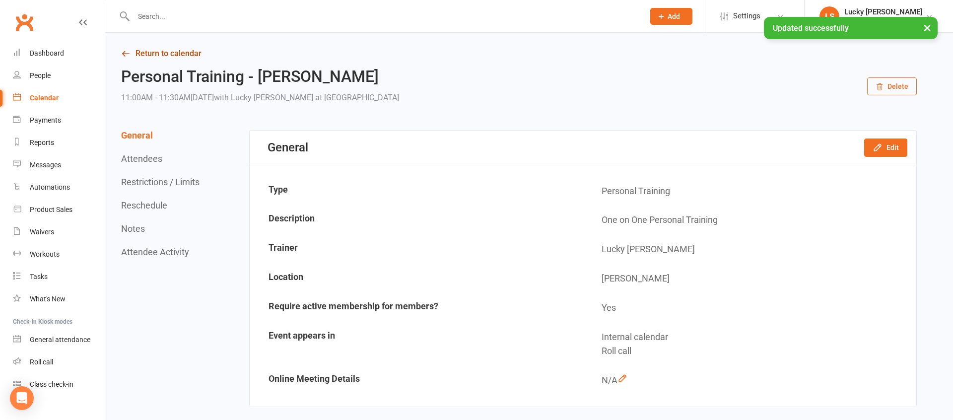
click at [158, 55] on link "Return to calendar" at bounding box center [518, 54] width 795 height 14
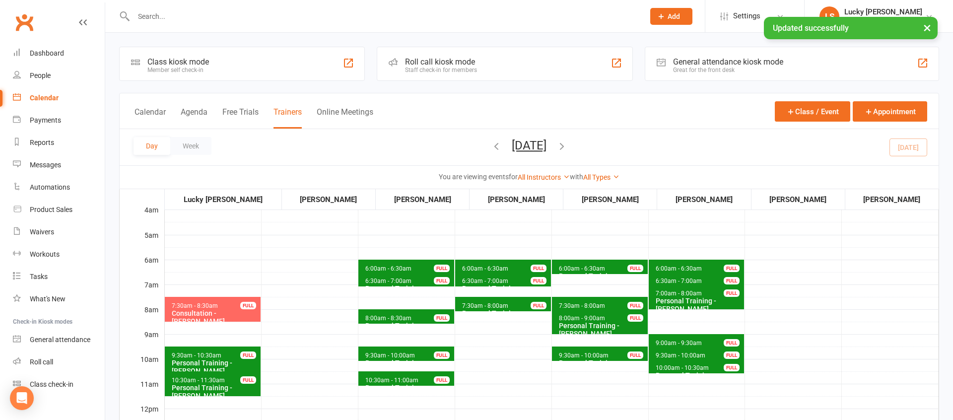
click at [546, 148] on button "[DATE]" at bounding box center [529, 145] width 35 height 14
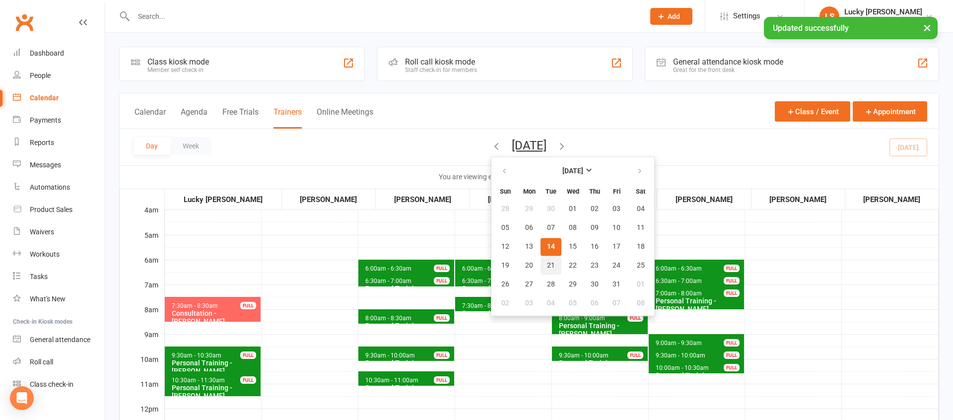
click at [547, 263] on span "21" at bounding box center [551, 266] width 8 height 8
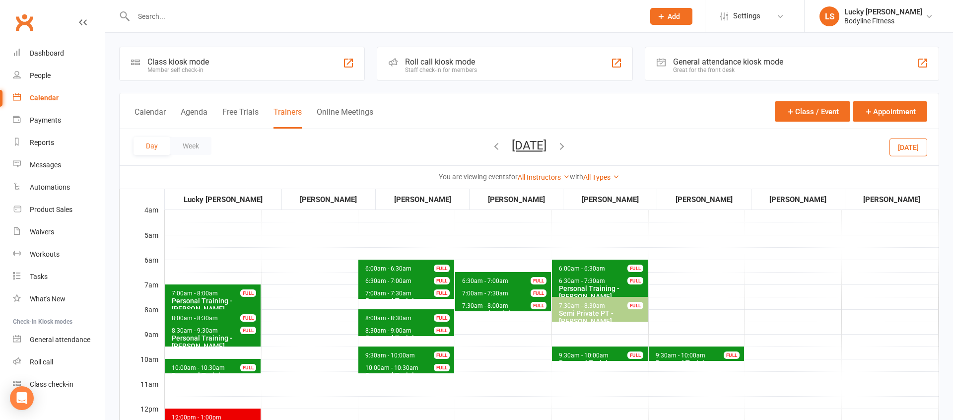
click at [567, 143] on icon "button" at bounding box center [561, 145] width 11 height 11
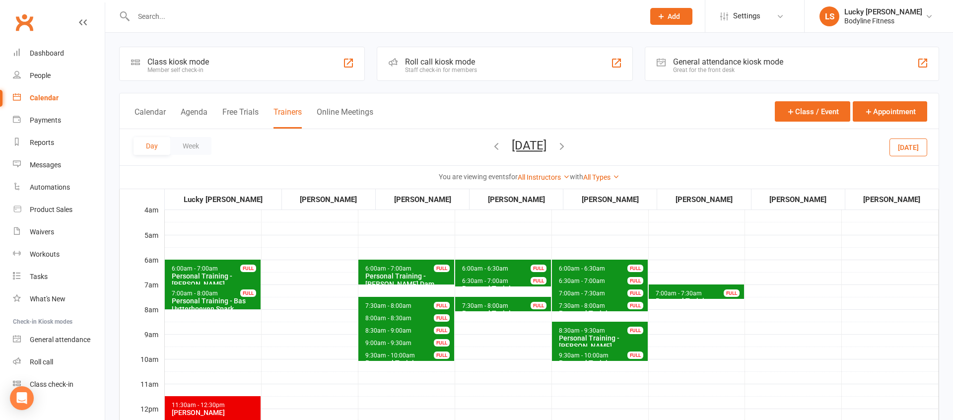
click at [567, 146] on icon "button" at bounding box center [561, 145] width 11 height 11
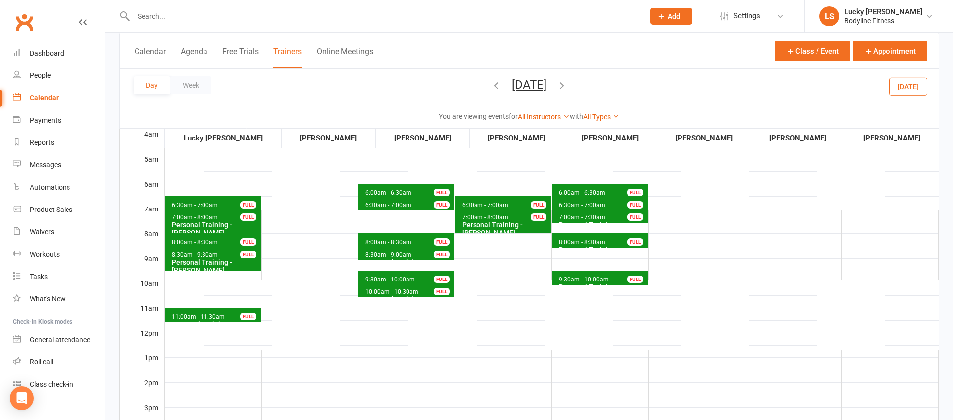
scroll to position [67, 0]
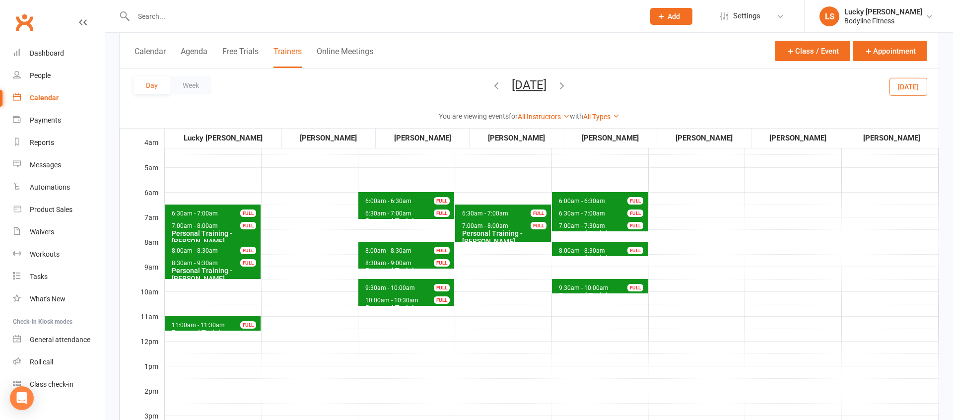
click at [567, 85] on icon "button" at bounding box center [561, 85] width 11 height 11
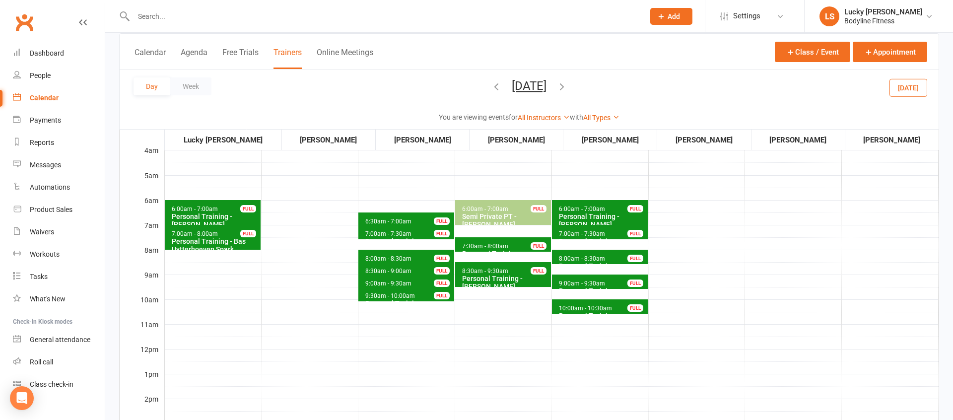
scroll to position [57, 0]
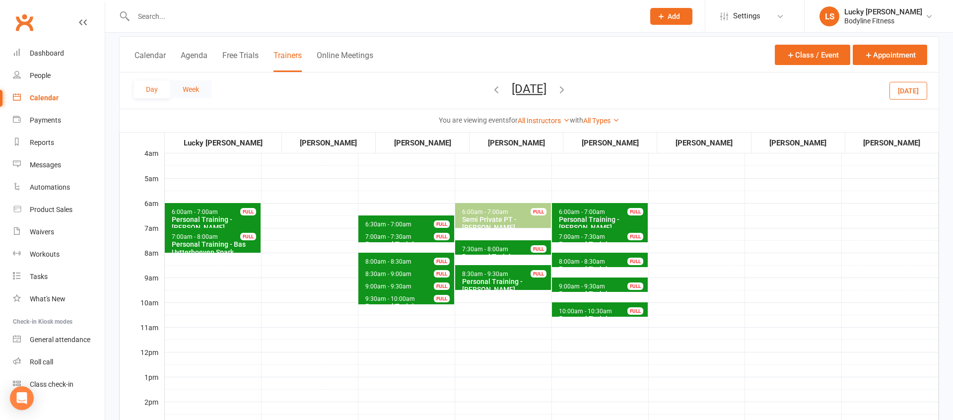
click at [190, 91] on button "Week" at bounding box center [190, 89] width 41 height 18
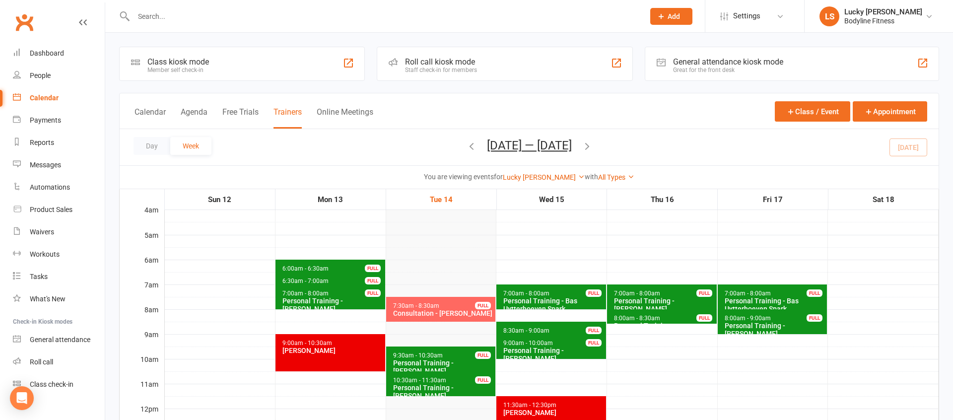
click at [592, 146] on icon "button" at bounding box center [587, 145] width 11 height 11
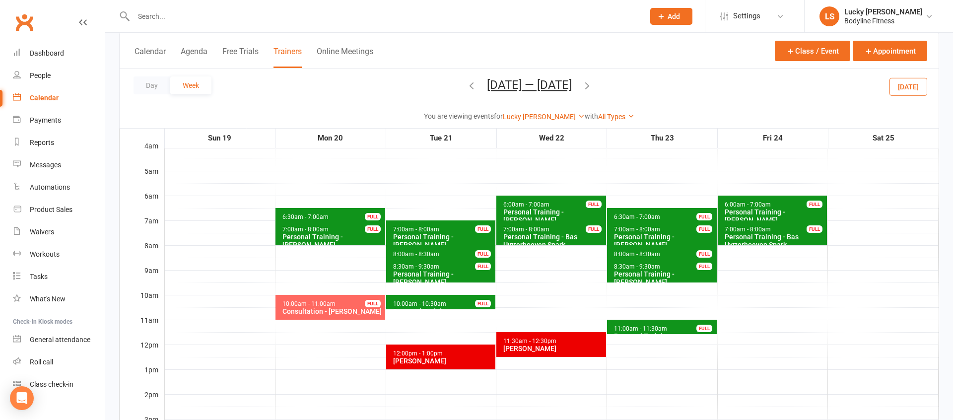
scroll to position [26, 0]
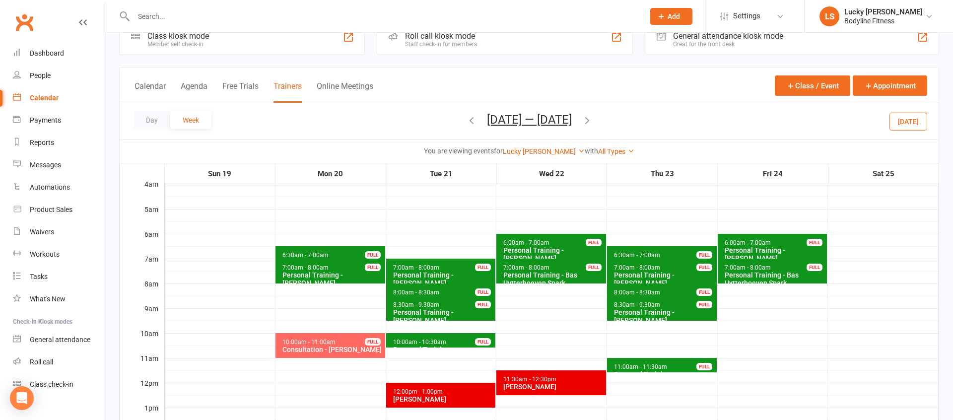
click at [565, 246] on div "Personal Training - [PERSON_NAME]" at bounding box center [553, 254] width 101 height 16
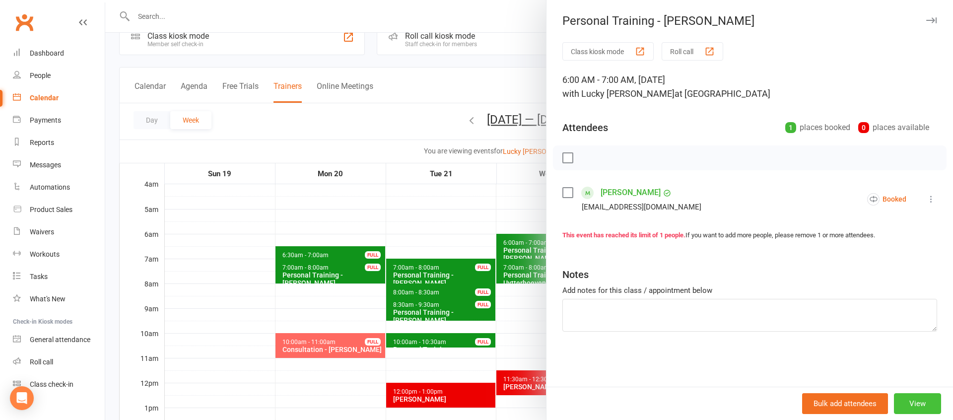
click at [910, 407] on button "View" at bounding box center [917, 403] width 47 height 21
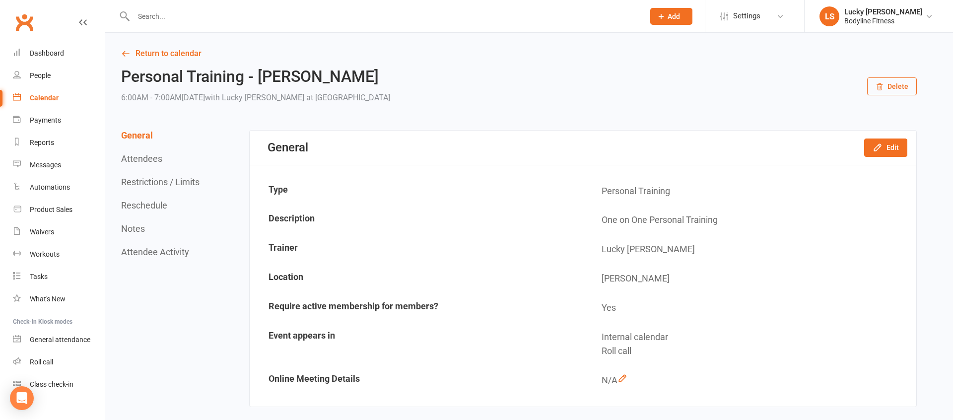
click at [881, 92] on button "Delete" at bounding box center [892, 86] width 50 height 18
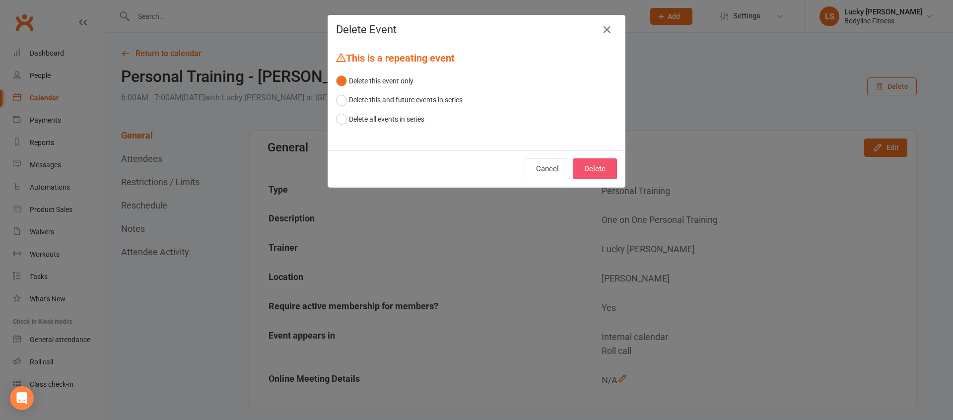
click at [600, 169] on button "Delete" at bounding box center [595, 168] width 44 height 21
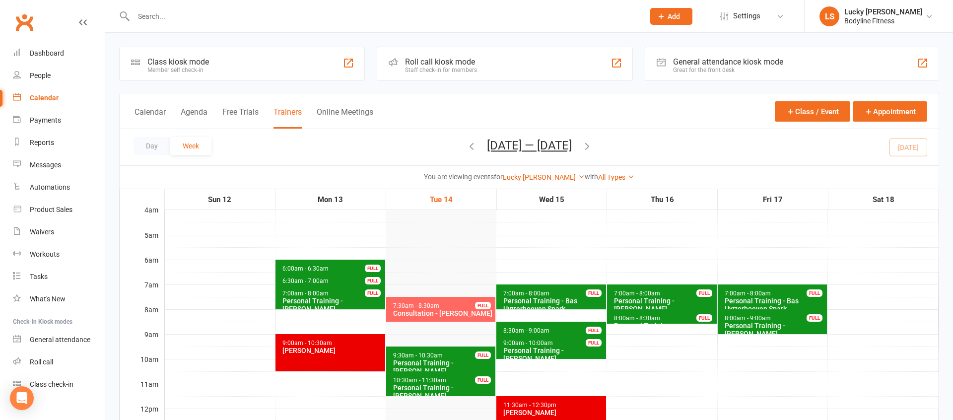
click at [592, 146] on icon "button" at bounding box center [587, 145] width 11 height 11
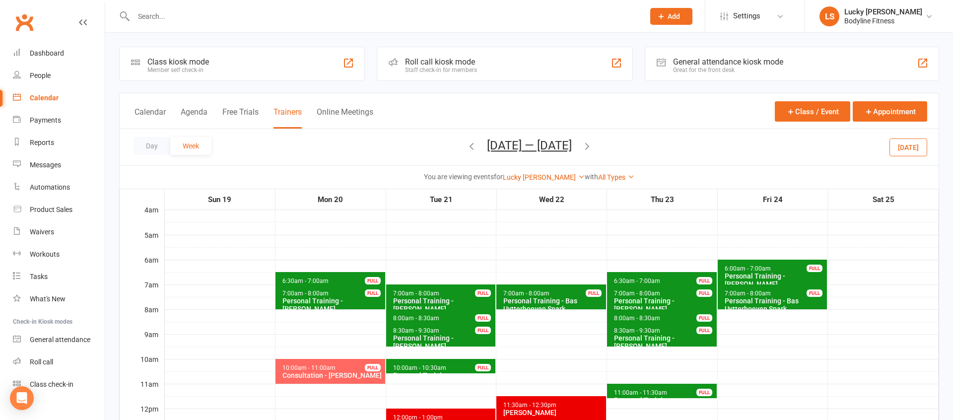
click at [754, 272] on div "Personal Training - [PERSON_NAME]" at bounding box center [774, 280] width 101 height 16
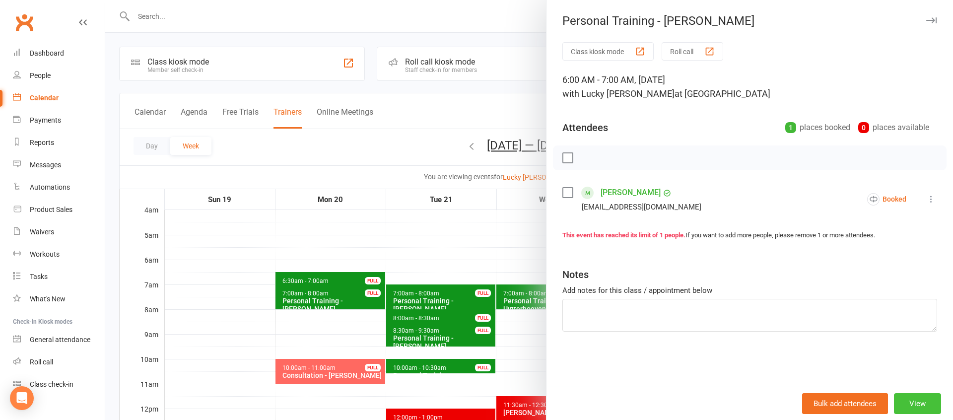
click at [921, 401] on button "View" at bounding box center [917, 403] width 47 height 21
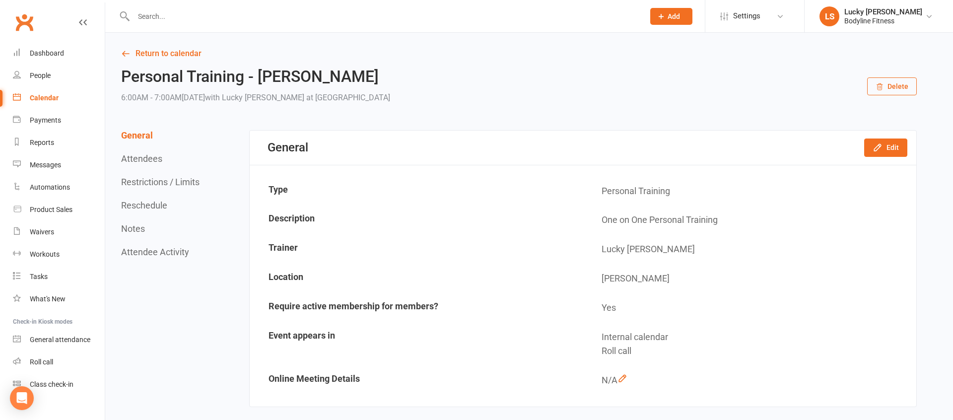
click at [893, 88] on button "Delete" at bounding box center [892, 86] width 50 height 18
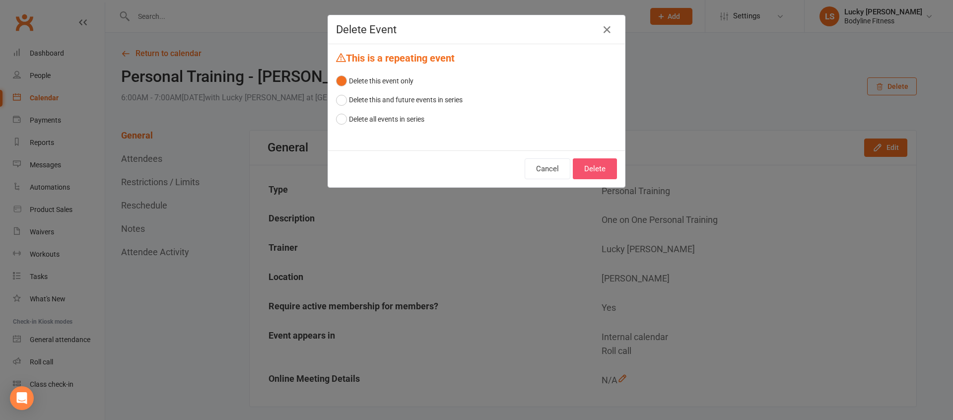
click at [605, 170] on button "Delete" at bounding box center [595, 168] width 44 height 21
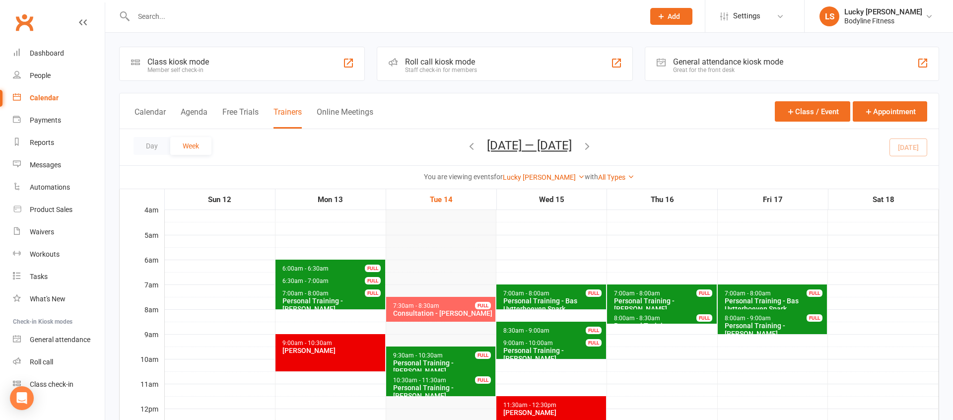
click at [592, 148] on icon "button" at bounding box center [587, 145] width 11 height 11
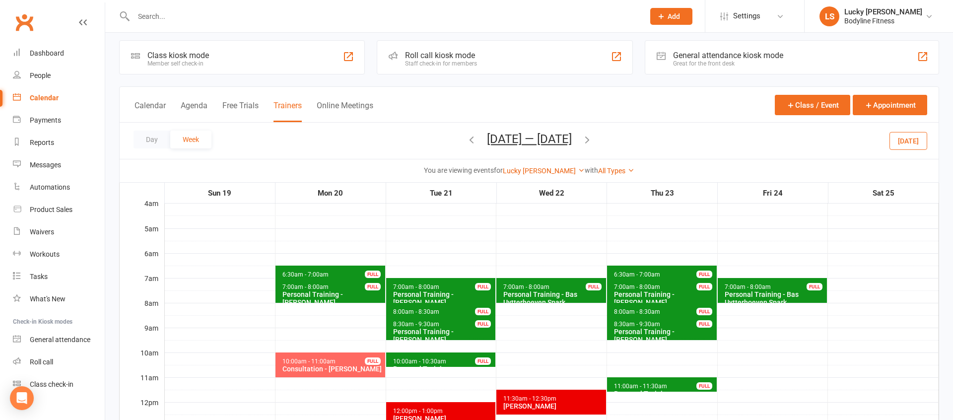
scroll to position [24, 0]
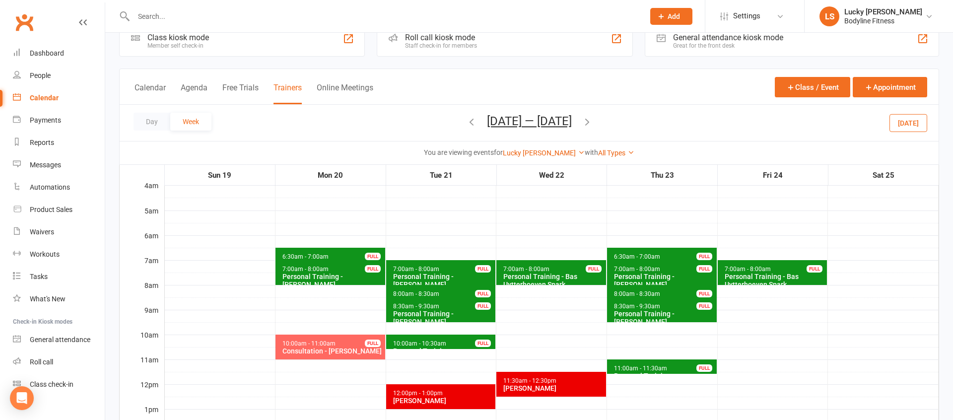
click at [635, 255] on span "6:30am - 7:00am" at bounding box center [636, 256] width 47 height 7
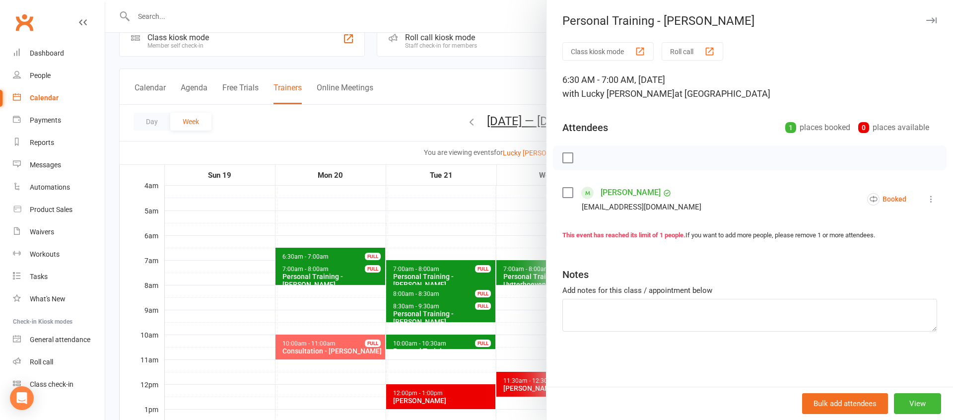
click at [435, 238] on div at bounding box center [529, 210] width 848 height 420
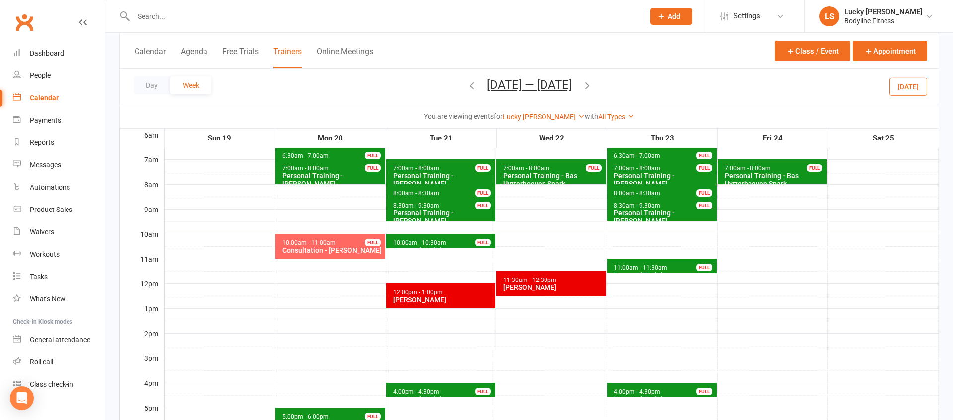
scroll to position [61, 0]
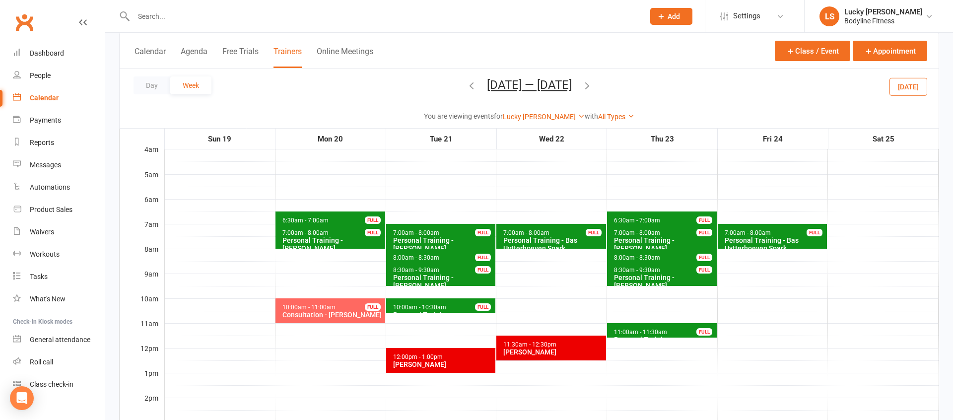
click at [466, 87] on icon "button" at bounding box center [471, 85] width 11 height 11
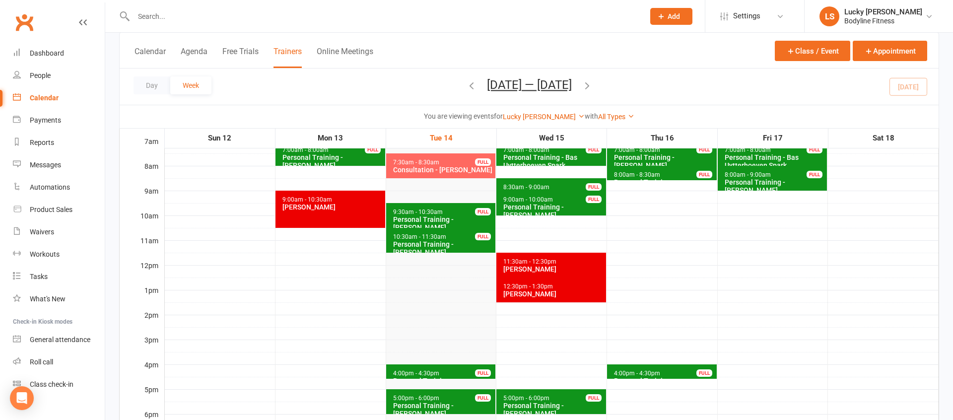
scroll to position [98, 0]
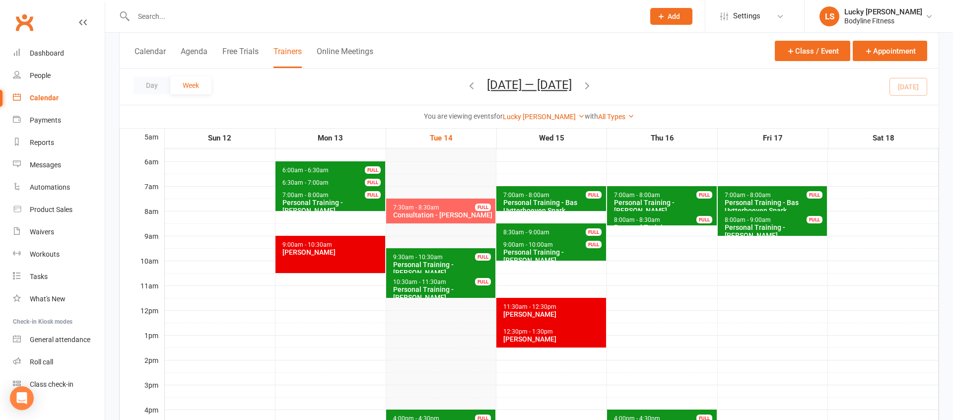
click at [592, 85] on icon "button" at bounding box center [587, 85] width 11 height 11
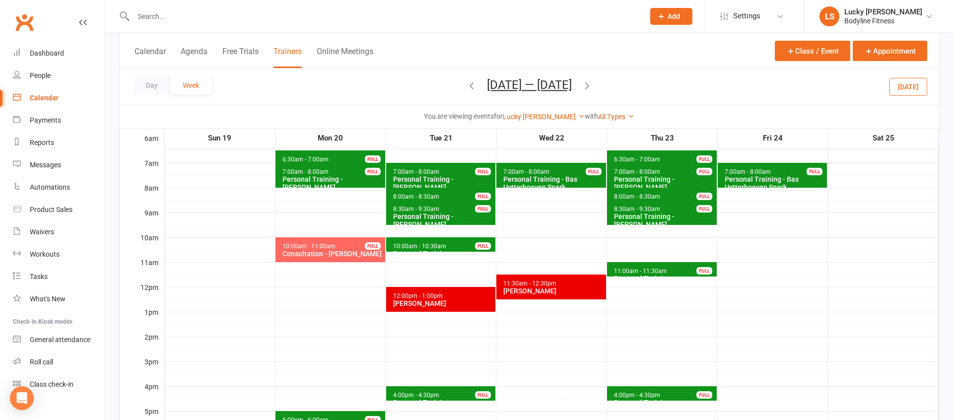
scroll to position [121, 0]
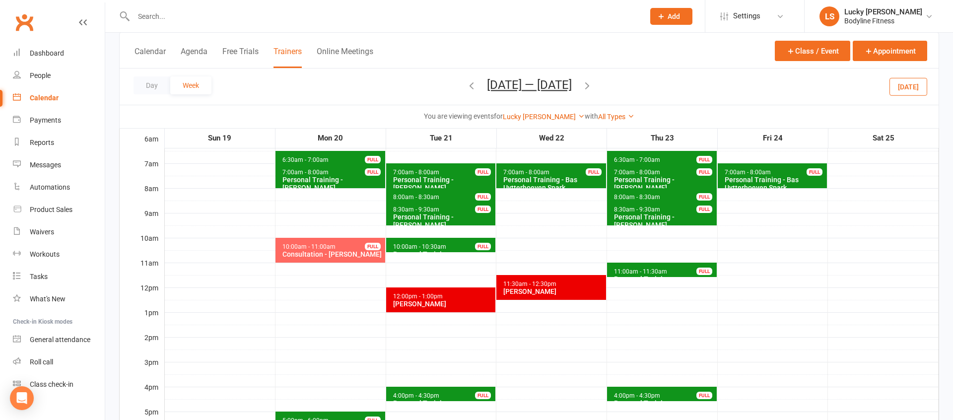
click at [466, 83] on icon "button" at bounding box center [471, 85] width 11 height 11
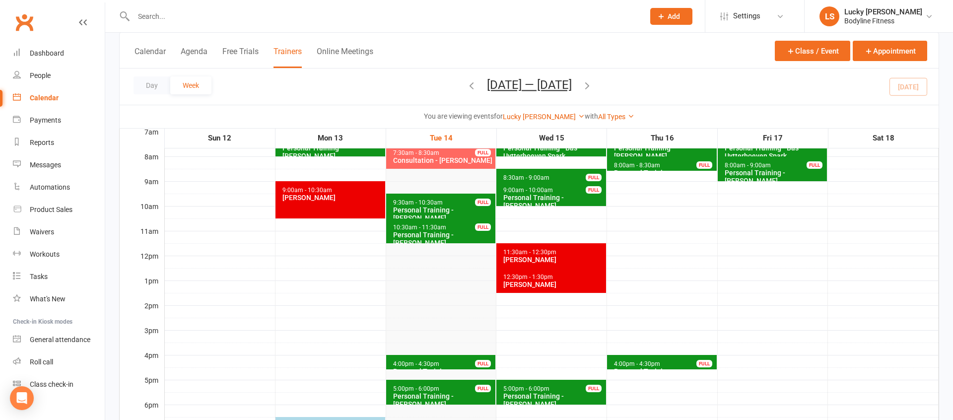
scroll to position [152, 0]
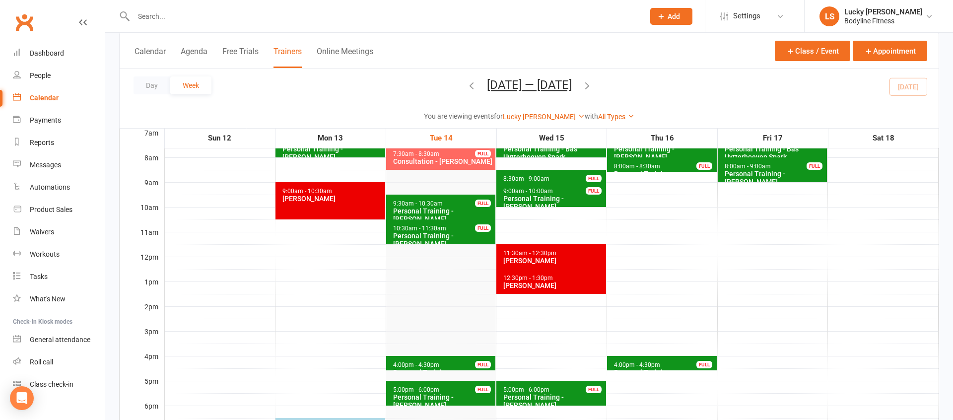
click at [592, 86] on icon "button" at bounding box center [587, 85] width 11 height 11
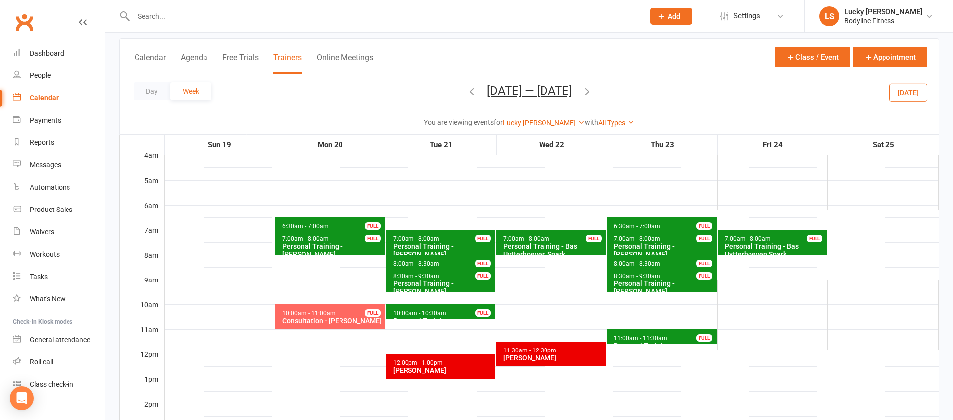
scroll to position [54, 0]
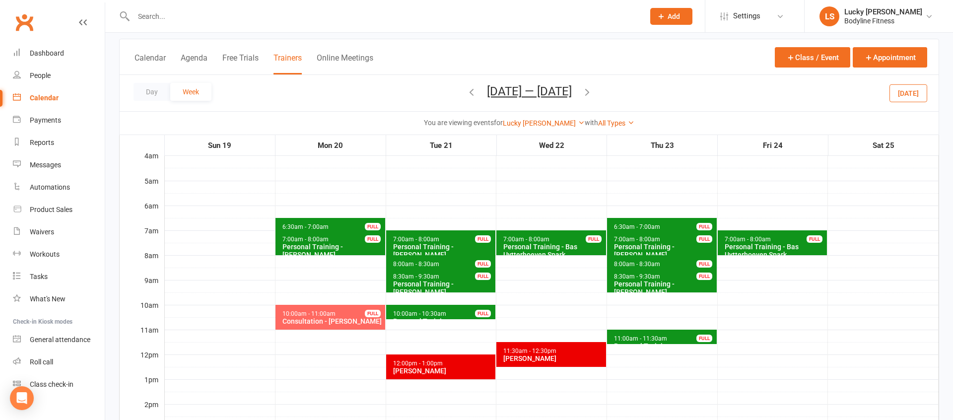
click at [592, 93] on icon "button" at bounding box center [587, 91] width 11 height 11
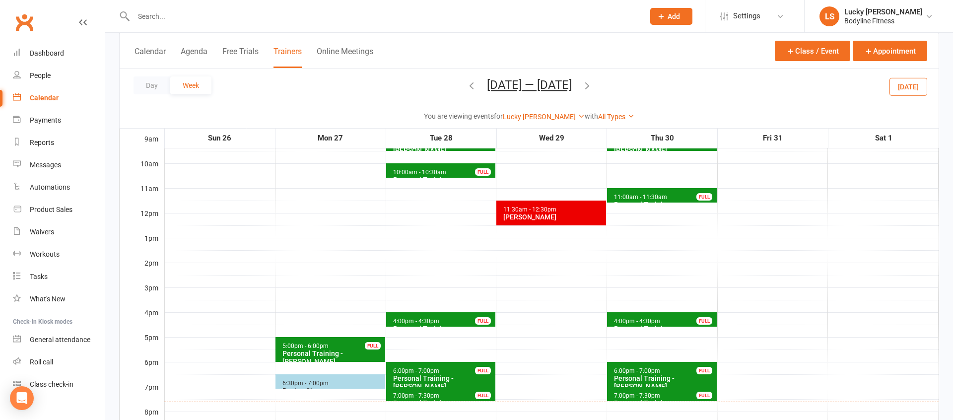
scroll to position [123, 0]
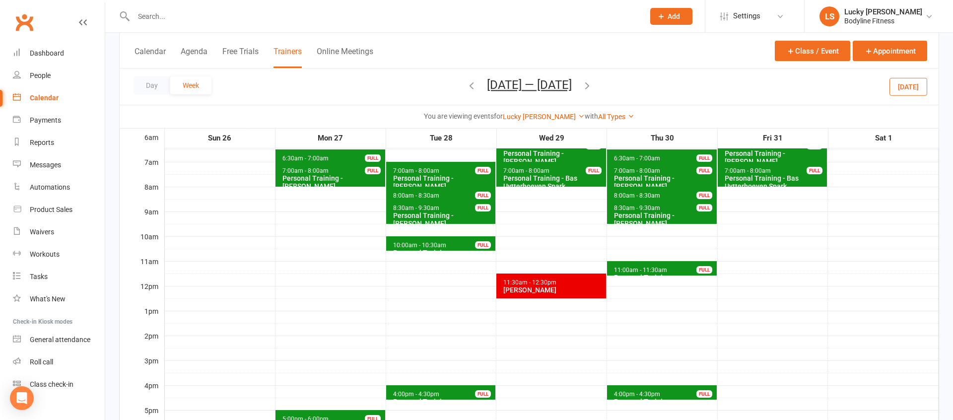
click at [453, 87] on div "Day Week [DATE] — [DATE] [DATE] Sun Mon Tue Wed Thu Fri Sat 28 29 30 01 02 03 0…" at bounding box center [529, 86] width 819 height 36
click at [466, 86] on icon "button" at bounding box center [471, 85] width 11 height 11
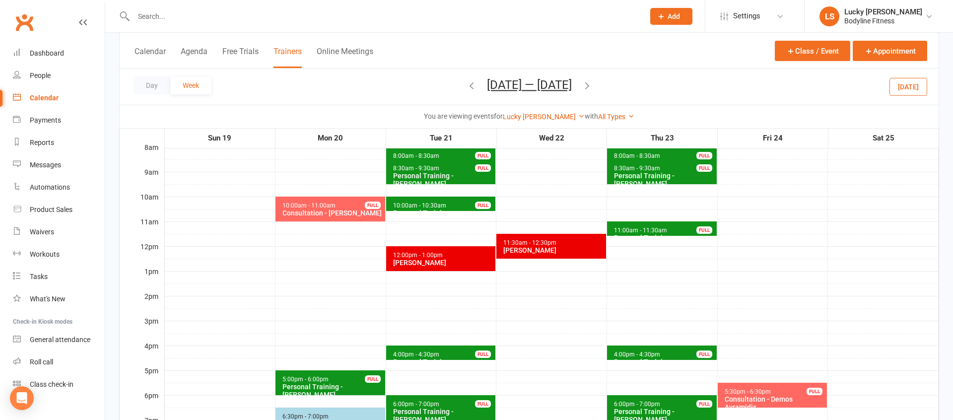
scroll to position [161, 0]
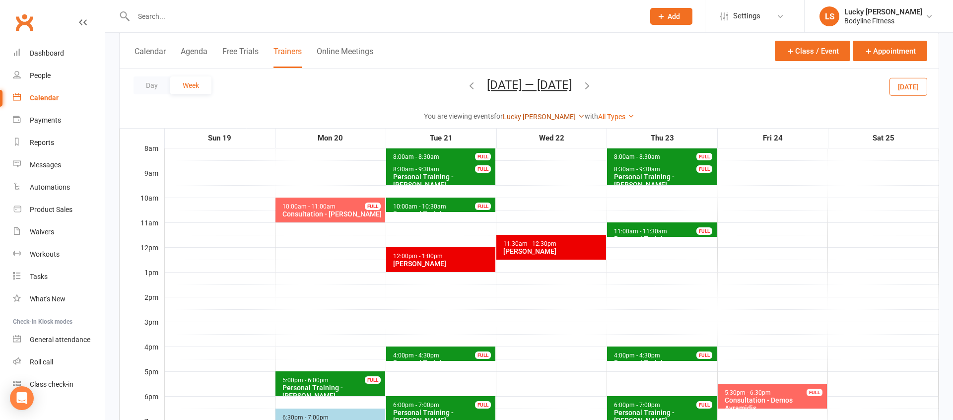
click at [555, 117] on link "Lucky [PERSON_NAME]" at bounding box center [544, 117] width 82 height 8
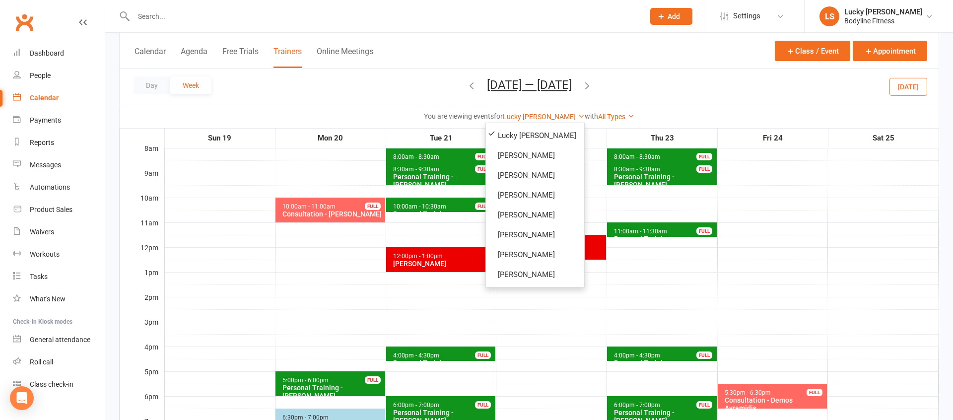
click at [691, 93] on div "Day Week [DATE] — [DATE] [DATE] Sun Mon Tue Wed Thu Fri Sat 28 29 30 01 02 03 0…" at bounding box center [529, 86] width 819 height 36
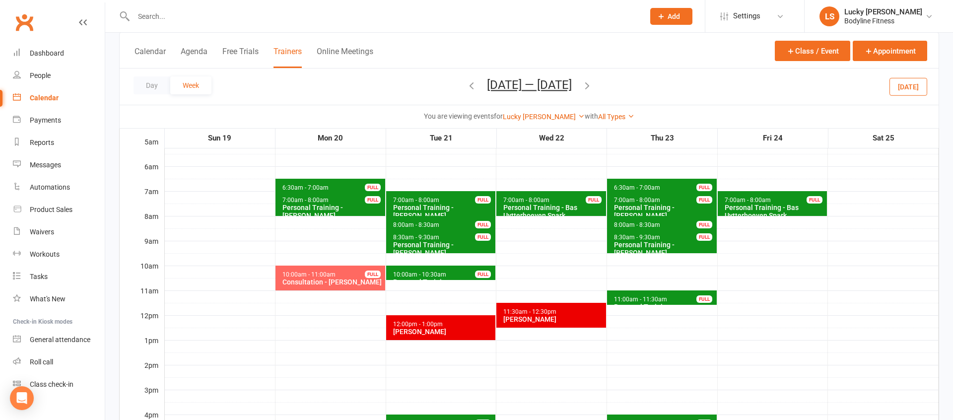
scroll to position [93, 0]
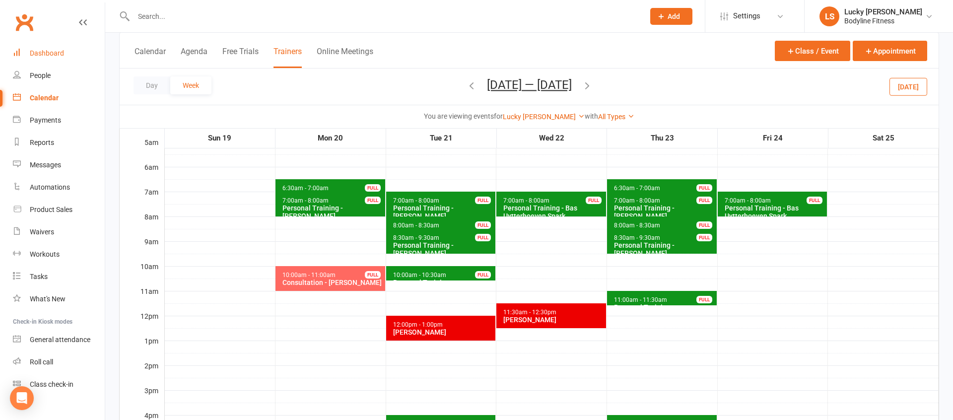
click at [51, 60] on link "Dashboard" at bounding box center [59, 53] width 92 height 22
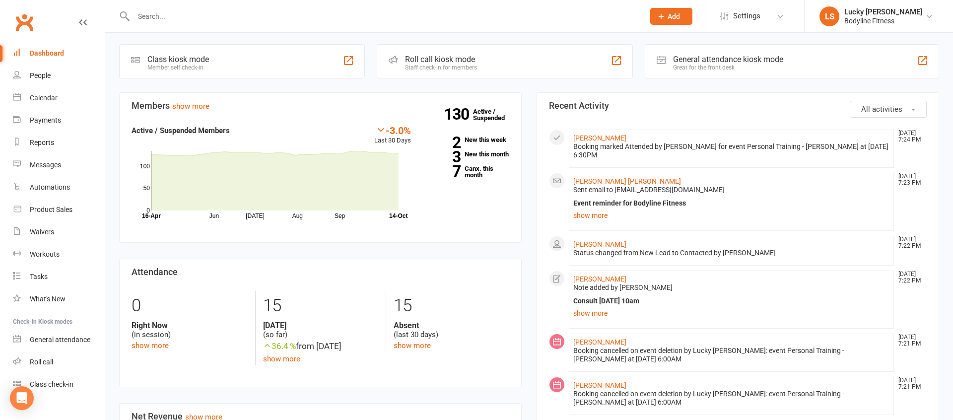
scroll to position [160, 0]
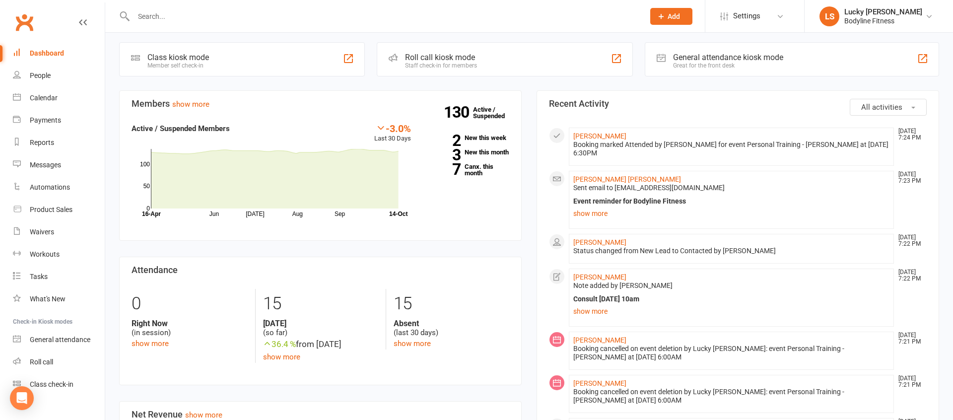
drag, startPoint x: 592, startPoint y: 311, endPoint x: 669, endPoint y: 308, distance: 76.5
click at [593, 311] on link "show more" at bounding box center [731, 311] width 316 height 14
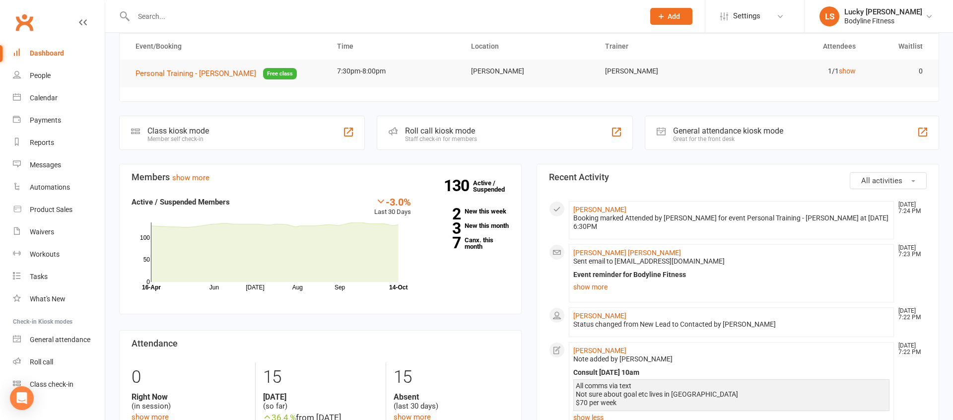
scroll to position [0, 0]
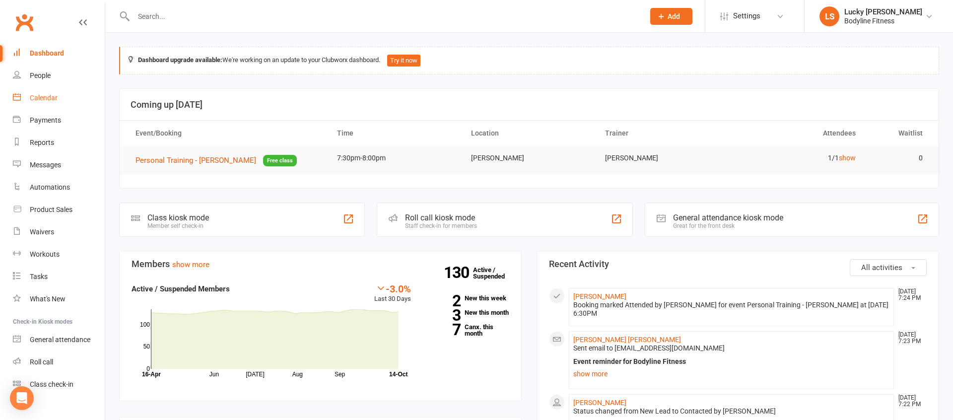
click at [34, 93] on link "Calendar" at bounding box center [59, 98] width 92 height 22
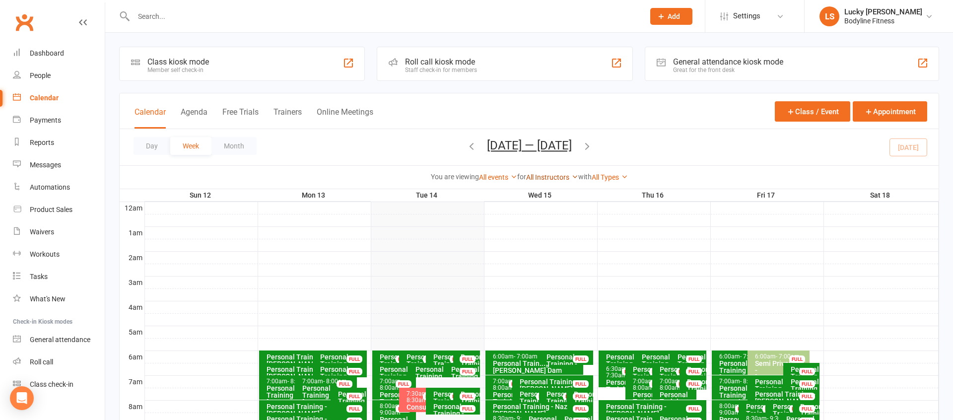
click at [535, 177] on link "All Instructors" at bounding box center [552, 177] width 52 height 8
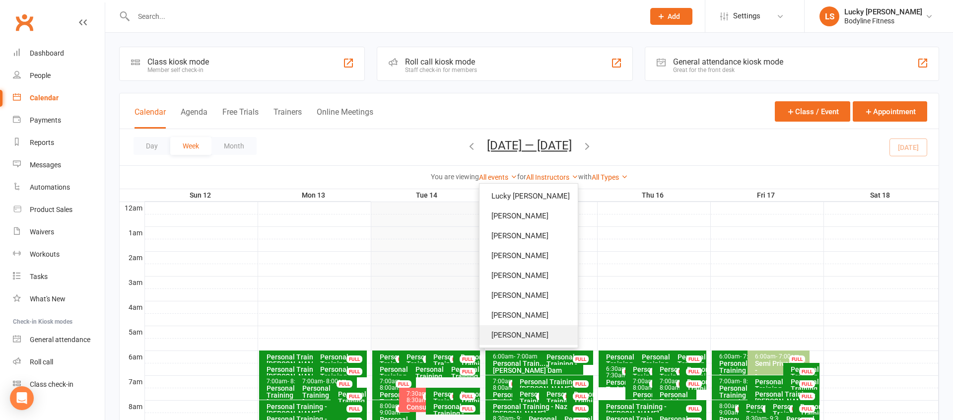
click at [519, 331] on link "[PERSON_NAME]" at bounding box center [528, 335] width 98 height 20
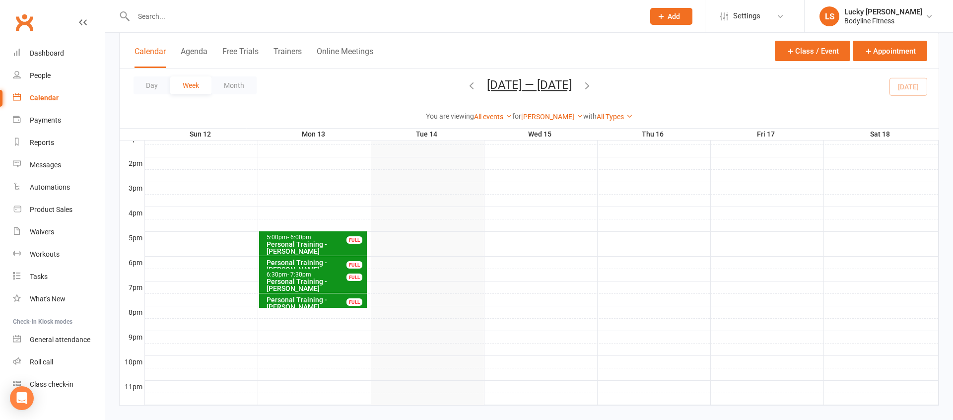
scroll to position [353, 0]
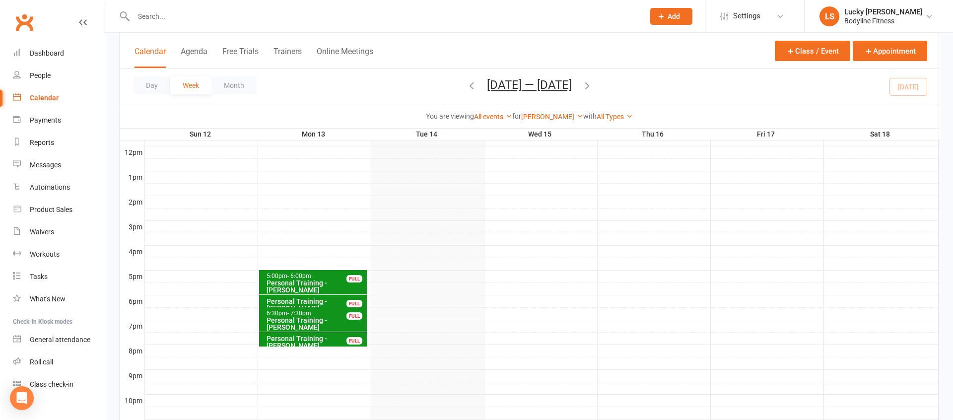
click at [590, 86] on icon "button" at bounding box center [587, 85] width 11 height 11
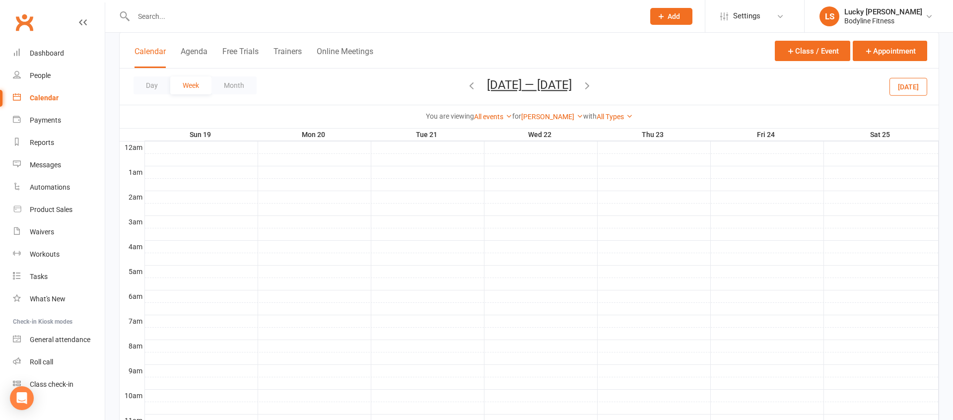
scroll to position [59, 0]
click at [592, 88] on icon "button" at bounding box center [587, 86] width 11 height 11
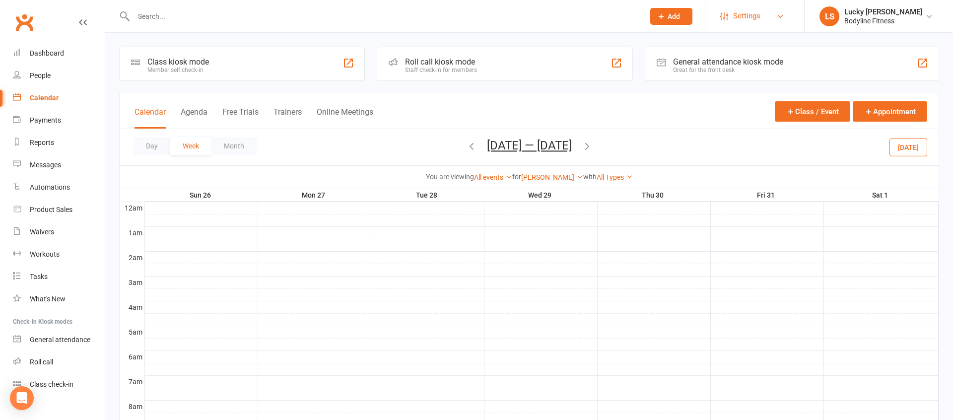
click at [752, 13] on span "Settings" at bounding box center [746, 16] width 27 height 22
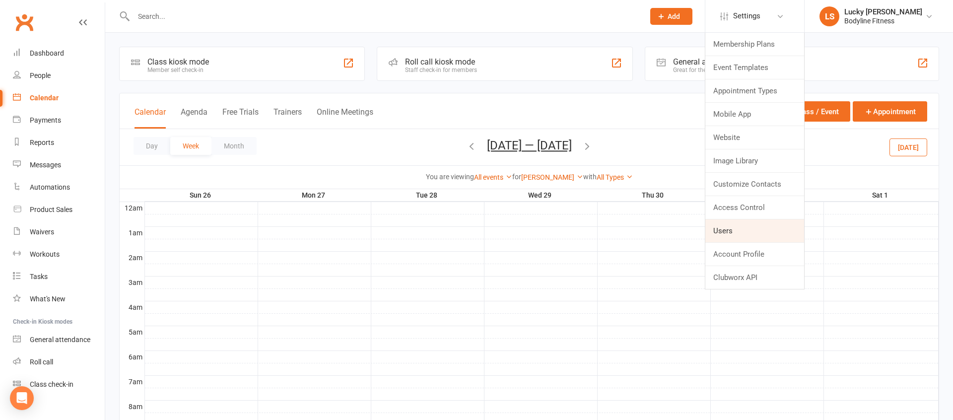
click at [735, 232] on link "Users" at bounding box center [754, 230] width 99 height 23
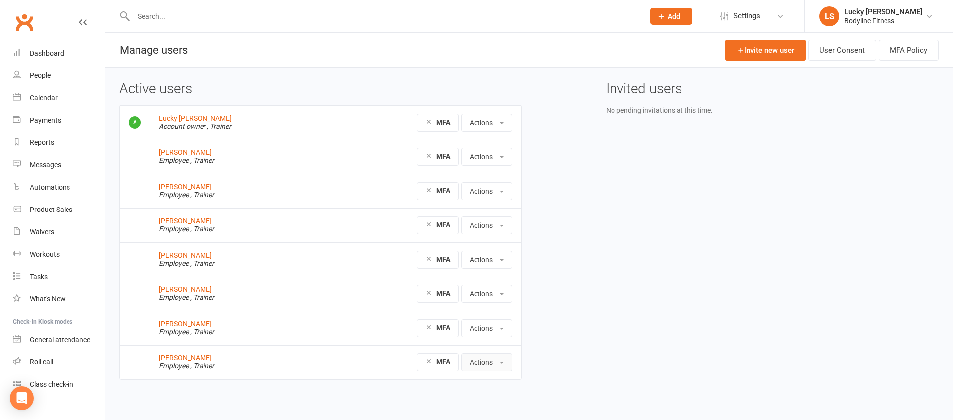
click at [478, 367] on button "Actions" at bounding box center [486, 362] width 51 height 18
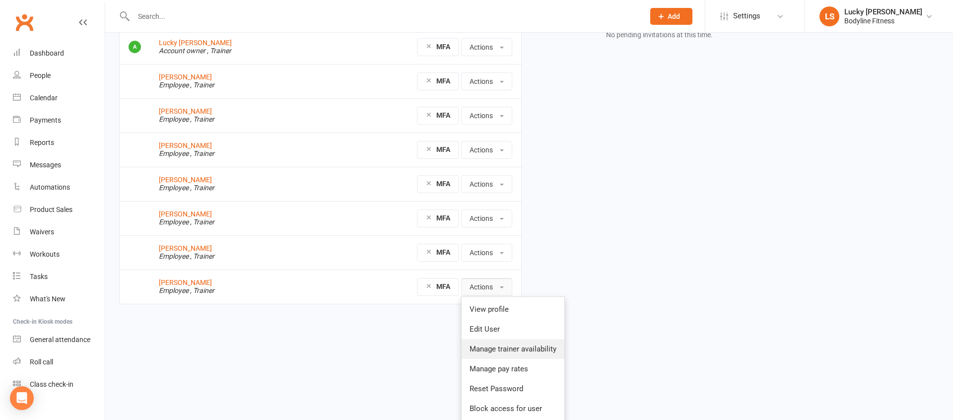
scroll to position [97, 0]
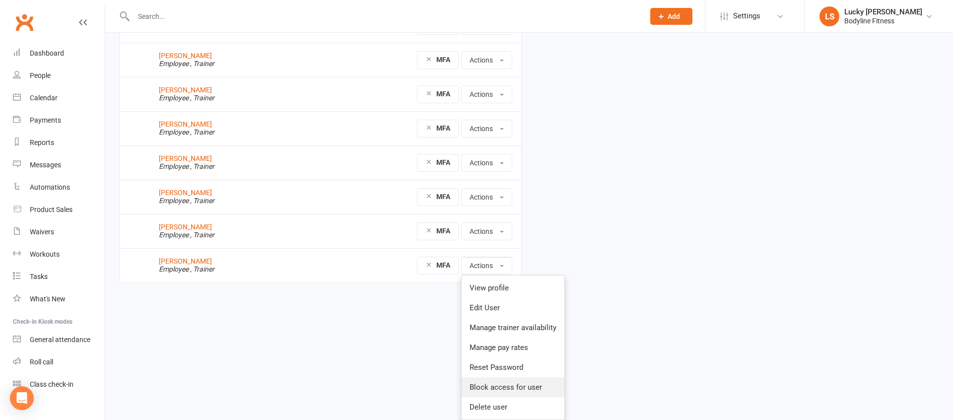
click at [516, 388] on link "Block access for user" at bounding box center [512, 387] width 103 height 20
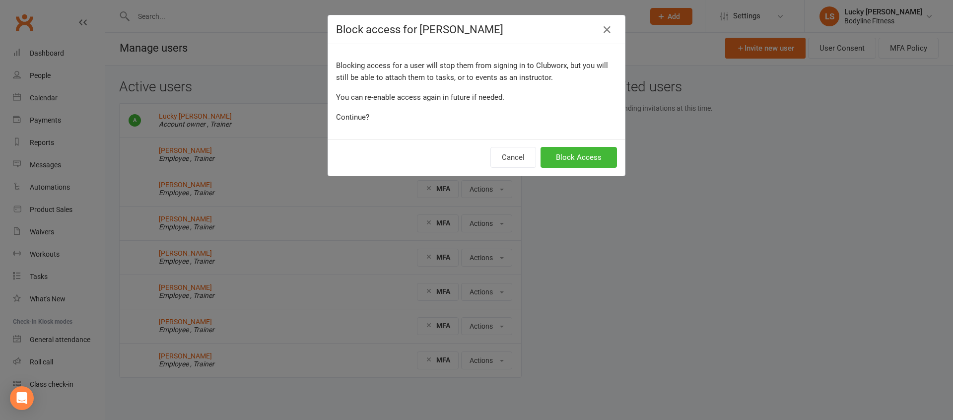
scroll to position [2, 0]
click at [565, 162] on button "Block Access" at bounding box center [578, 157] width 76 height 21
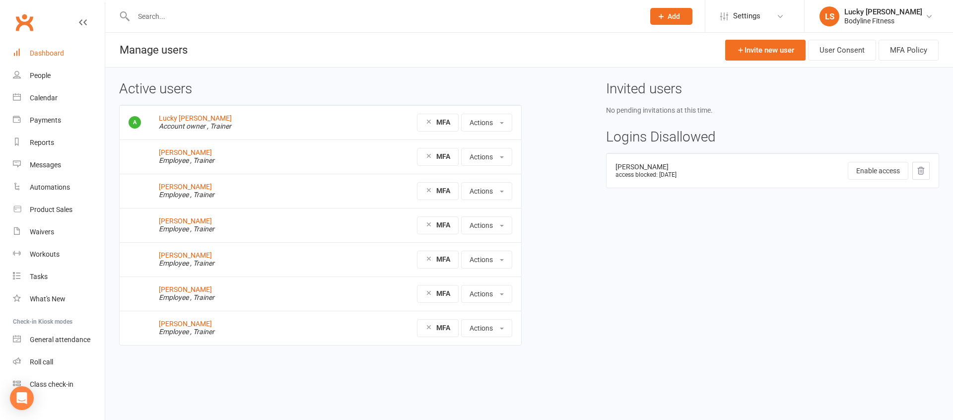
click at [47, 52] on div "Dashboard" at bounding box center [47, 53] width 34 height 8
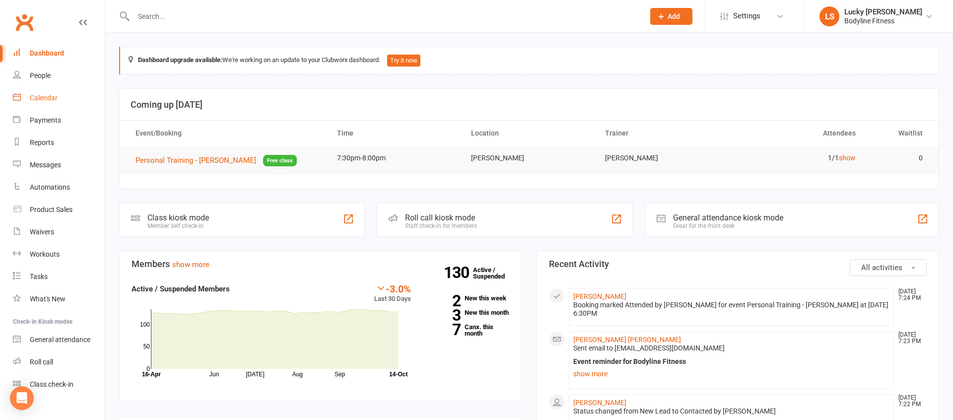
click at [46, 99] on div "Calendar" at bounding box center [44, 98] width 28 height 8
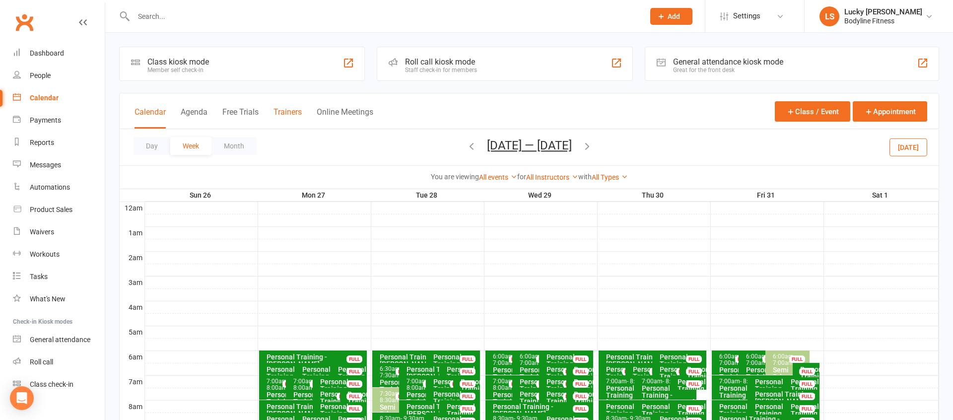
click at [302, 115] on button "Trainers" at bounding box center [287, 117] width 28 height 21
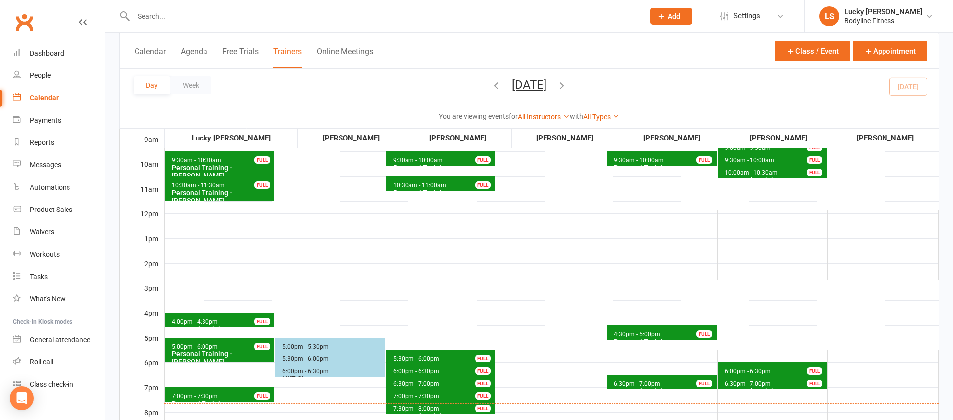
scroll to position [287, 0]
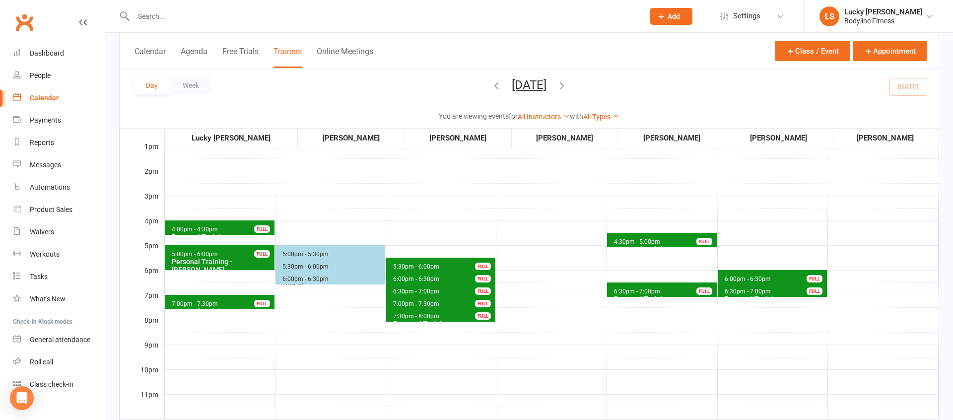
click at [237, 260] on div "Personal Training - [PERSON_NAME]" at bounding box center [221, 266] width 101 height 16
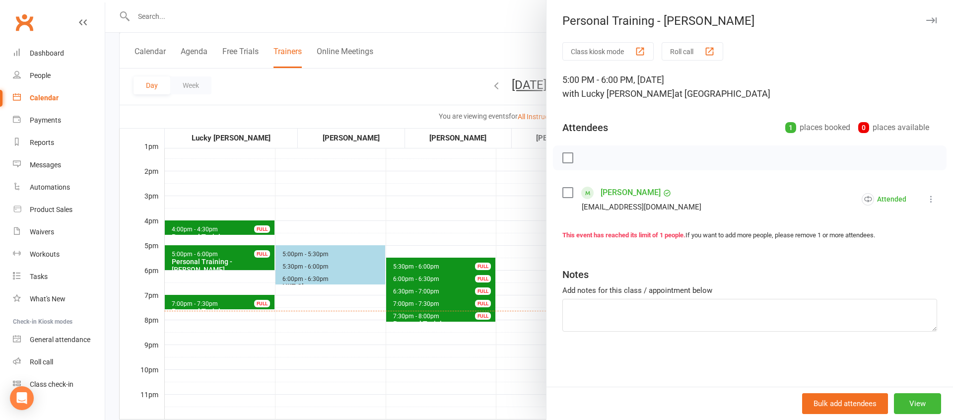
click at [220, 285] on div at bounding box center [529, 210] width 848 height 420
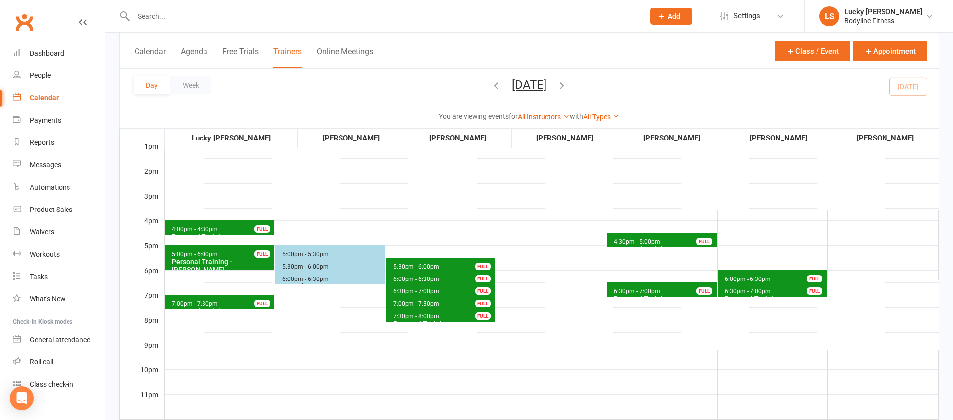
click at [219, 302] on span "7:00pm - 7:30pm Personal Training - Anthony Nigro FULL" at bounding box center [220, 302] width 110 height 14
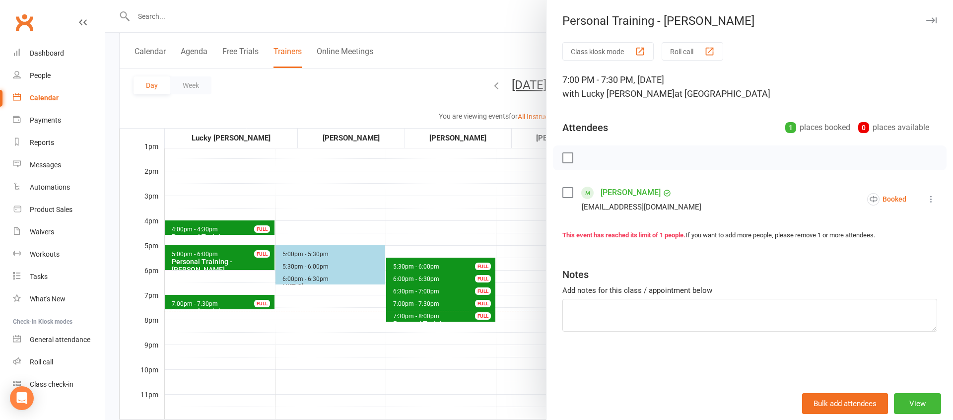
click at [929, 197] on icon at bounding box center [931, 199] width 10 height 10
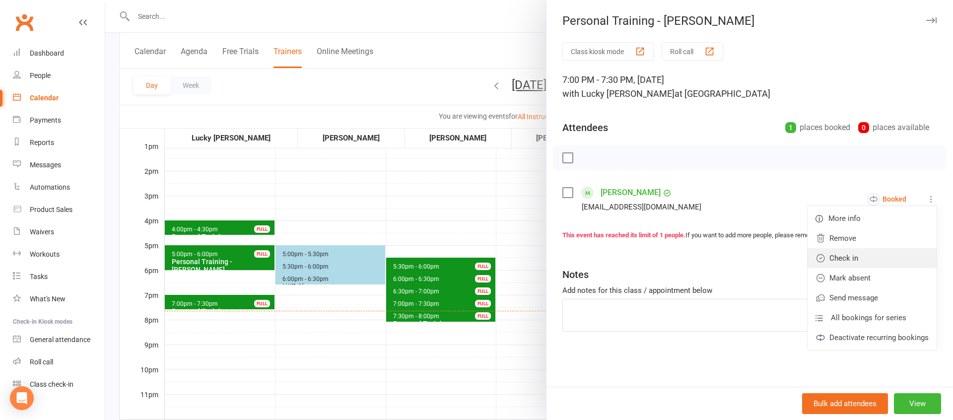
click at [851, 259] on link "Check in" at bounding box center [871, 258] width 129 height 20
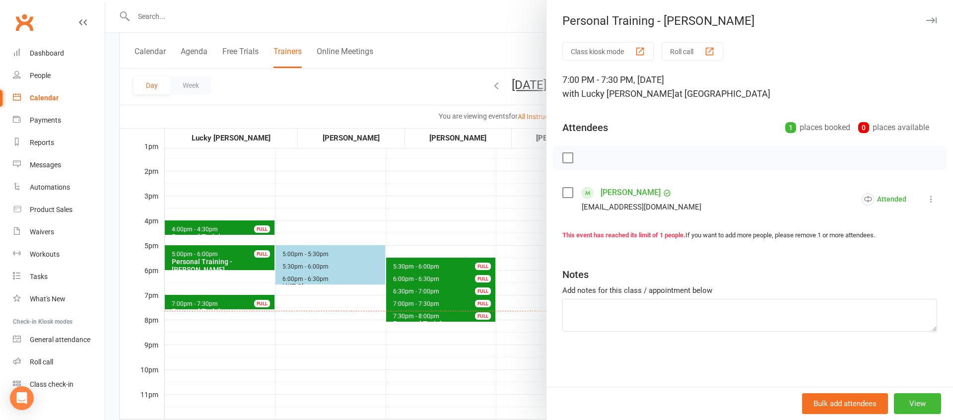
click at [415, 361] on div at bounding box center [529, 210] width 848 height 420
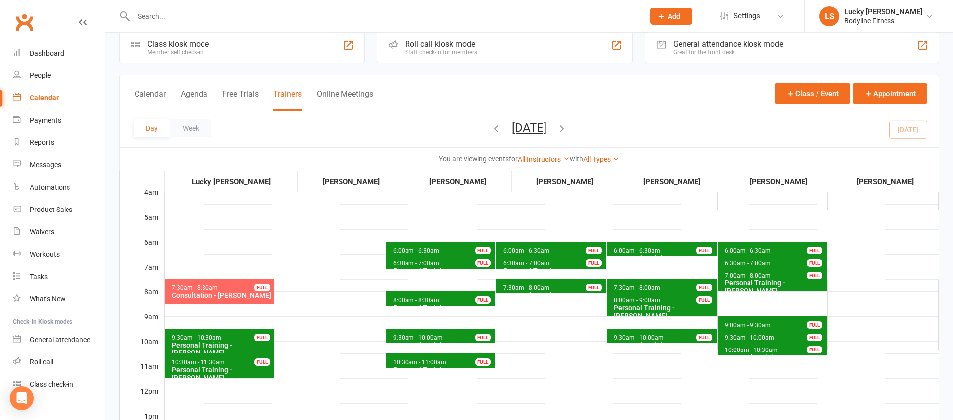
scroll to position [19, 0]
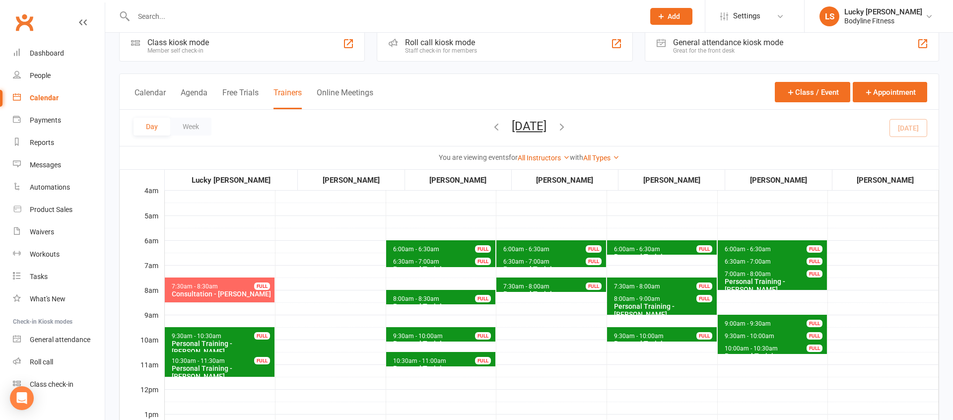
click at [567, 131] on icon "button" at bounding box center [561, 126] width 11 height 11
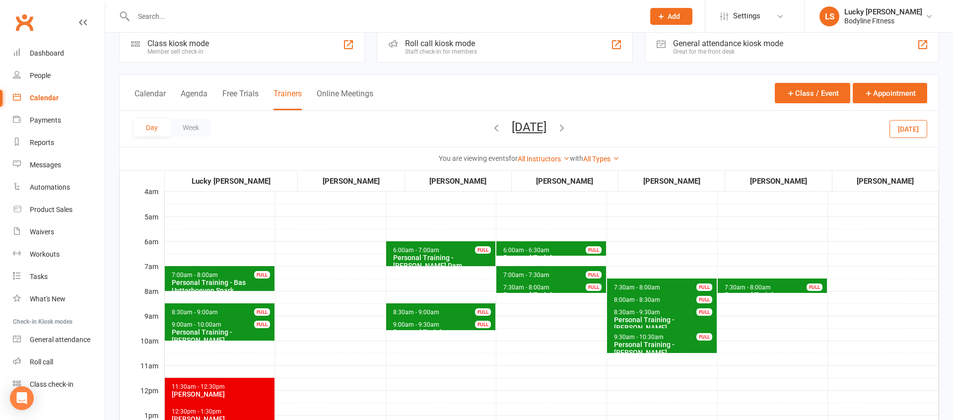
scroll to position [26, 0]
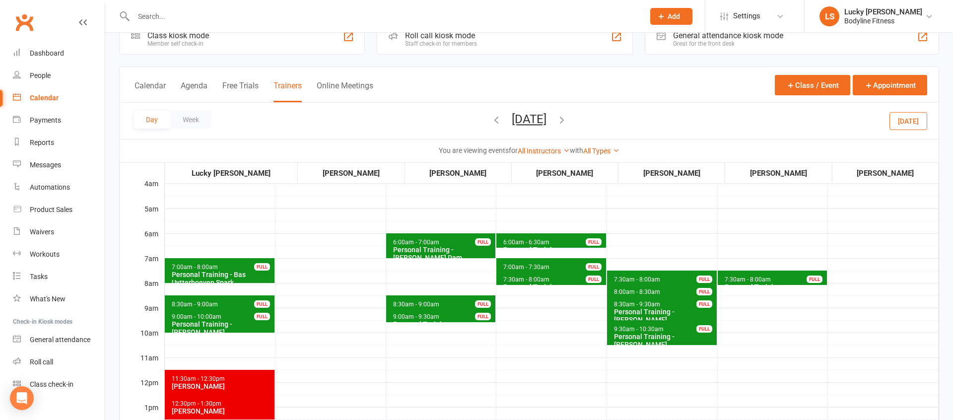
click at [567, 118] on icon "button" at bounding box center [561, 119] width 11 height 11
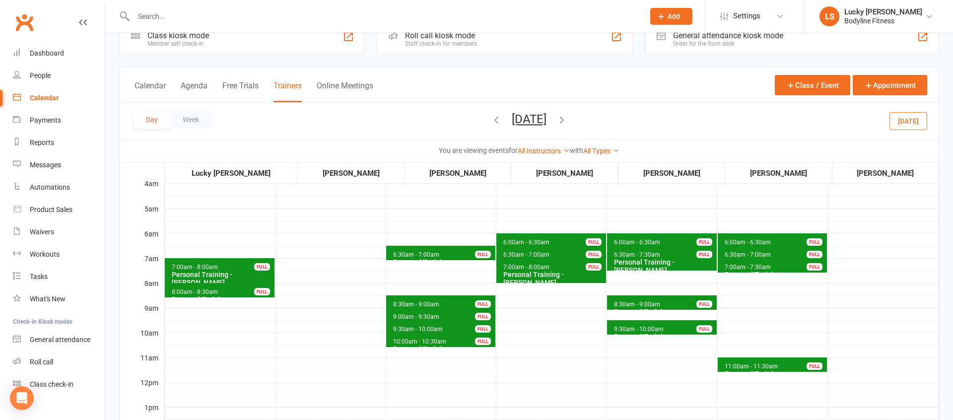
click at [265, 291] on div "FULL" at bounding box center [262, 291] width 16 height 7
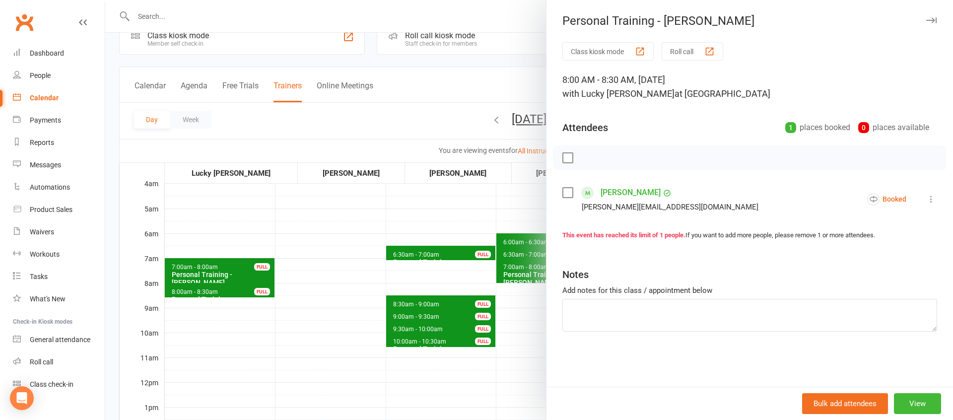
click at [306, 303] on div at bounding box center [529, 210] width 848 height 420
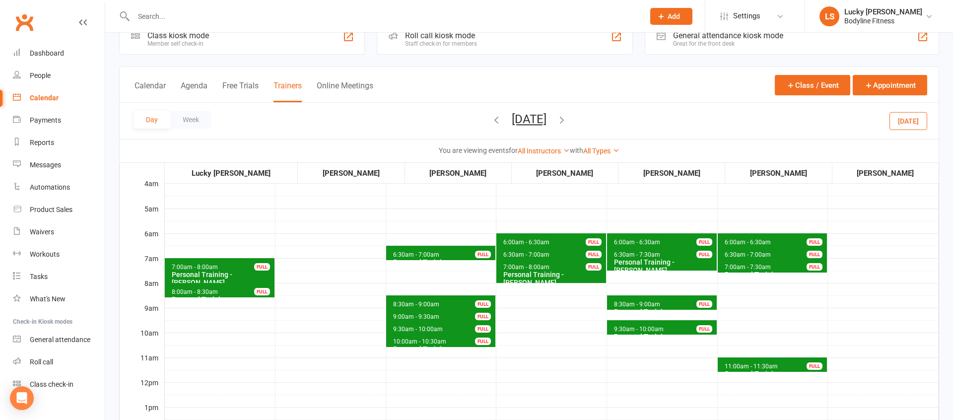
click at [491, 119] on icon "button" at bounding box center [496, 119] width 11 height 11
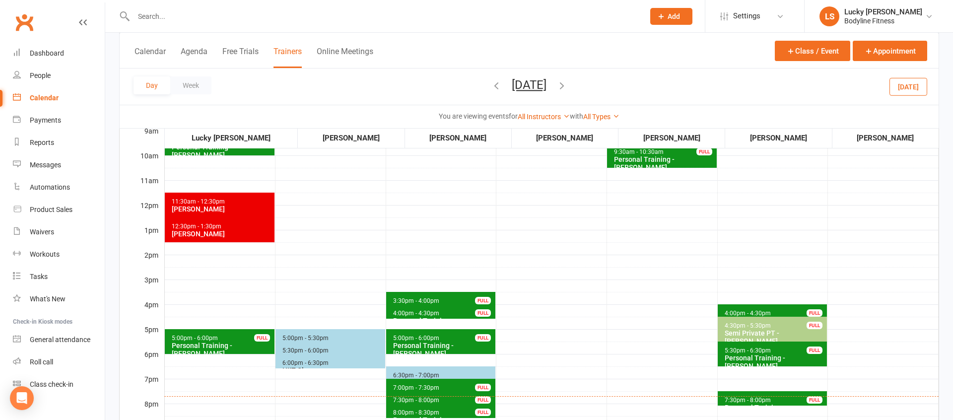
scroll to position [0, 0]
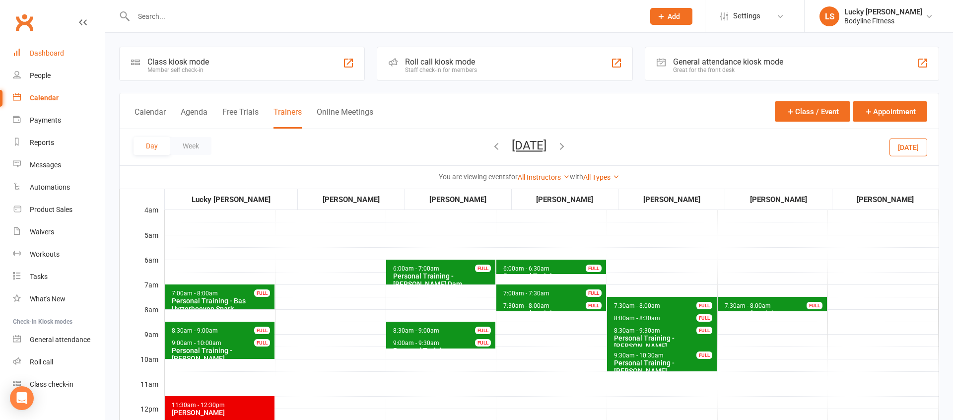
click at [43, 54] on div "Dashboard" at bounding box center [47, 53] width 34 height 8
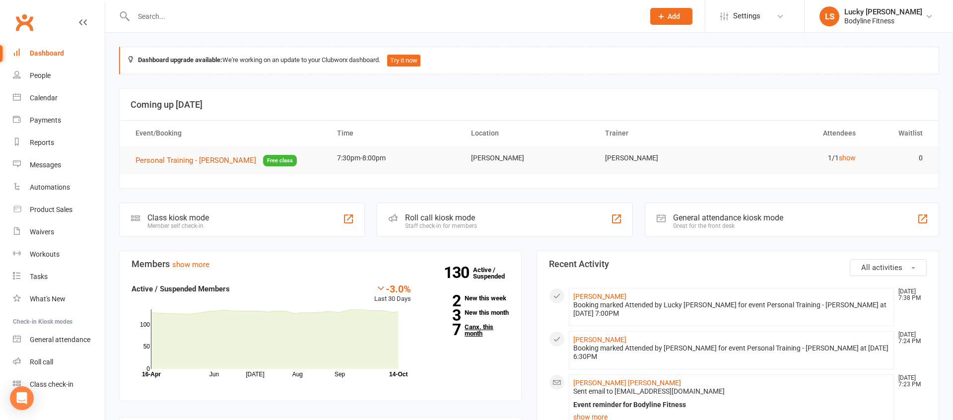
click at [475, 336] on link "7 Canx. this month" at bounding box center [467, 330] width 83 height 13
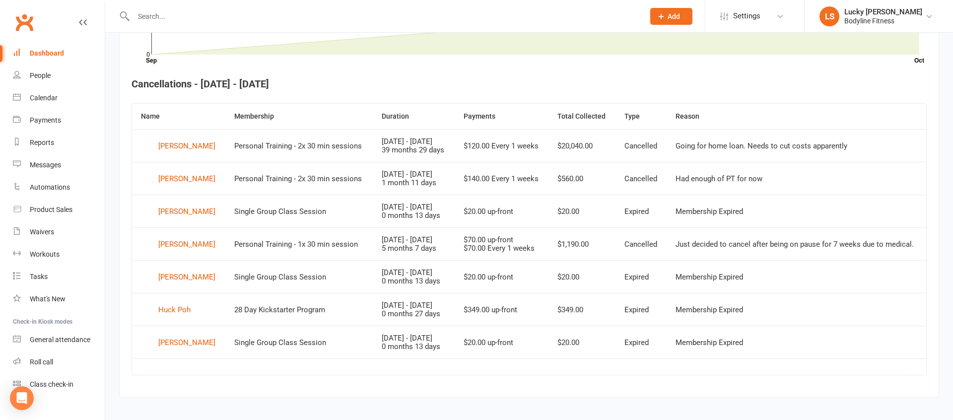
scroll to position [349, 0]
click at [183, 220] on div "[PERSON_NAME]" at bounding box center [186, 212] width 57 height 15
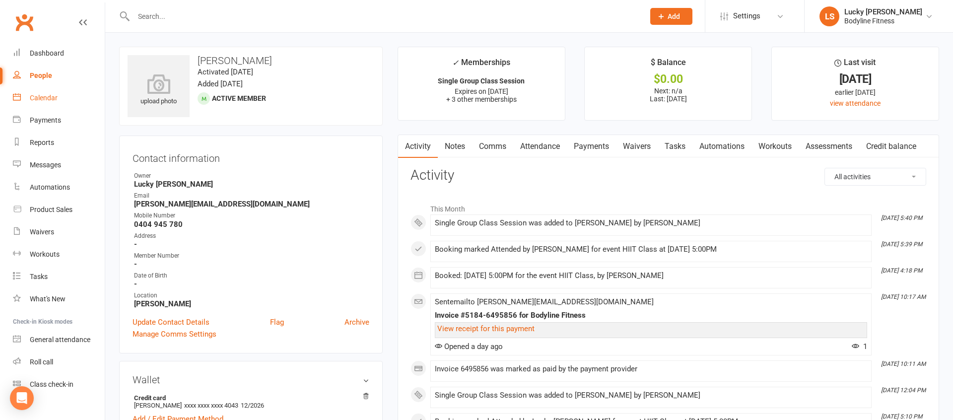
click at [46, 94] on div "Calendar" at bounding box center [44, 98] width 28 height 8
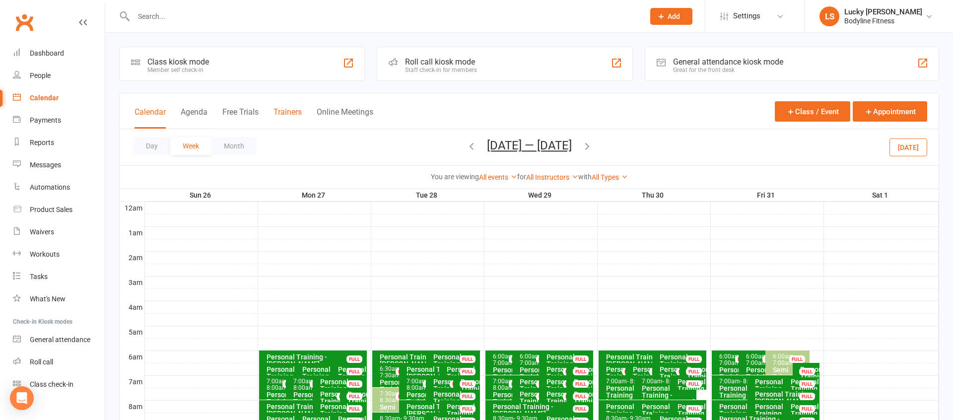
click at [292, 110] on button "Trainers" at bounding box center [287, 117] width 28 height 21
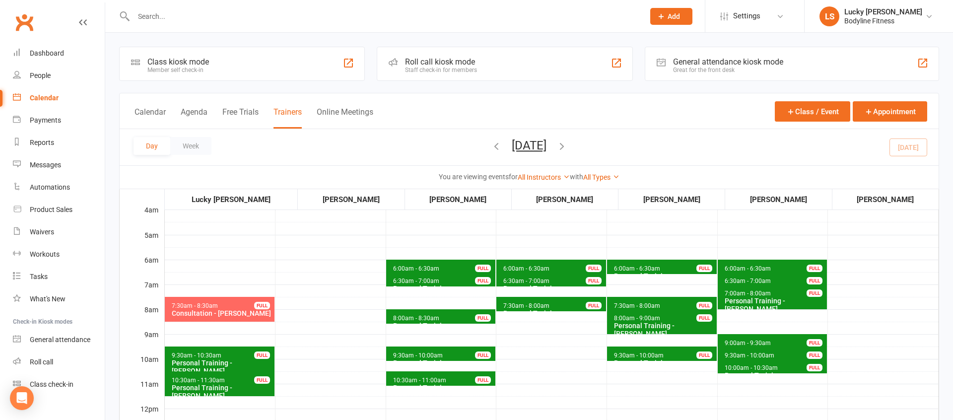
click at [567, 146] on icon "button" at bounding box center [561, 145] width 11 height 11
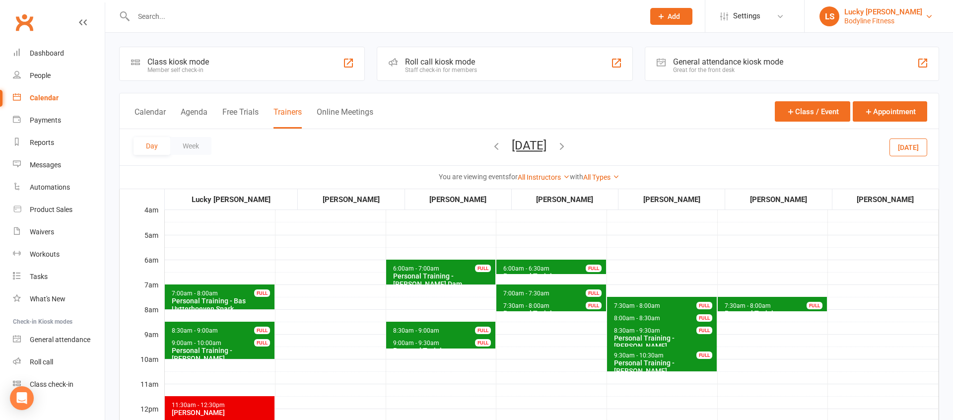
click at [855, 19] on div "Bodyline Fitness" at bounding box center [883, 20] width 78 height 9
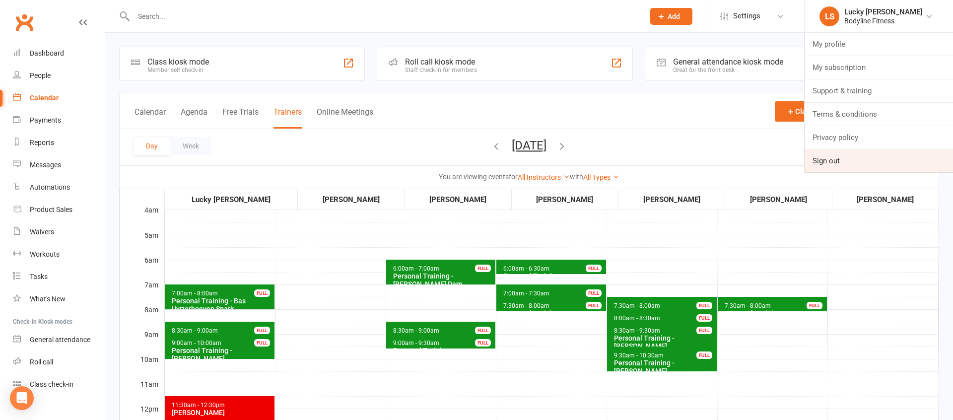
click at [824, 160] on link "Sign out" at bounding box center [878, 160] width 148 height 23
